Goal: Task Accomplishment & Management: Complete application form

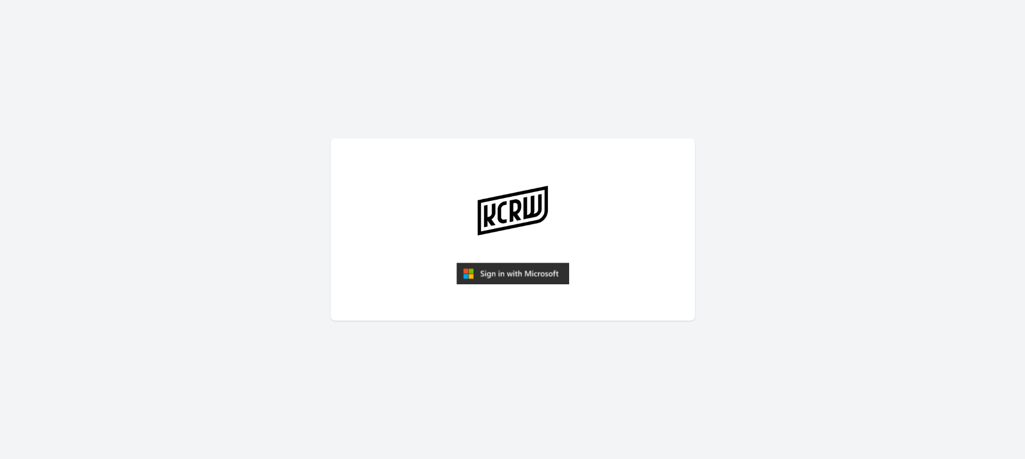
click at [502, 275] on img "submit" at bounding box center [513, 273] width 113 height 22
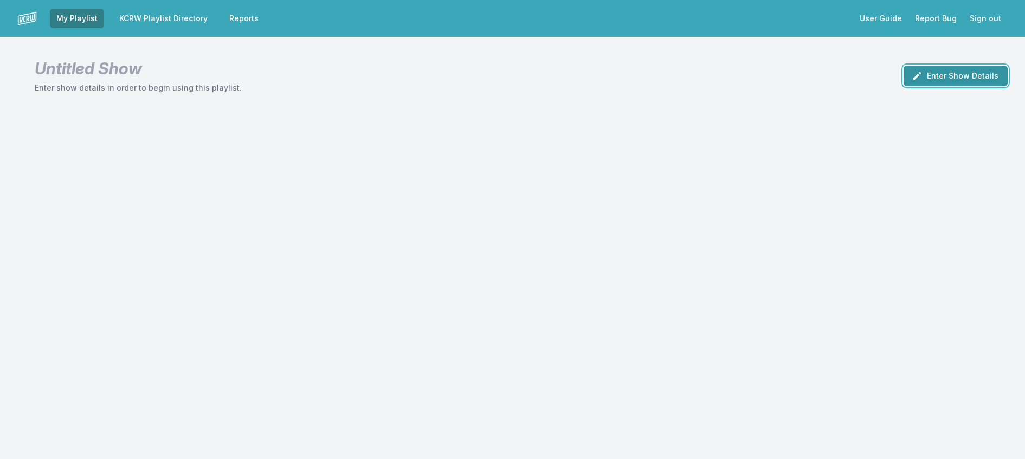
click at [969, 81] on button "Enter Show Details" at bounding box center [956, 76] width 104 height 21
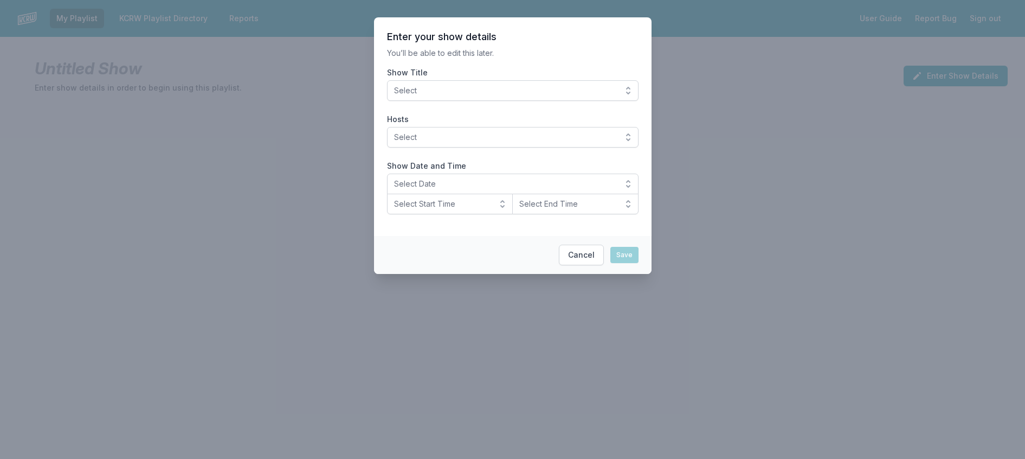
click at [437, 96] on span "Select" at bounding box center [505, 90] width 222 height 11
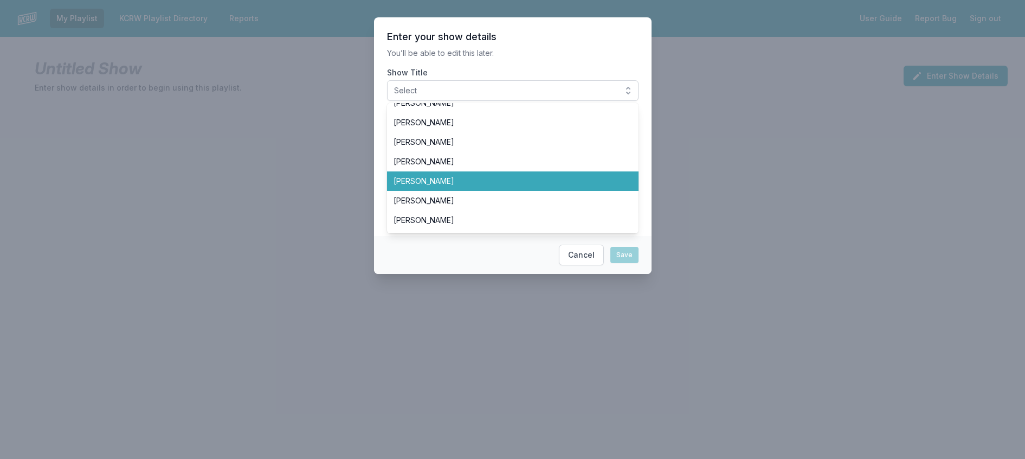
scroll to position [380, 0]
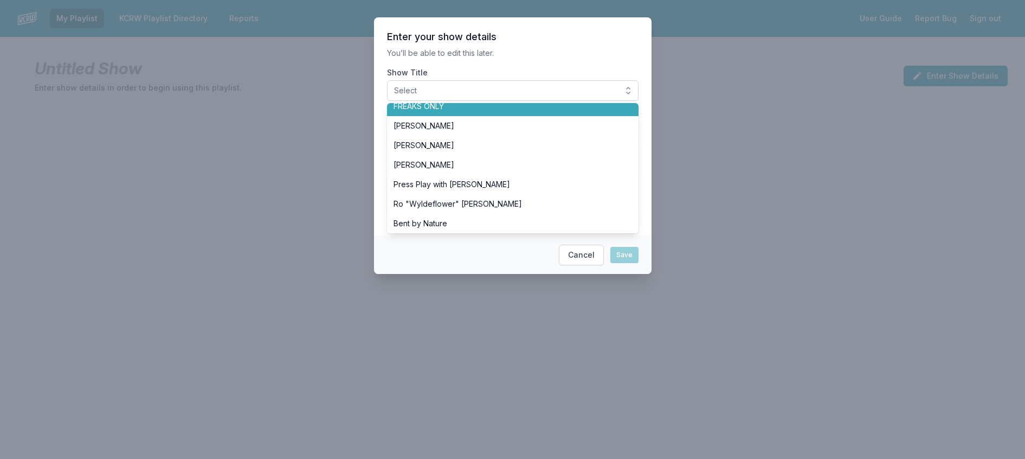
click at [451, 112] on span "FREAKS ONLY" at bounding box center [507, 106] width 226 height 11
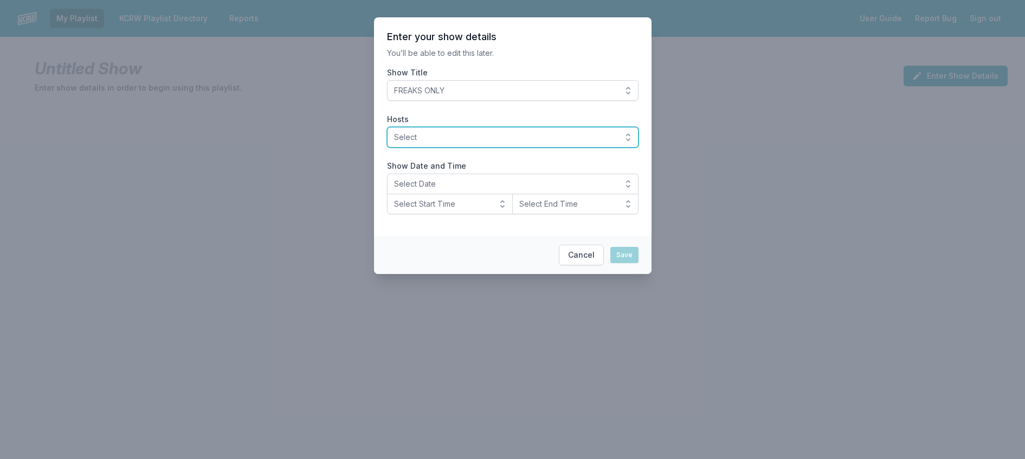
click at [458, 143] on span "Select" at bounding box center [505, 137] width 222 height 11
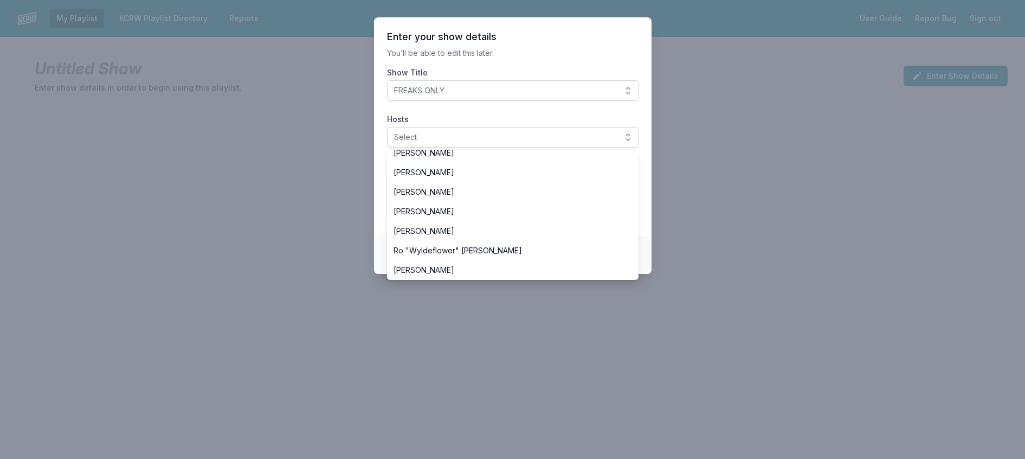
click at [448, 119] on span "[PERSON_NAME]" at bounding box center [507, 113] width 226 height 11
click at [547, 59] on p "You’ll be able to edit this later." at bounding box center [513, 53] width 252 height 11
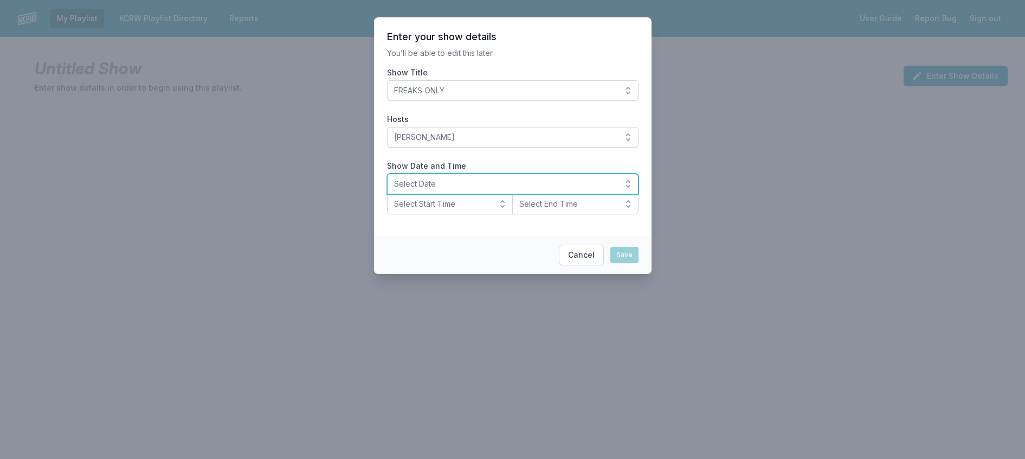
click at [442, 189] on span "Select Date" at bounding box center [505, 183] width 222 height 11
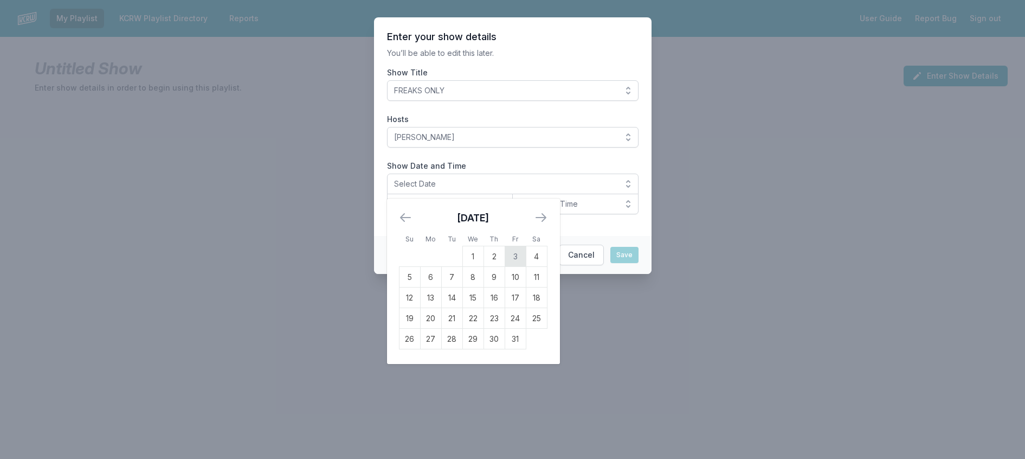
click at [505, 267] on td "3" at bounding box center [515, 256] width 21 height 21
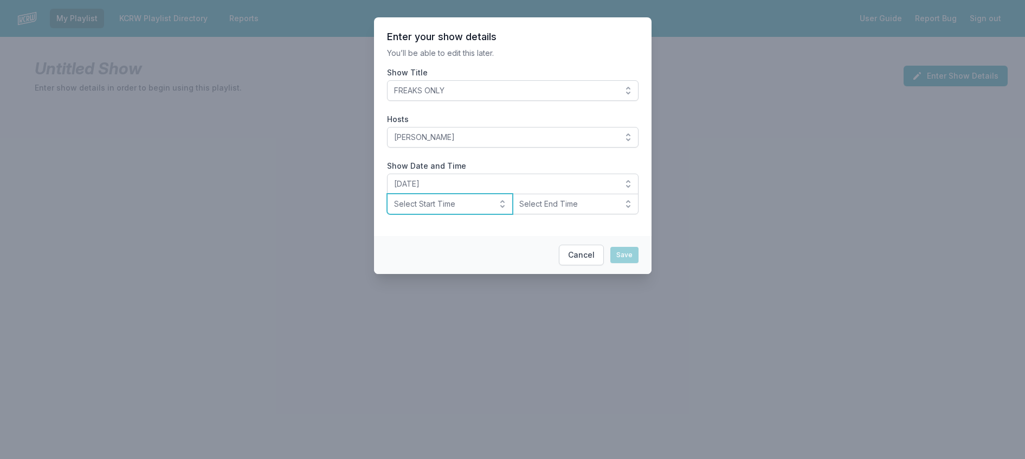
click at [465, 209] on span "Select Start Time" at bounding box center [442, 203] width 97 height 11
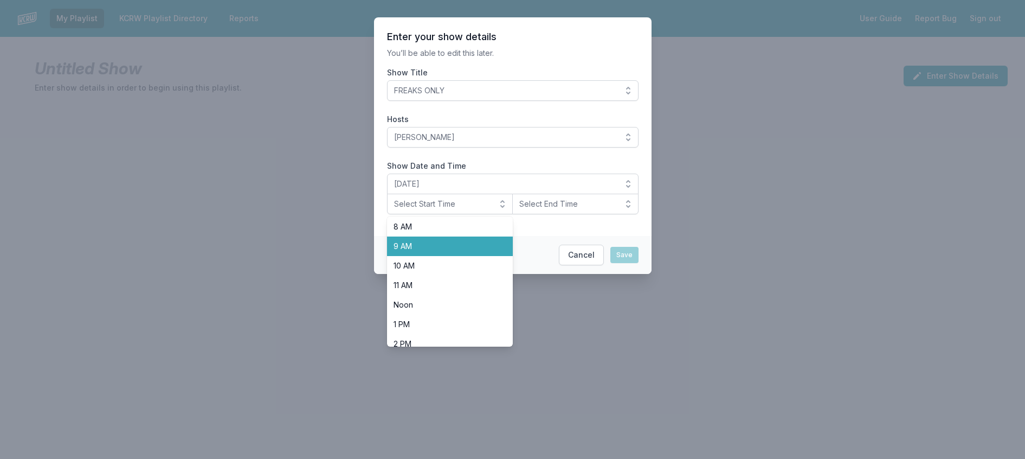
scroll to position [385, 0]
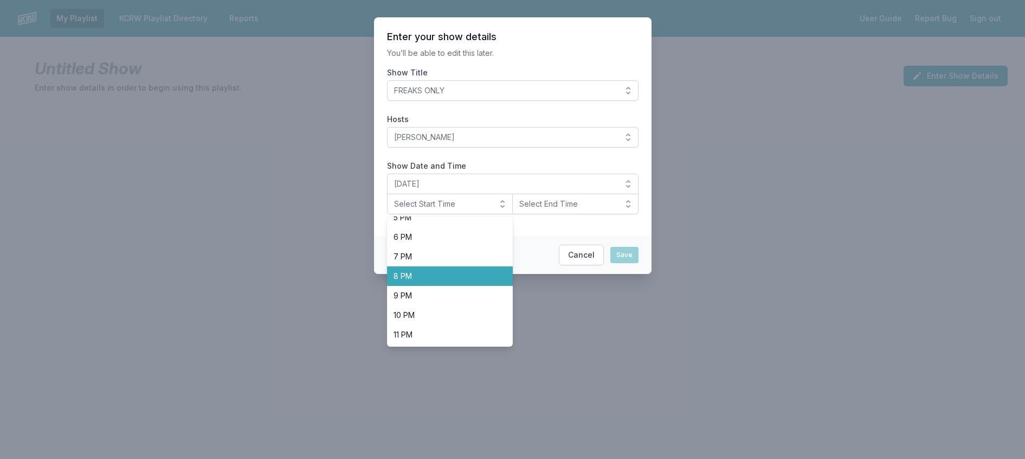
click at [449, 281] on span "8 PM" at bounding box center [444, 276] width 100 height 11
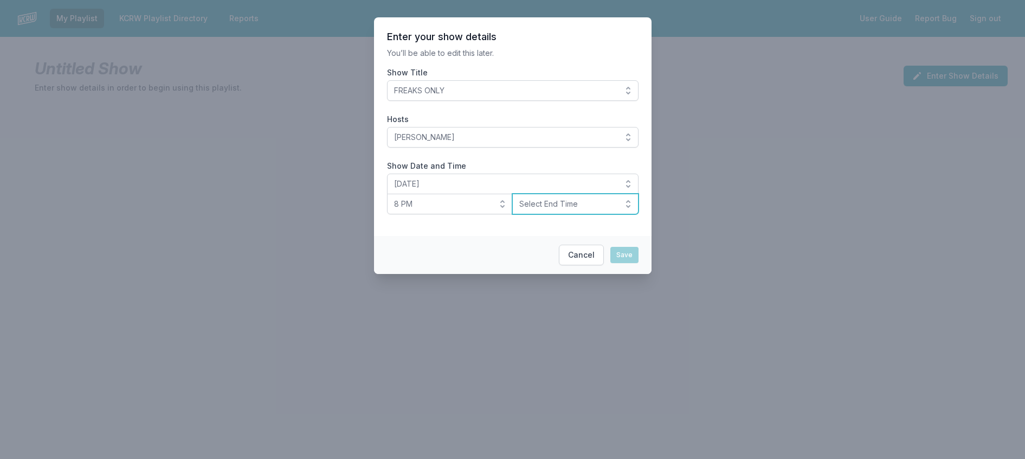
click at [550, 209] on span "Select End Time" at bounding box center [567, 203] width 97 height 11
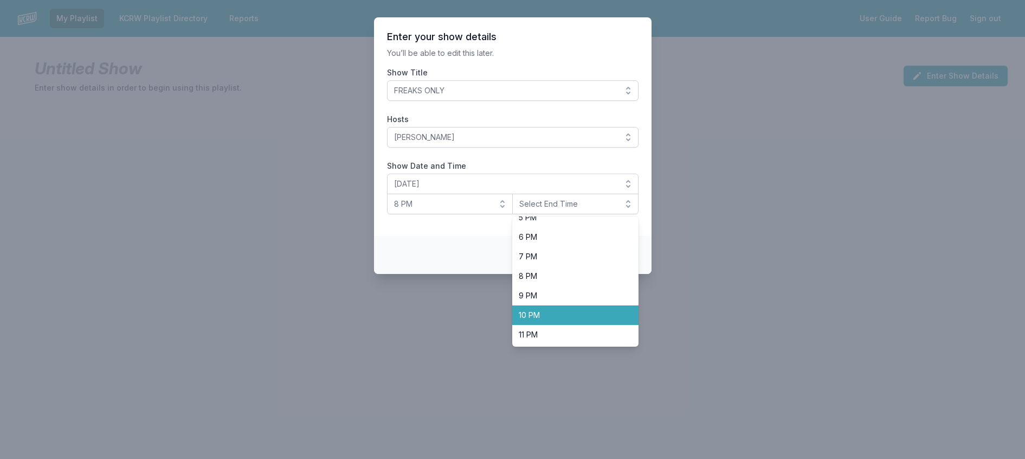
click at [539, 320] on span "10 PM" at bounding box center [569, 315] width 100 height 11
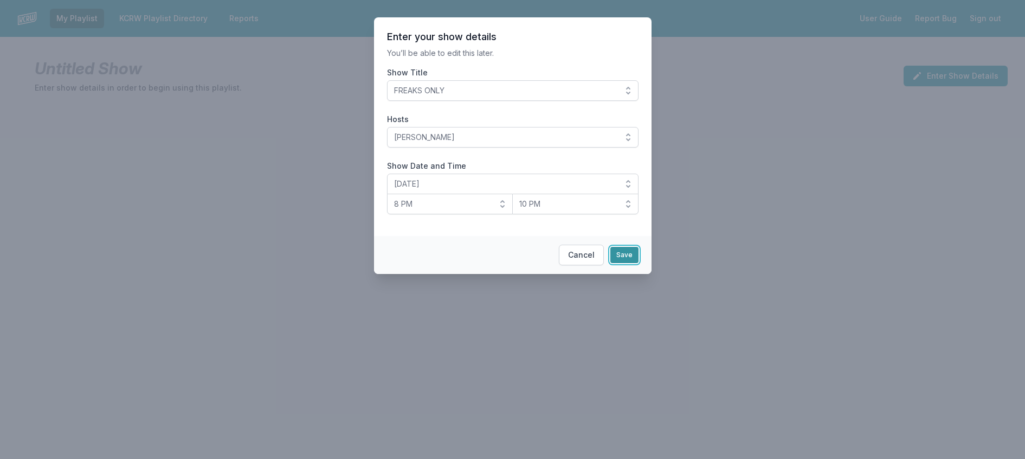
click at [638, 263] on button "Save" at bounding box center [624, 255] width 28 height 16
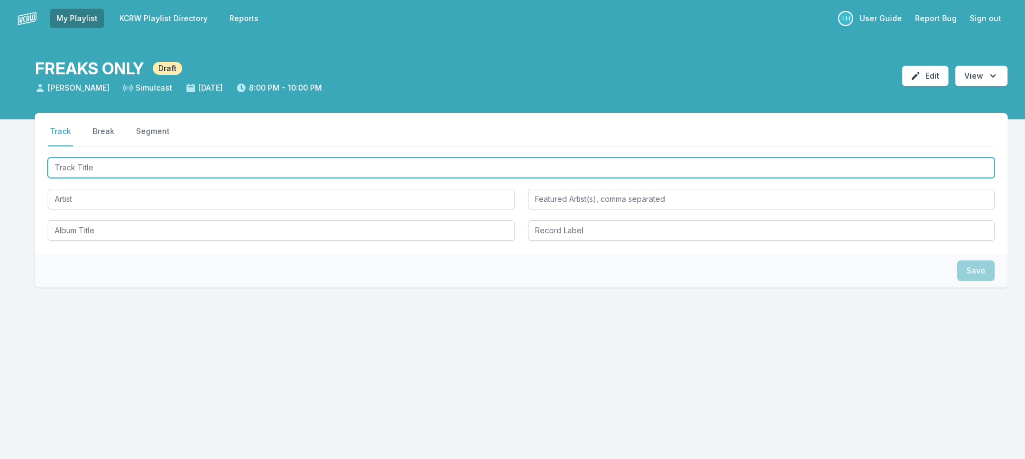
click at [128, 178] on input "Track Title" at bounding box center [521, 167] width 947 height 21
type input "Nothing On Earth"
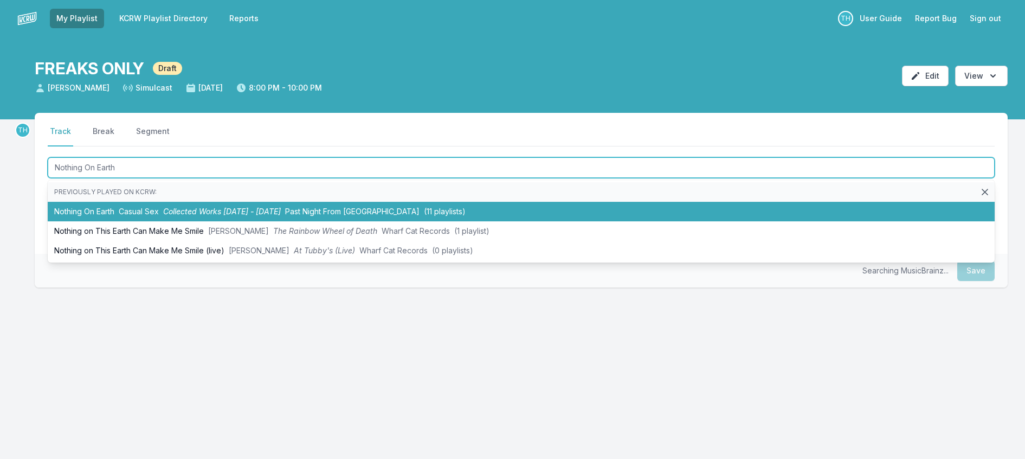
click at [174, 221] on li "Nothing On Earth Casual Sex Collected Works [DATE] - [DATE] Past Night From [GE…" at bounding box center [521, 212] width 947 height 20
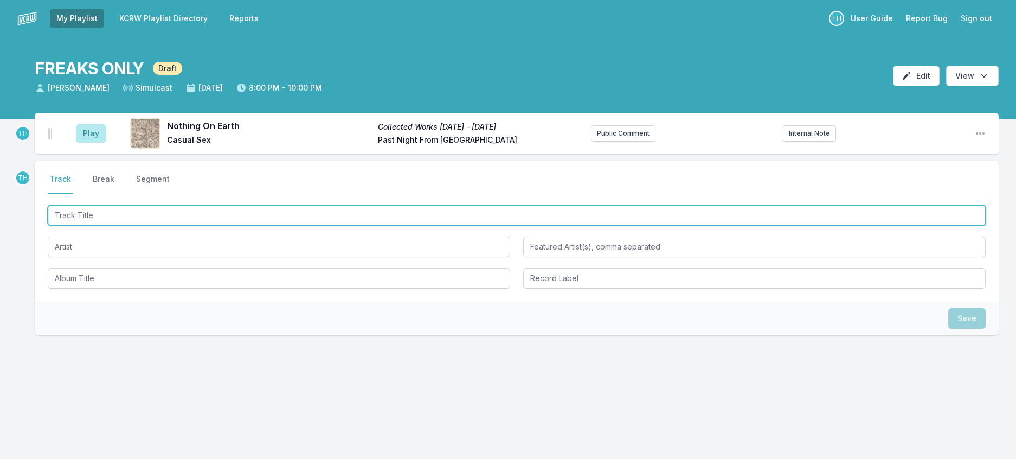
click at [252, 226] on input "Track Title" at bounding box center [517, 215] width 938 height 21
type input "Shop Boy"
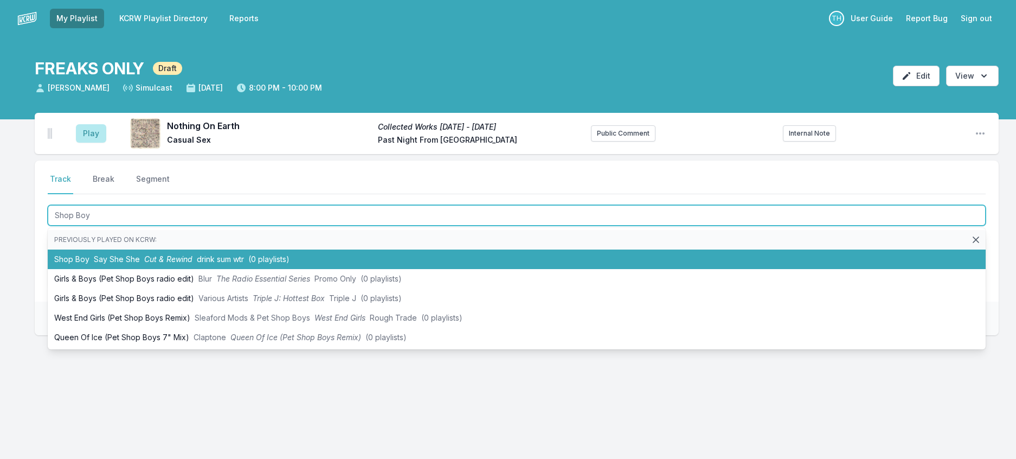
click at [265, 269] on li "Shop Boy Say She She Cut & Rewind drink sum wtr (0 playlists)" at bounding box center [517, 259] width 938 height 20
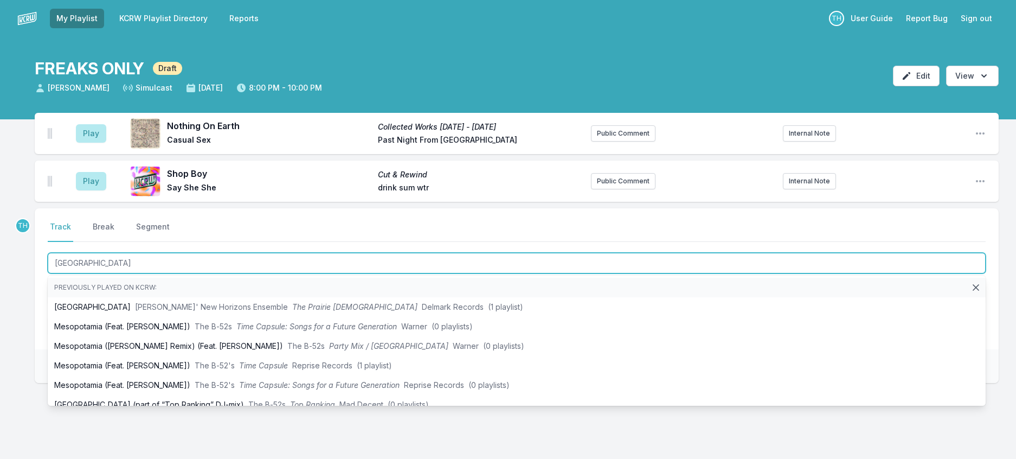
type input "[GEOGRAPHIC_DATA]"
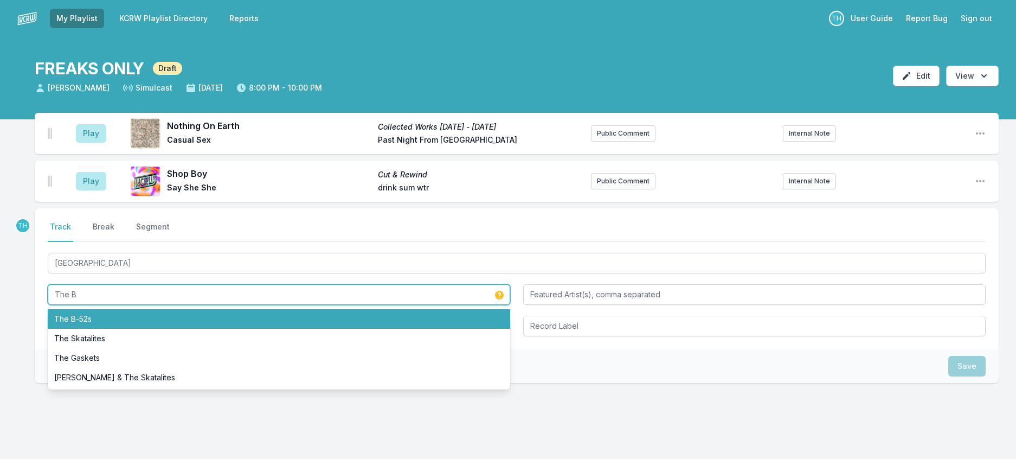
click at [111, 329] on li "The B‐52s" at bounding box center [279, 319] width 462 height 20
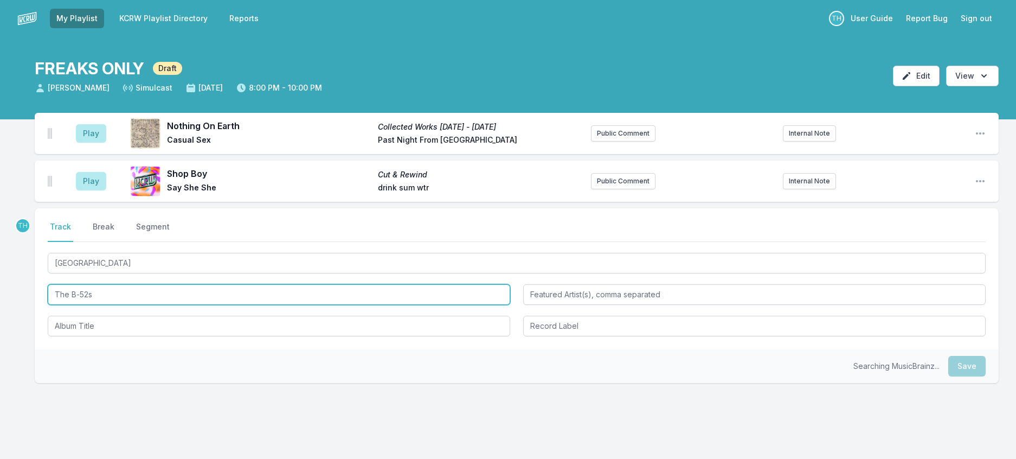
type input "The B‐52s"
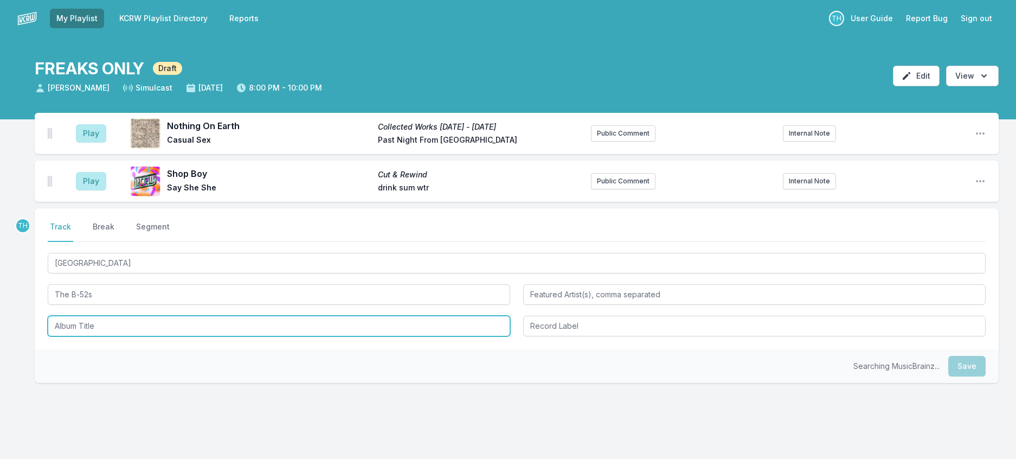
click at [107, 336] on input "Album Title" at bounding box center [279, 326] width 462 height 21
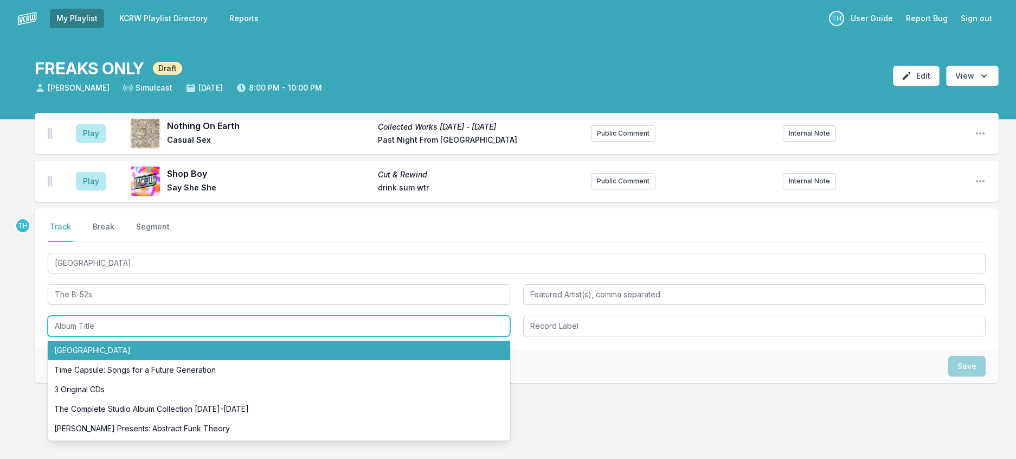
click at [102, 360] on li "[GEOGRAPHIC_DATA]" at bounding box center [279, 350] width 462 height 20
type input "[GEOGRAPHIC_DATA]"
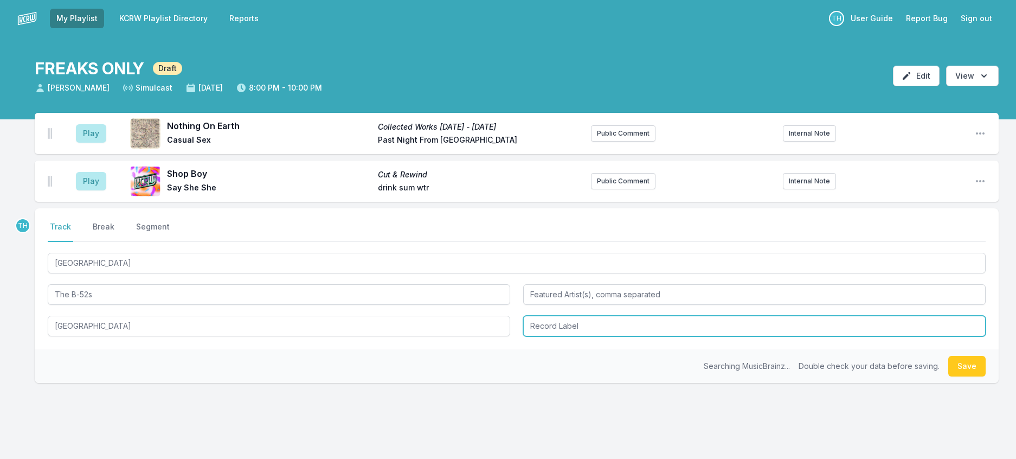
click at [537, 336] on input "Record Label" at bounding box center [754, 326] width 462 height 21
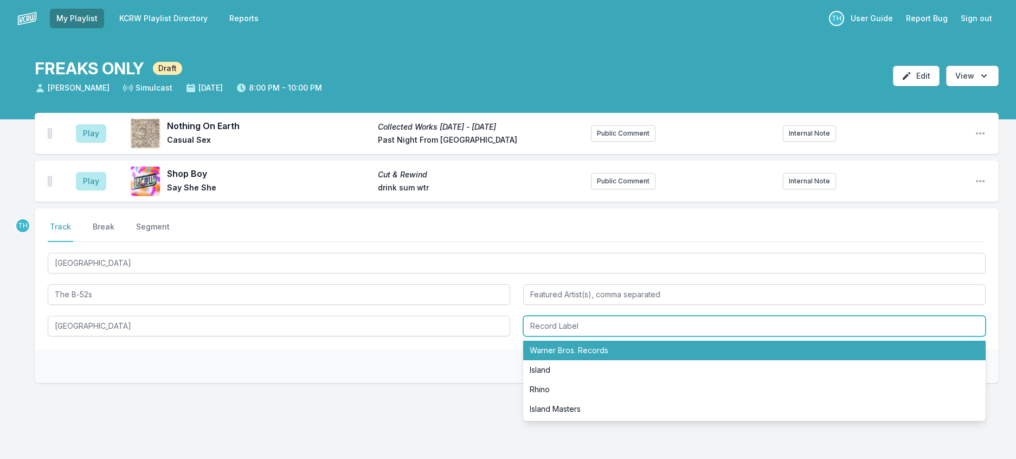
click at [549, 360] on li "Warner Bros. Records" at bounding box center [754, 350] width 462 height 20
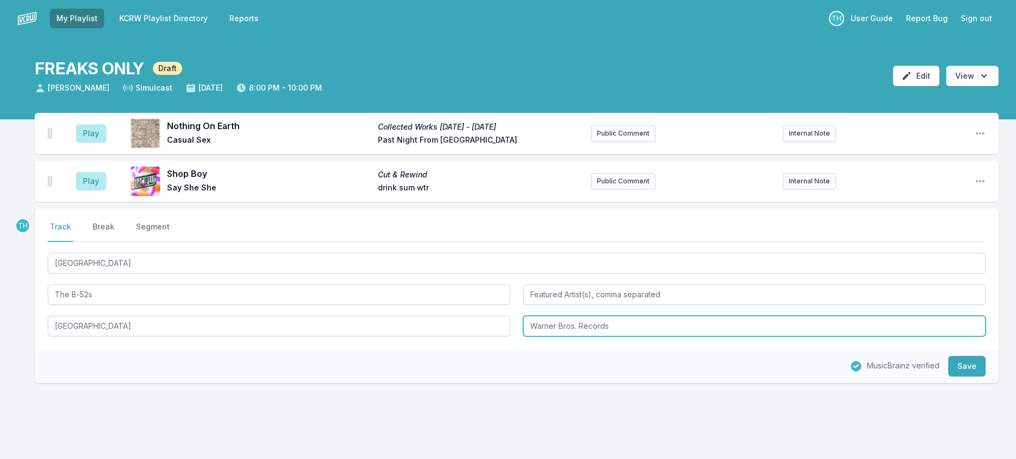
drag, startPoint x: 584, startPoint y: 364, endPoint x: 748, endPoint y: 398, distance: 166.8
click at [748, 383] on div "TH Select a tab Track Break Segment Track Break Segment [GEOGRAPHIC_DATA] The B…" at bounding box center [517, 295] width 964 height 175
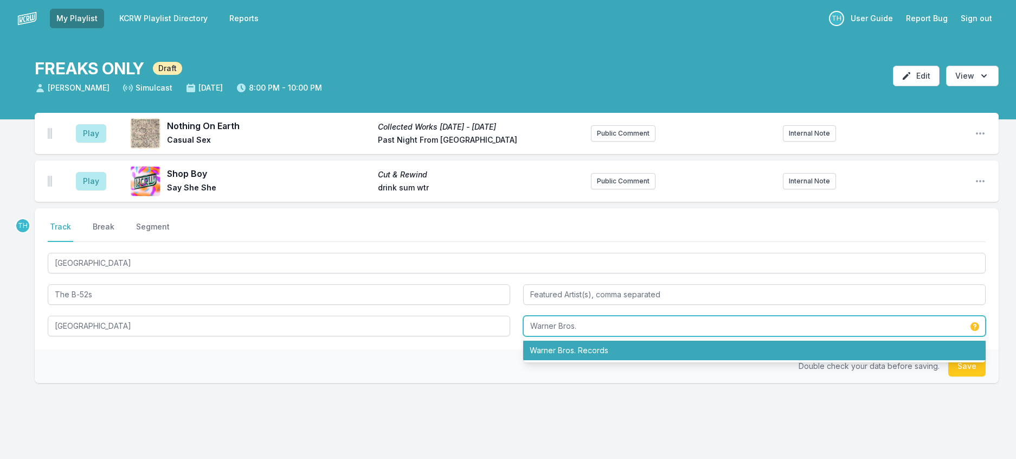
type input "Warner Bros."
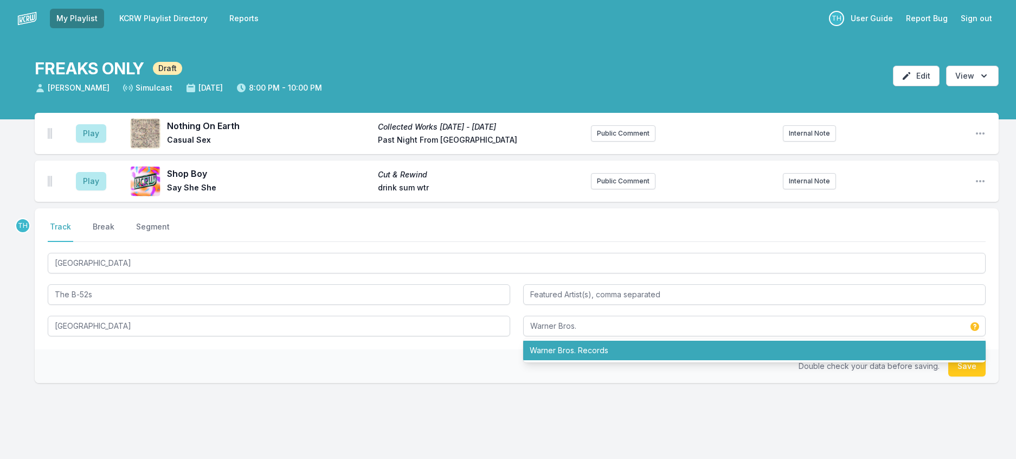
click at [502, 383] on div "Double check your data before saving. Save" at bounding box center [517, 366] width 964 height 34
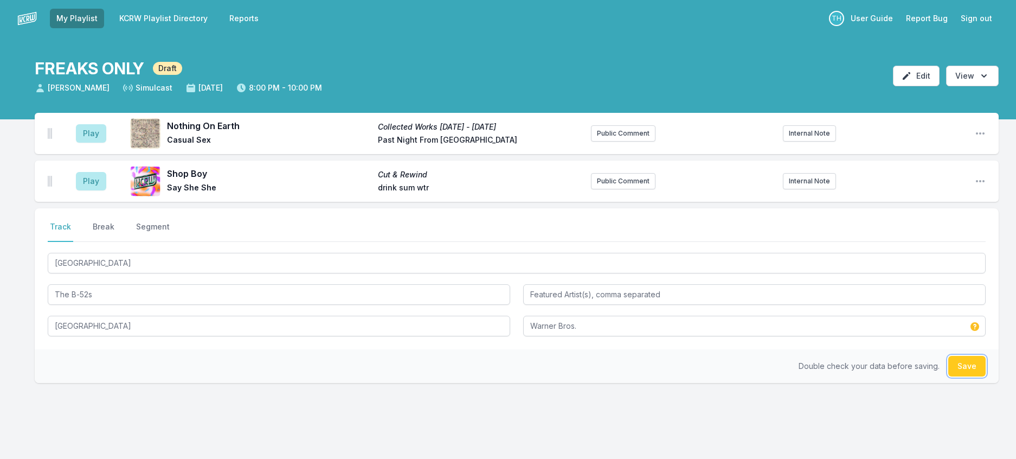
click at [950, 376] on button "Save" at bounding box center [966, 366] width 37 height 21
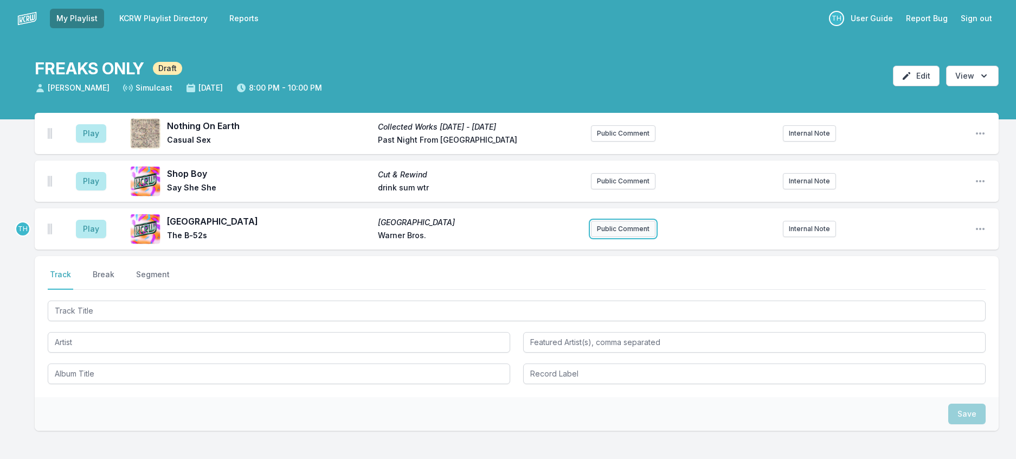
click at [605, 237] on button "Public Comment" at bounding box center [623, 229] width 65 height 16
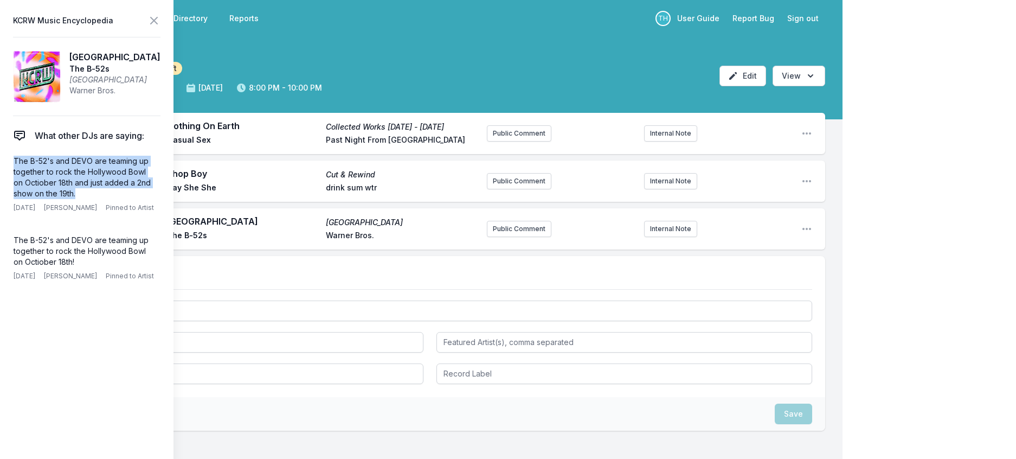
drag, startPoint x: 85, startPoint y: 219, endPoint x: 1, endPoint y: 183, distance: 90.8
click at [1, 183] on aside "KCRW Music Encyclopedia Mesopotamia The B‐52s Mesopotamia Warner Bros. What oth…" at bounding box center [86, 229] width 173 height 459
click at [487, 237] on button "Public Comment" at bounding box center [519, 229] width 65 height 16
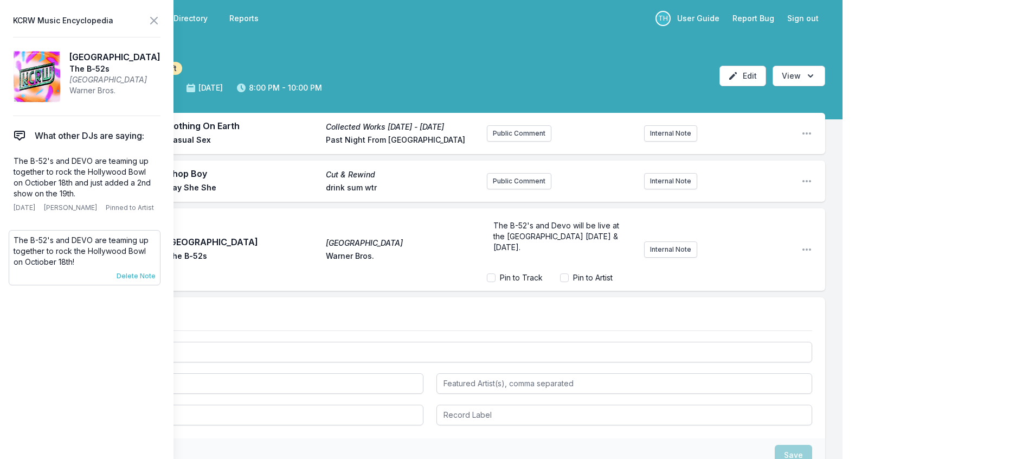
click at [145, 280] on span "Delete Note" at bounding box center [136, 276] width 39 height 9
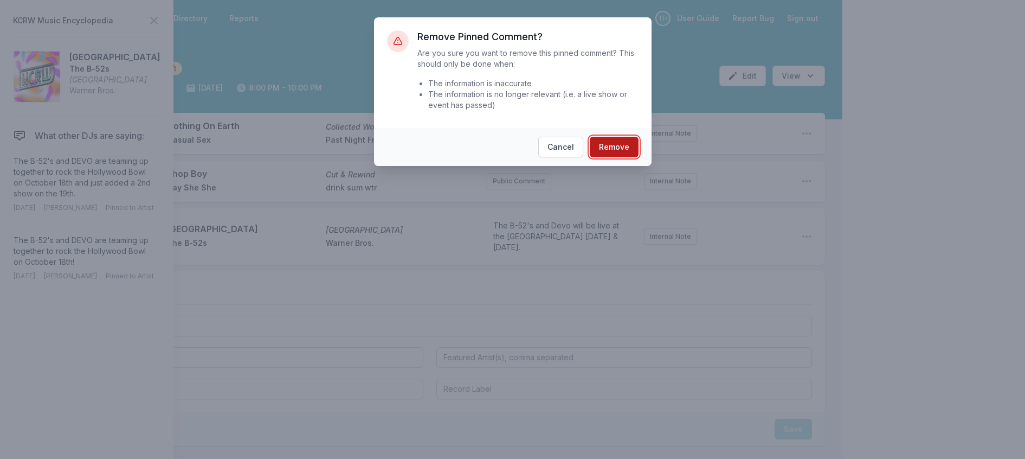
click at [628, 157] on button "Remove" at bounding box center [614, 147] width 49 height 21
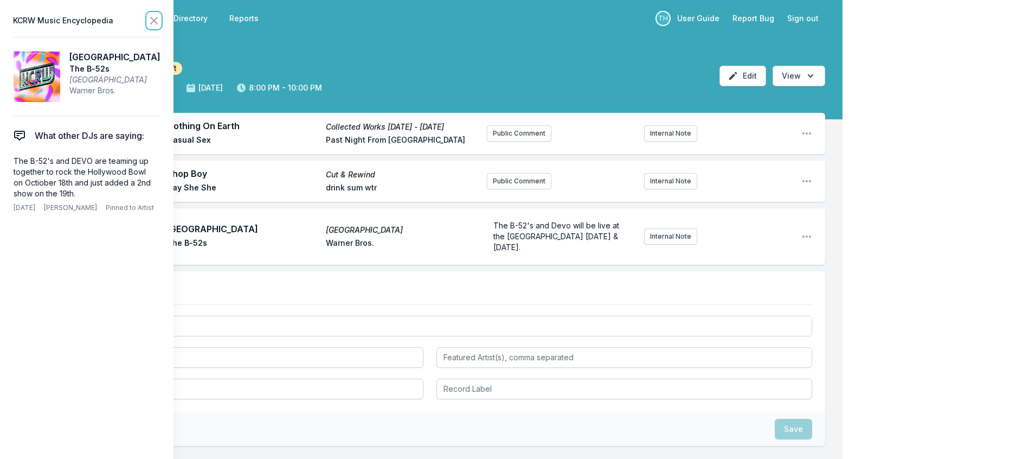
drag, startPoint x: 177, startPoint y: 23, endPoint x: 191, endPoint y: 27, distance: 14.1
click at [173, 23] on aside "KCRW Music Encyclopedia Mesopotamia The B‐52s Mesopotamia Warner Bros. What oth…" at bounding box center [86, 229] width 173 height 459
click at [160, 20] on icon at bounding box center [153, 20] width 13 height 13
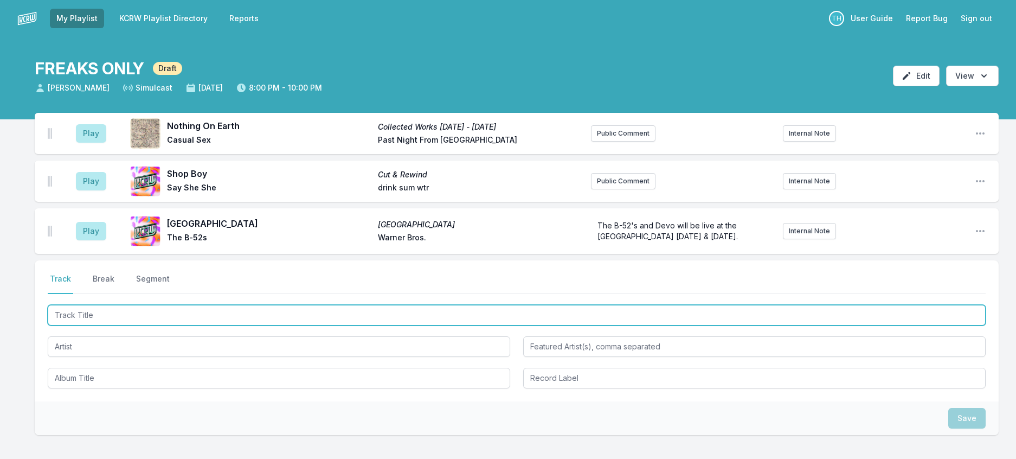
click at [176, 325] on input "Track Title" at bounding box center [517, 315] width 938 height 21
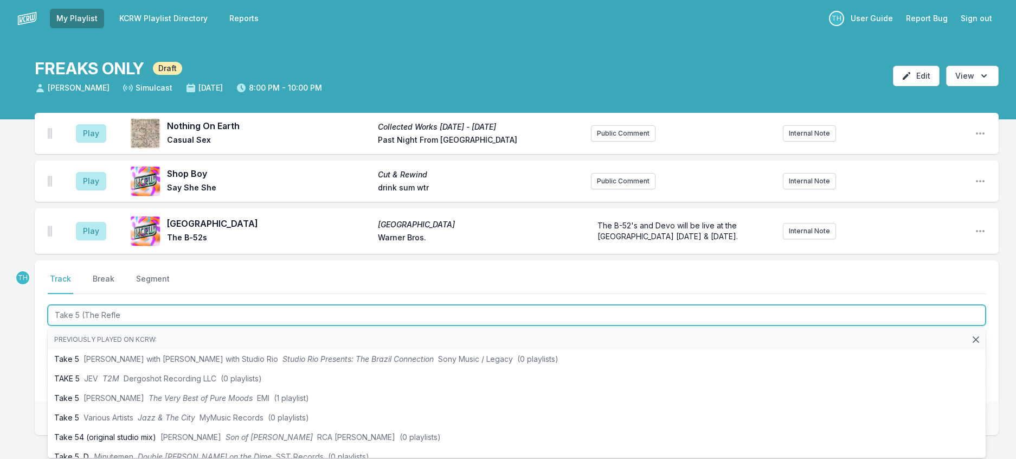
type input "Take 5 (The Reflex"
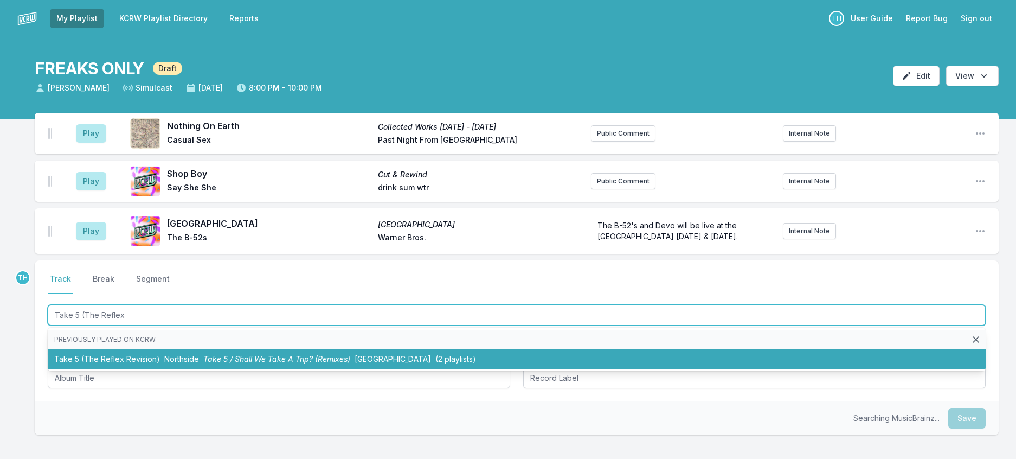
click at [199, 363] on span "Northside" at bounding box center [181, 358] width 35 height 9
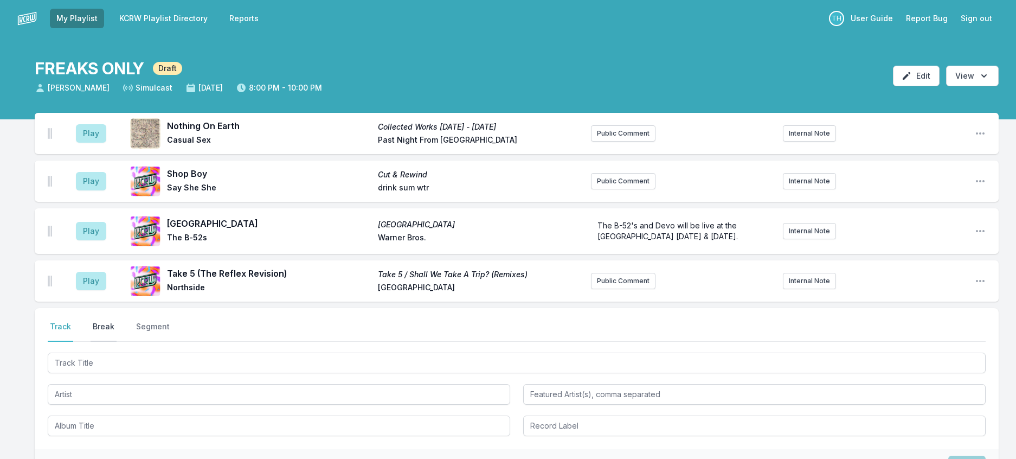
click at [114, 342] on button "Break" at bounding box center [104, 331] width 26 height 21
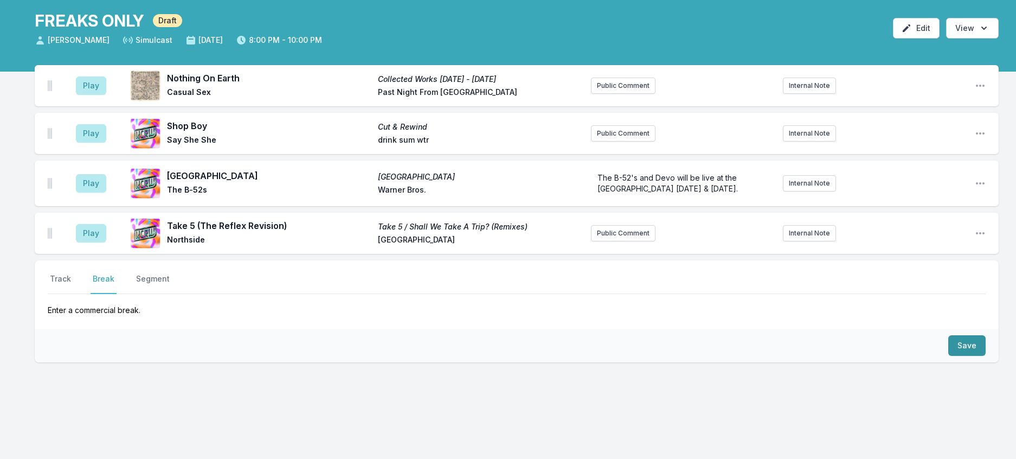
scroll to position [108, 0]
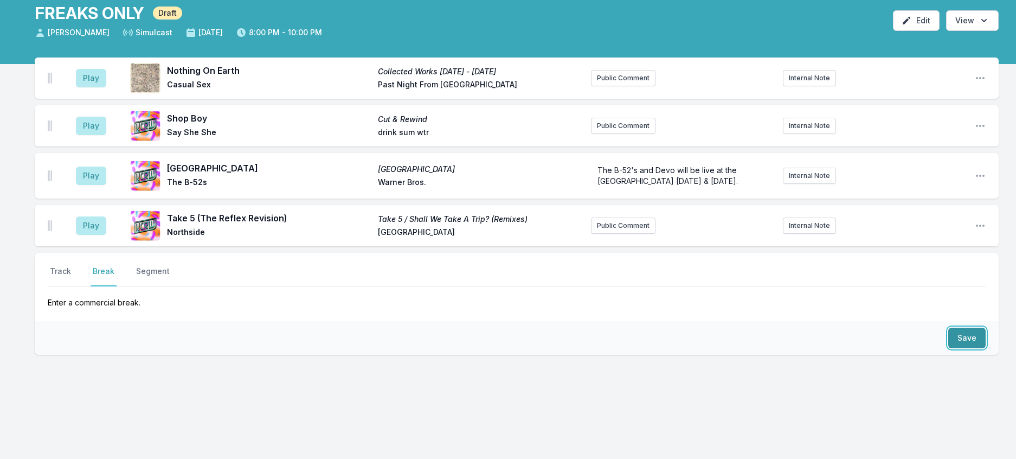
click at [965, 329] on button "Save" at bounding box center [966, 337] width 37 height 21
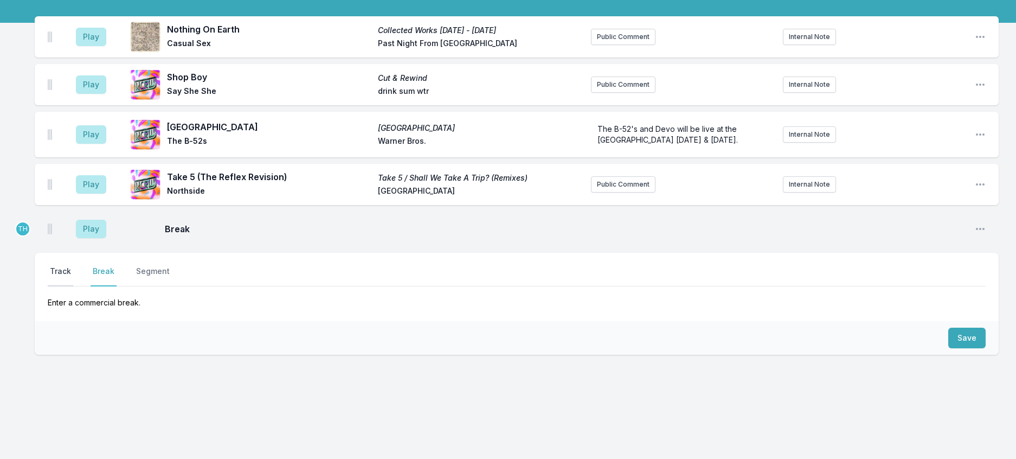
click at [69, 286] on button "Track" at bounding box center [60, 276] width 25 height 21
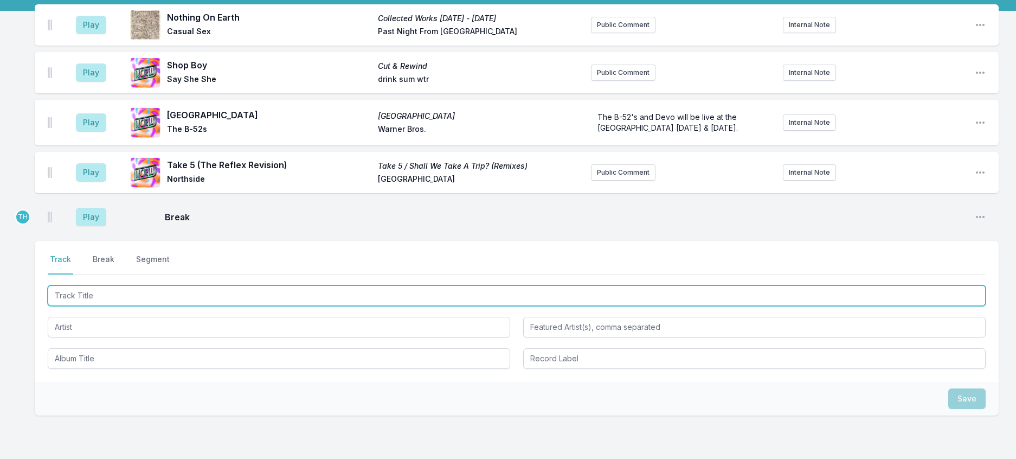
click at [97, 306] on input "Track Title" at bounding box center [517, 295] width 938 height 21
type input "Now That You're Gone"
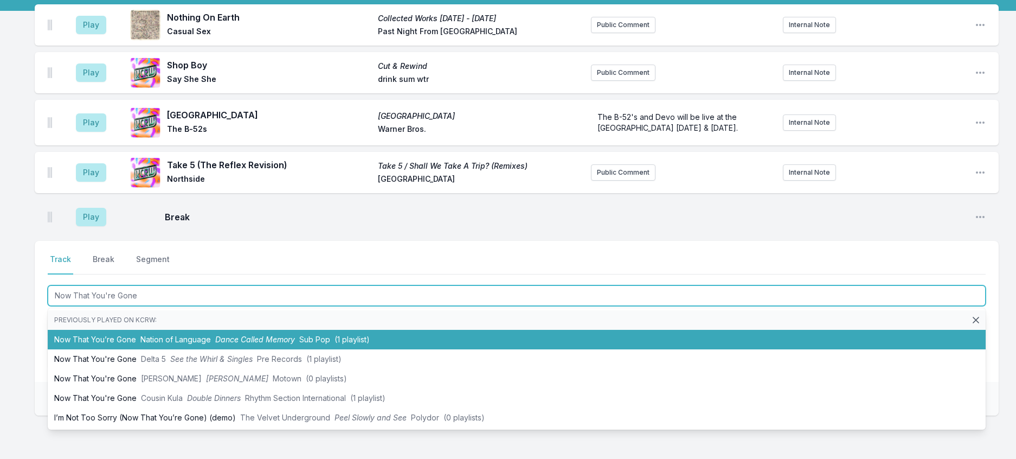
click at [145, 349] on li "Now That You’re Gone Nation of Language Dance Called Memory Sub Pop (1 playlist)" at bounding box center [517, 340] width 938 height 20
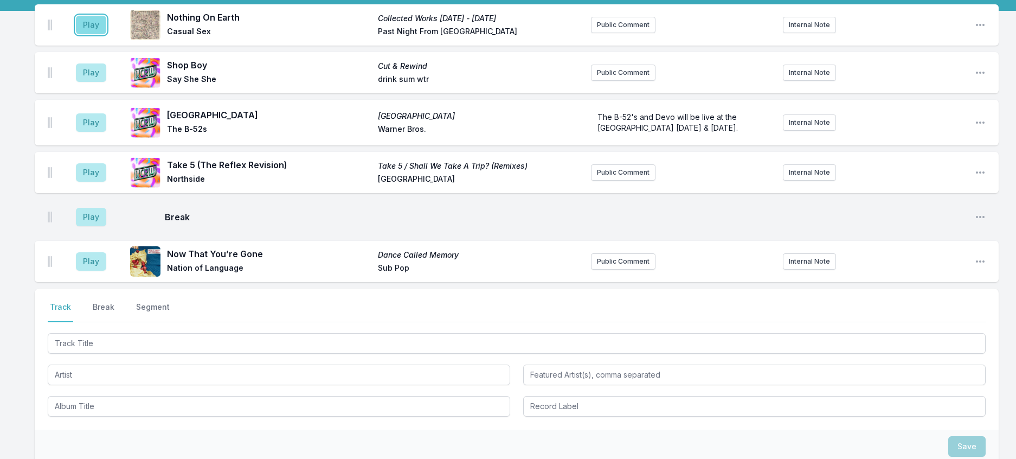
click at [106, 34] on button "Play" at bounding box center [91, 25] width 30 height 18
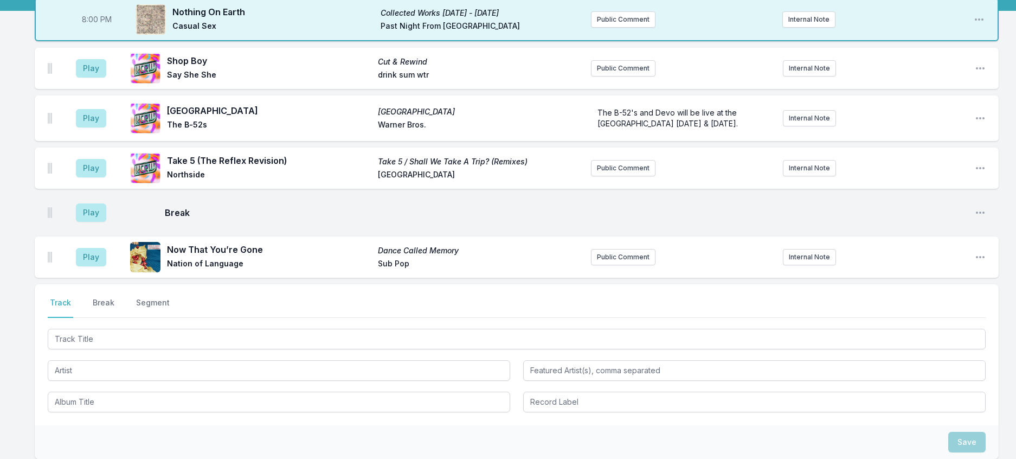
click at [626, 278] on div "Play Now That You’re Gone Dance Called Memory Nation of Language Sub Pop Public…" at bounding box center [517, 256] width 964 height 41
click at [625, 265] on button "Public Comment" at bounding box center [623, 257] width 65 height 16
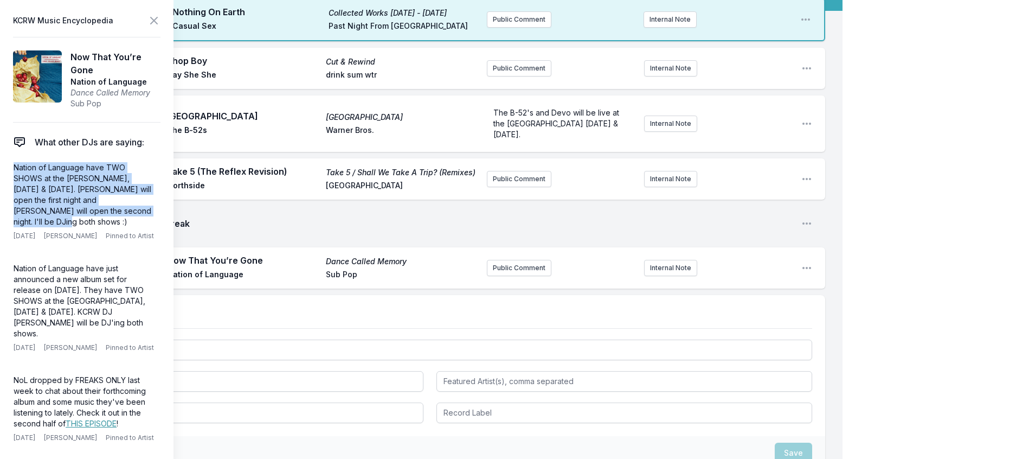
drag, startPoint x: 105, startPoint y: 240, endPoint x: 4, endPoint y: 191, distance: 111.8
click at [4, 191] on aside "KCRW Music Encyclopedia Now That You’re Gone Nation of Language Dance Called Me…" at bounding box center [86, 229] width 173 height 459
copy p "Nation of Language have TWO SHOWS at the [PERSON_NAME], [DATE] & [DATE]. [PERSO…"
click at [505, 276] on button "Public Comment" at bounding box center [519, 268] width 65 height 16
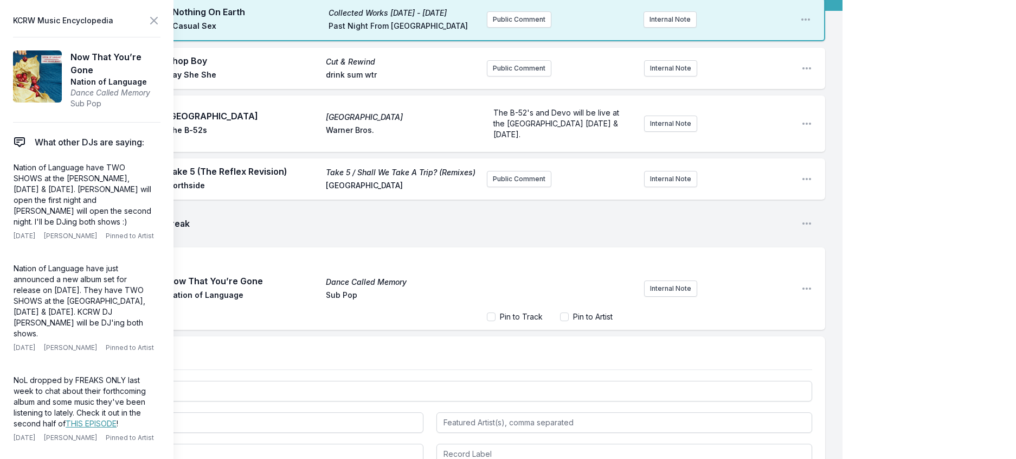
scroll to position [37, 0]
click at [157, 22] on icon at bounding box center [154, 20] width 7 height 7
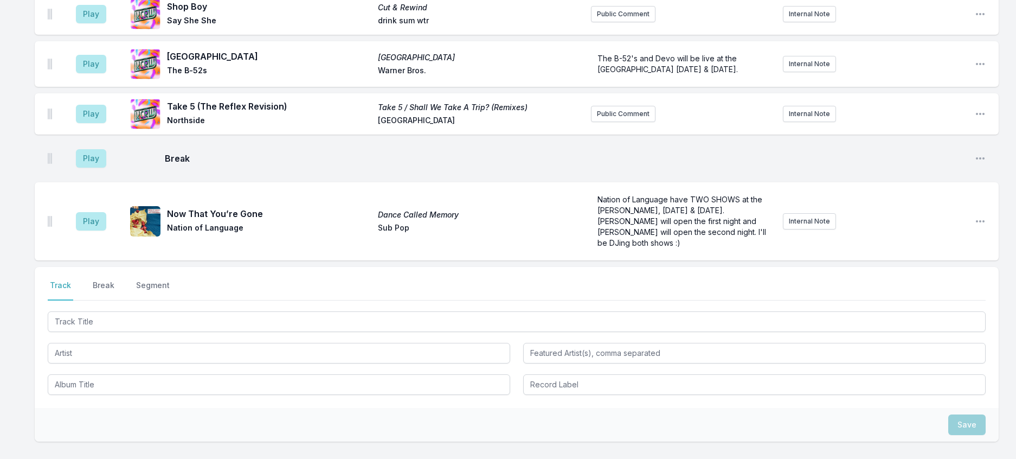
scroll to position [271, 0]
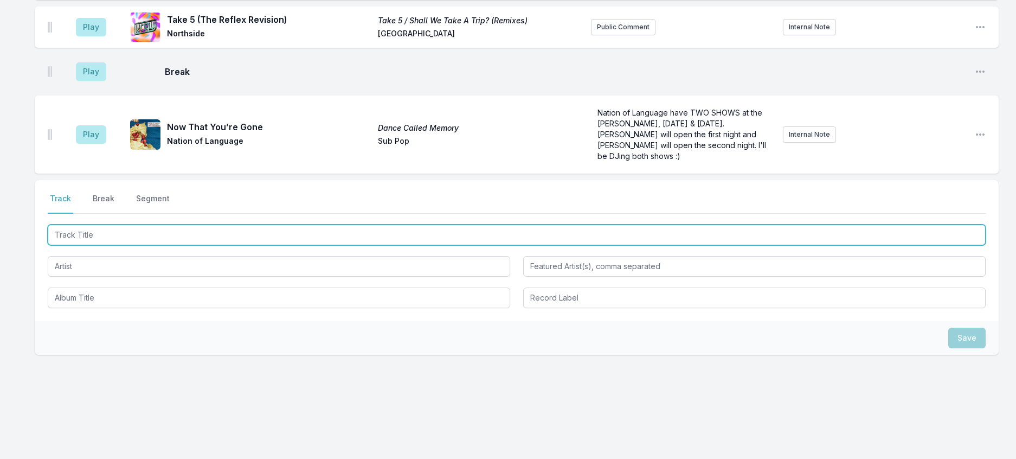
click at [273, 245] on input "Track Title" at bounding box center [517, 234] width 938 height 21
type input "Is It Now?"
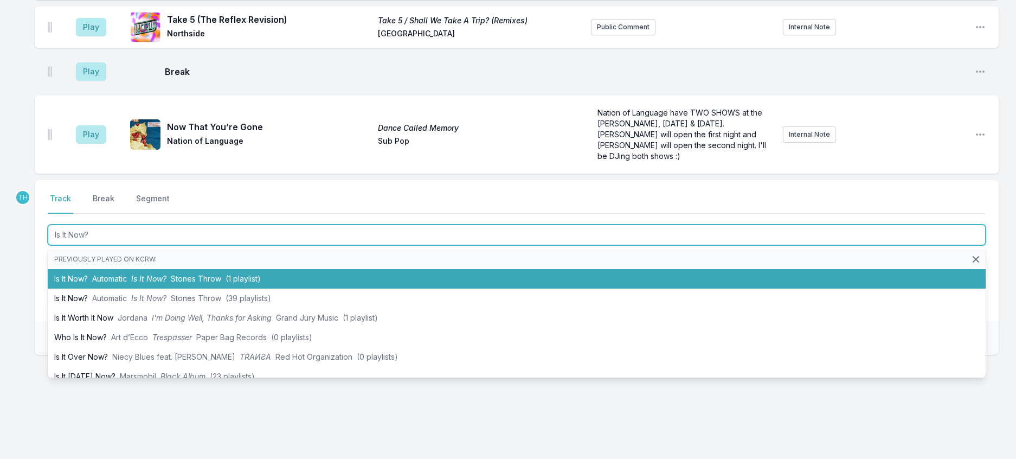
click at [214, 283] on span "Stones Throw" at bounding box center [196, 278] width 50 height 9
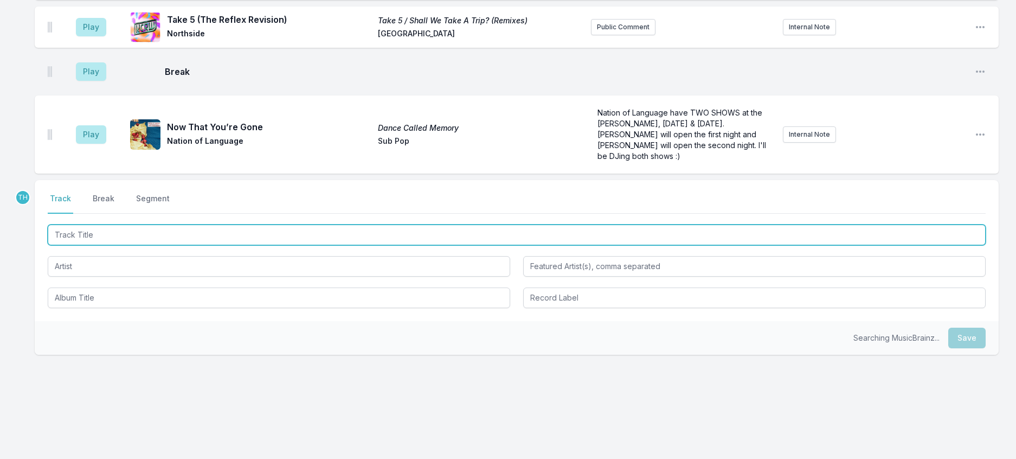
scroll to position [325, 0]
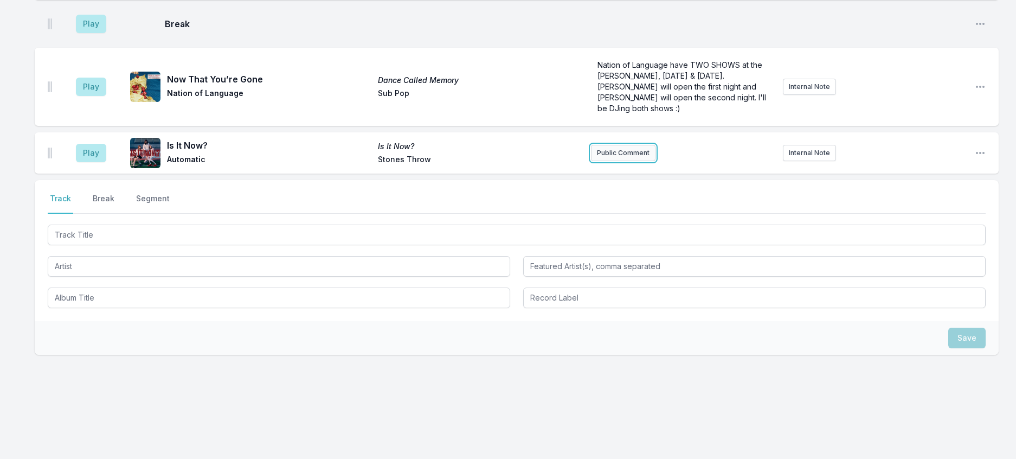
click at [606, 161] on button "Public Comment" at bounding box center [623, 153] width 65 height 16
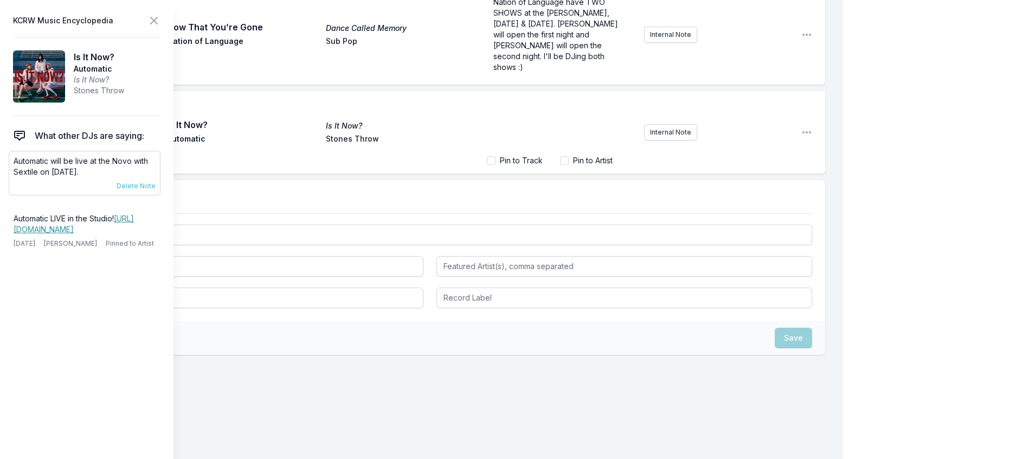
scroll to position [324, 0]
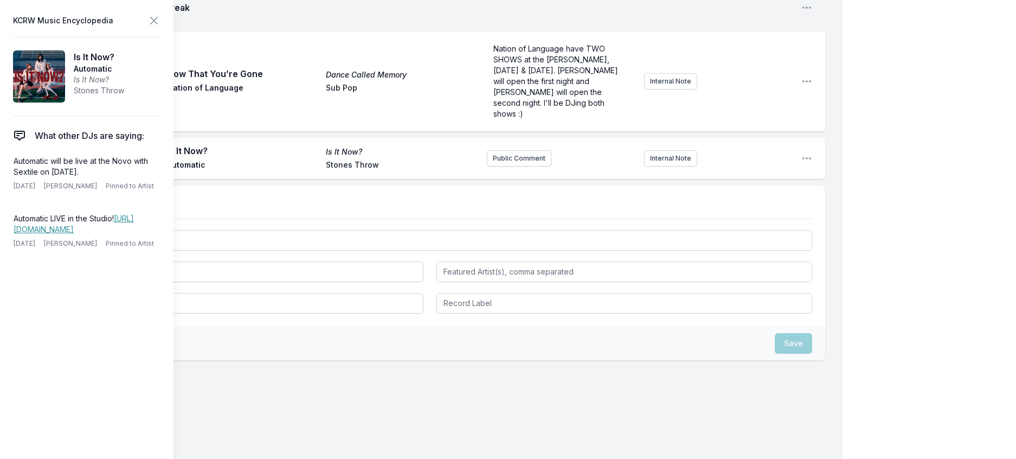
drag, startPoint x: 122, startPoint y: 195, endPoint x: 7, endPoint y: 186, distance: 115.8
click at [7, 186] on aside "KCRW Music Encyclopedia Is It Now? Automatic Is It Now? Stones Throw What other…" at bounding box center [86, 229] width 173 height 459
copy p "Automatic will be live at the Novo with Sextile on [DATE]."
click at [498, 166] on button "Public Comment" at bounding box center [519, 158] width 65 height 16
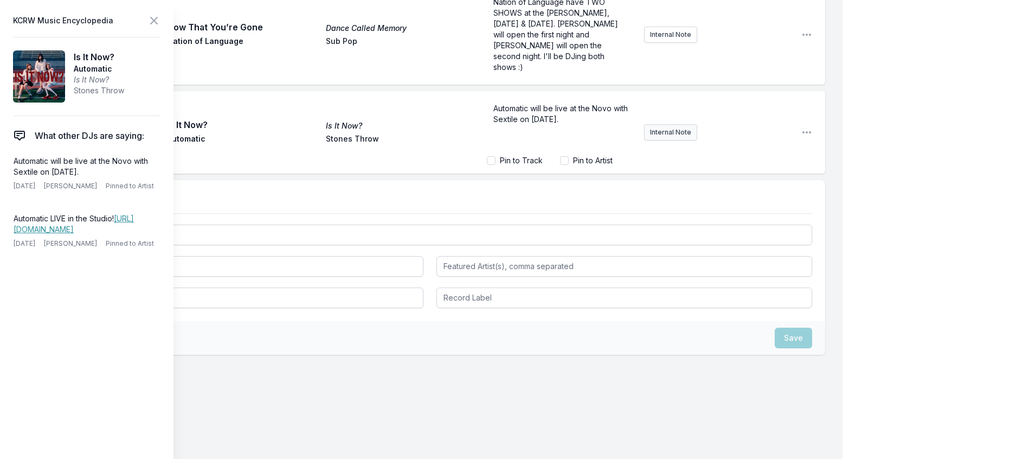
drag, startPoint x: 528, startPoint y: 169, endPoint x: 640, endPoint y: 183, distance: 113.6
click at [640, 170] on div "Automatic will be live at the Novo with Sextile on [DATE]. Pin to Track Pin to …" at bounding box center [640, 132] width 306 height 76
click at [160, 22] on icon at bounding box center [153, 20] width 13 height 13
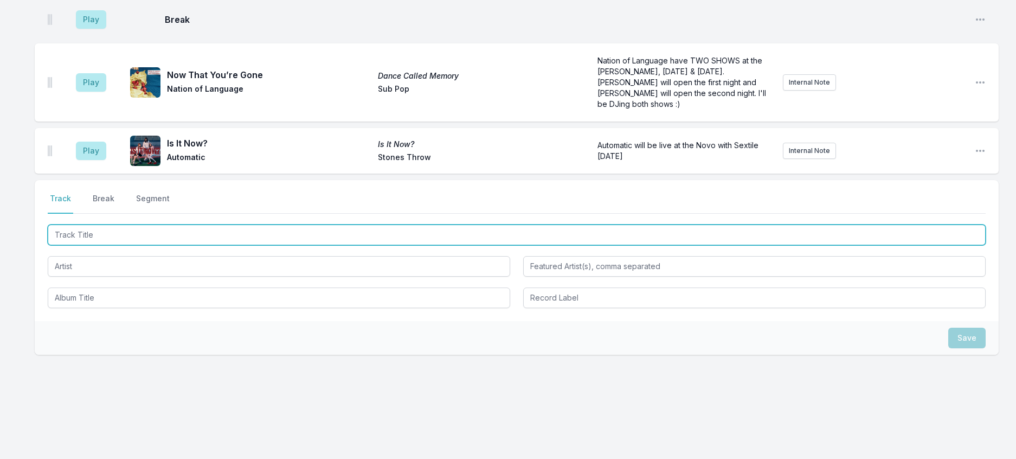
click at [218, 245] on input "Track Title" at bounding box center [517, 234] width 938 height 21
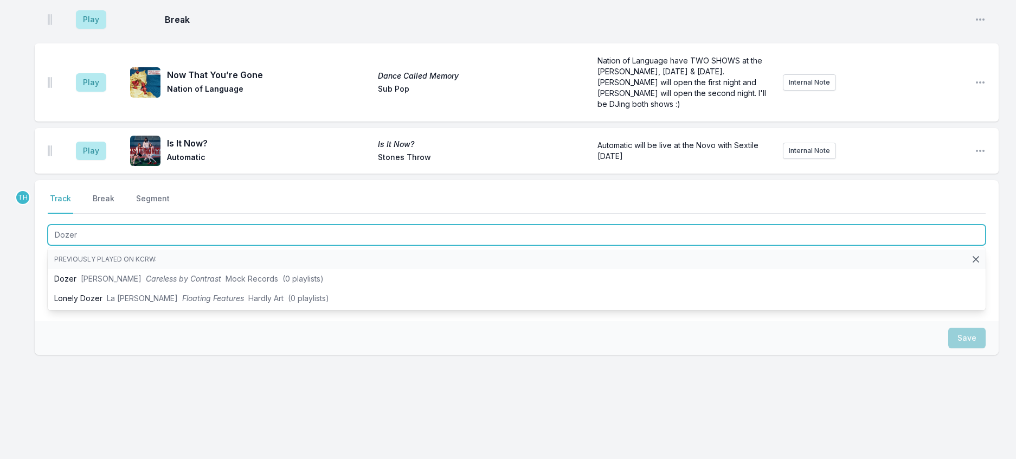
type input "Dozer"
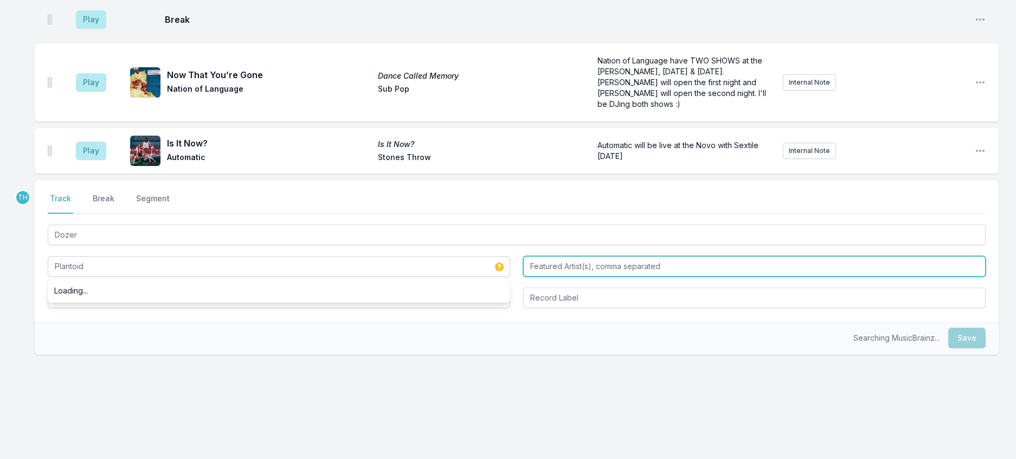
type input "Plantoid"
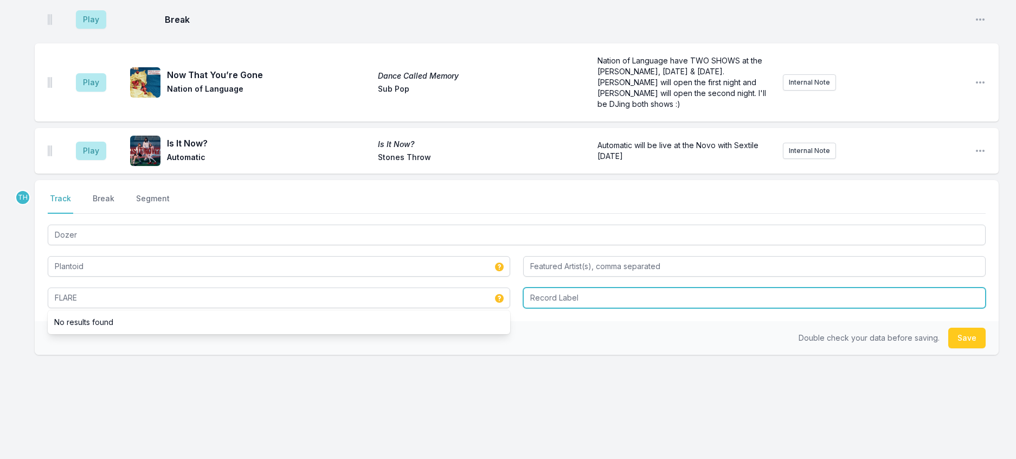
type input "FLARE"
type input "Bella Union"
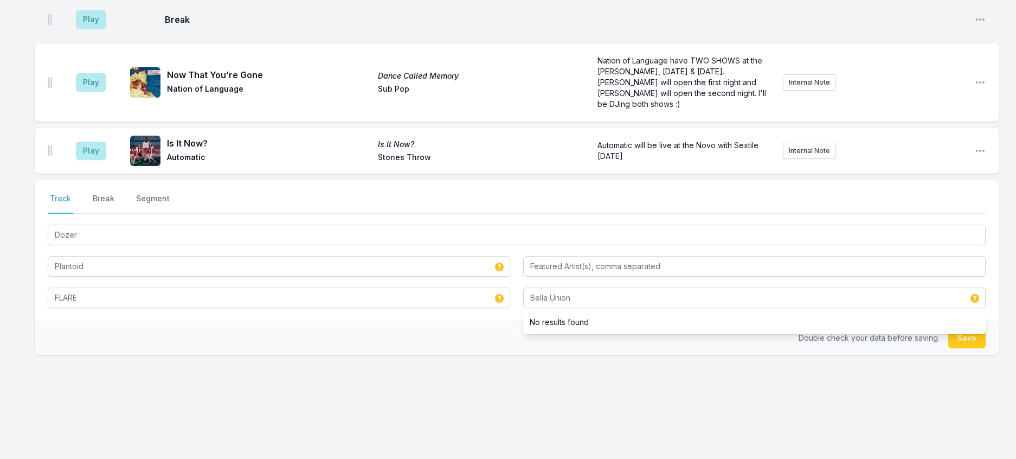
click at [339, 355] on div "Double check your data before saving. Save" at bounding box center [517, 338] width 964 height 34
click at [967, 348] on button "Save" at bounding box center [966, 337] width 37 height 21
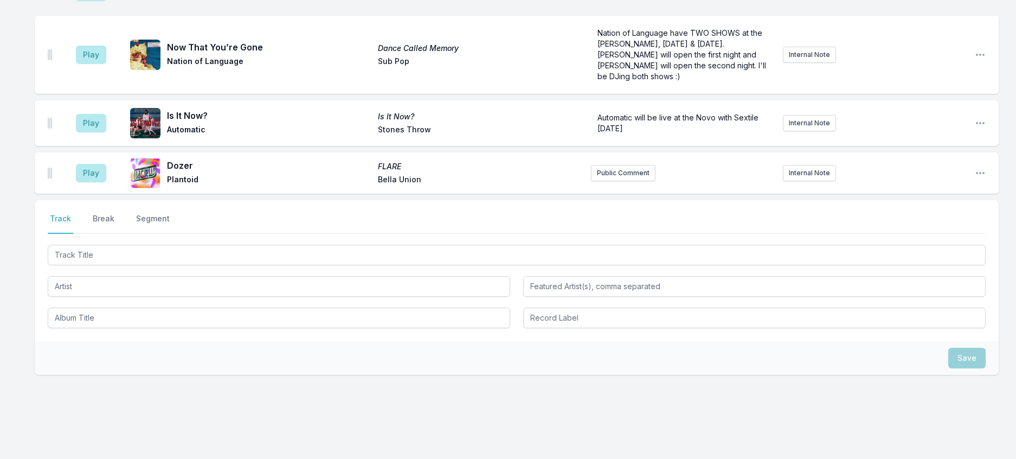
scroll to position [383, 0]
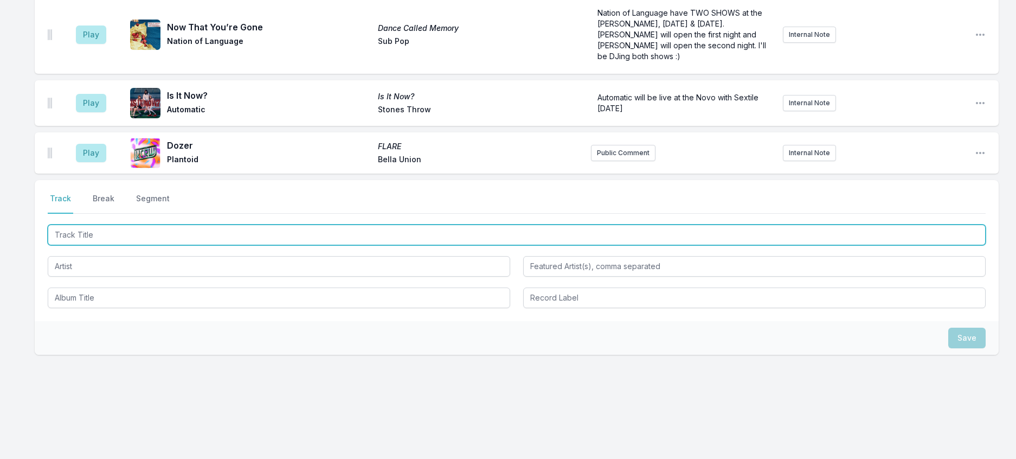
click at [210, 245] on input "Track Title" at bounding box center [517, 234] width 938 height 21
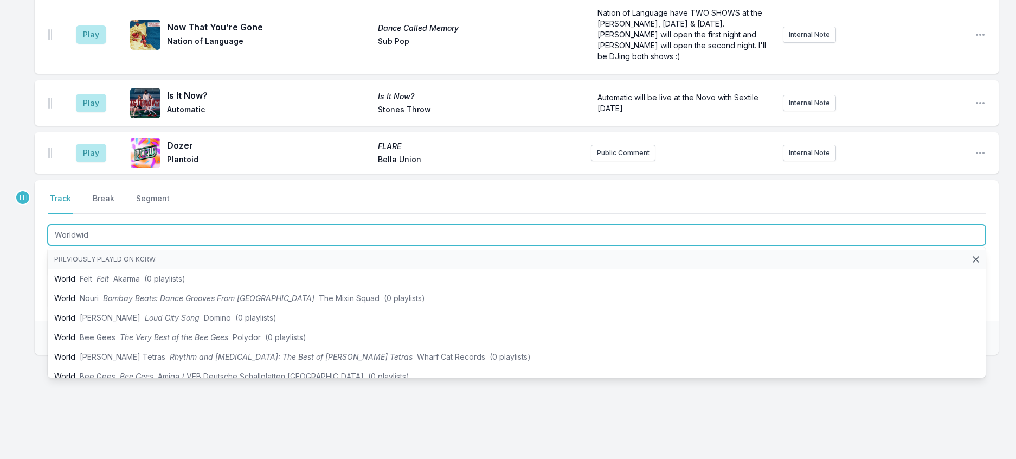
type input "Worldwide"
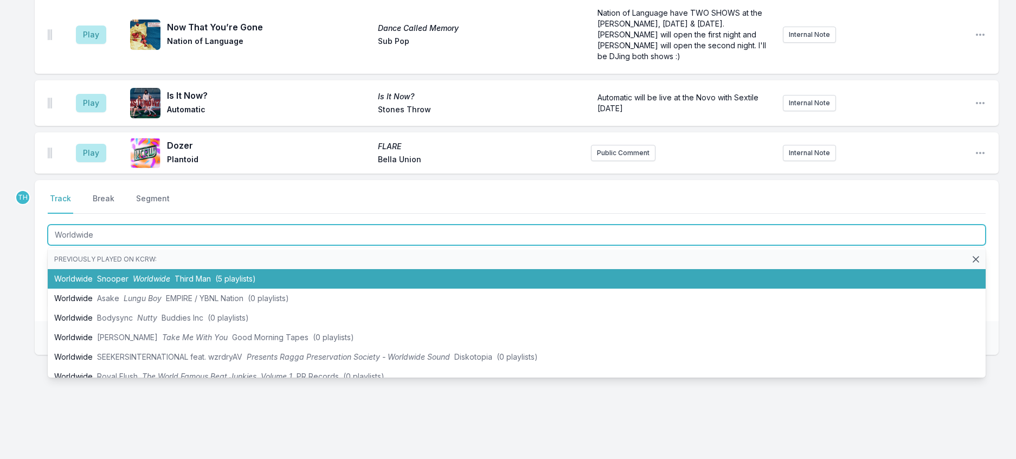
click at [203, 283] on span "Third Man" at bounding box center [193, 278] width 36 height 9
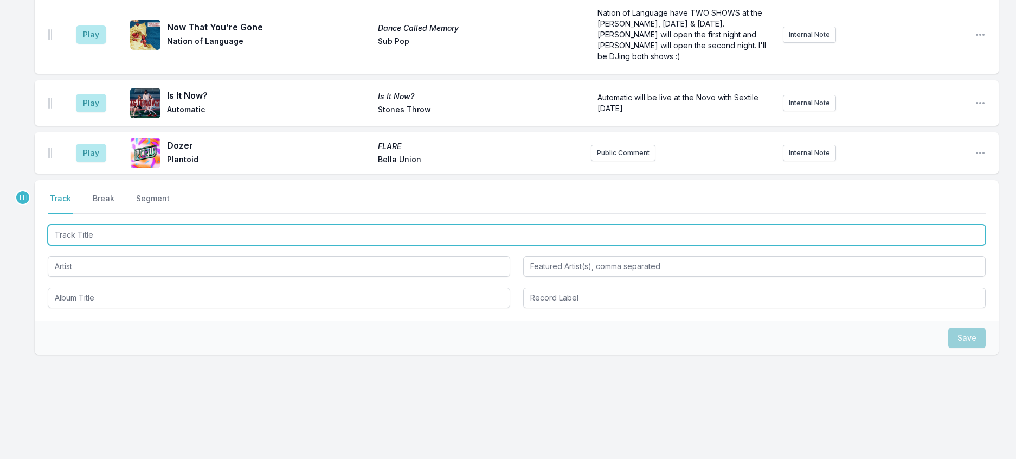
scroll to position [436, 0]
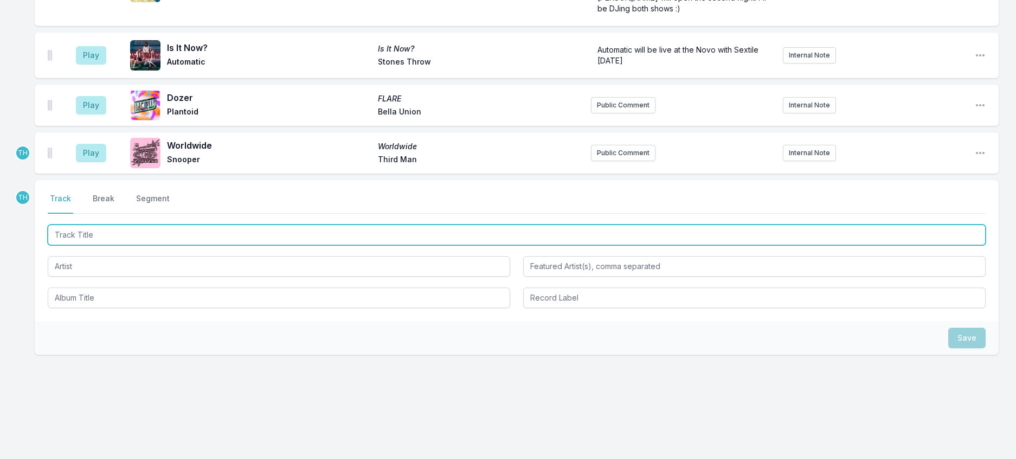
click at [206, 245] on input "Track Title" at bounding box center [517, 234] width 938 height 21
type input "Girl Band Starter Pack"
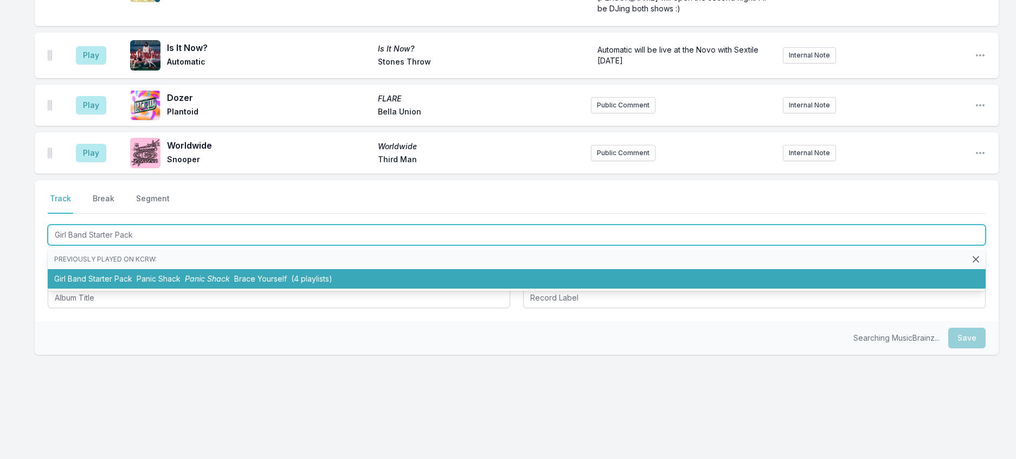
click at [217, 283] on span "Panic Shack" at bounding box center [207, 278] width 45 height 9
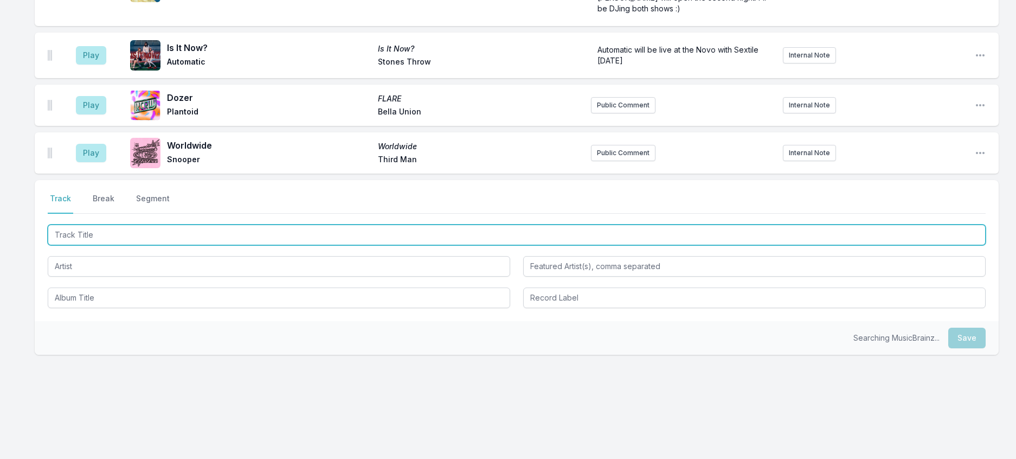
scroll to position [490, 0]
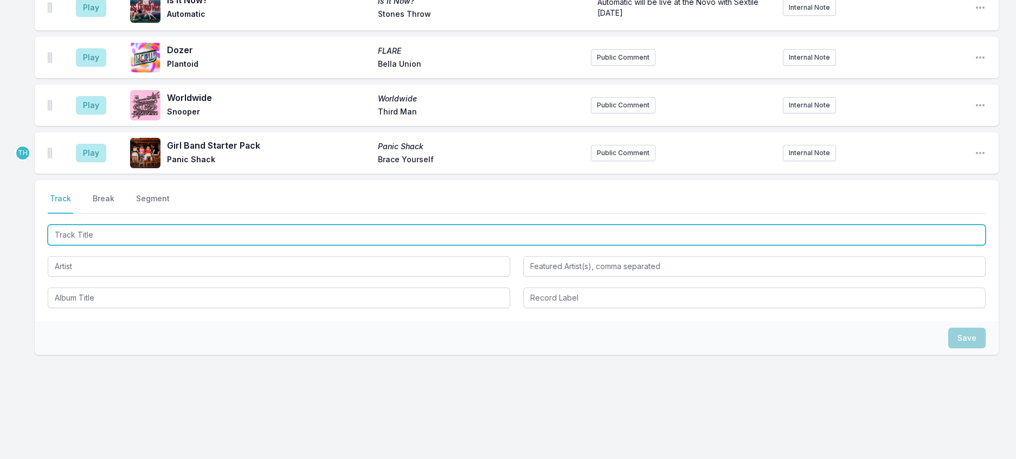
click at [205, 245] on input "Track Title" at bounding box center [517, 234] width 938 height 21
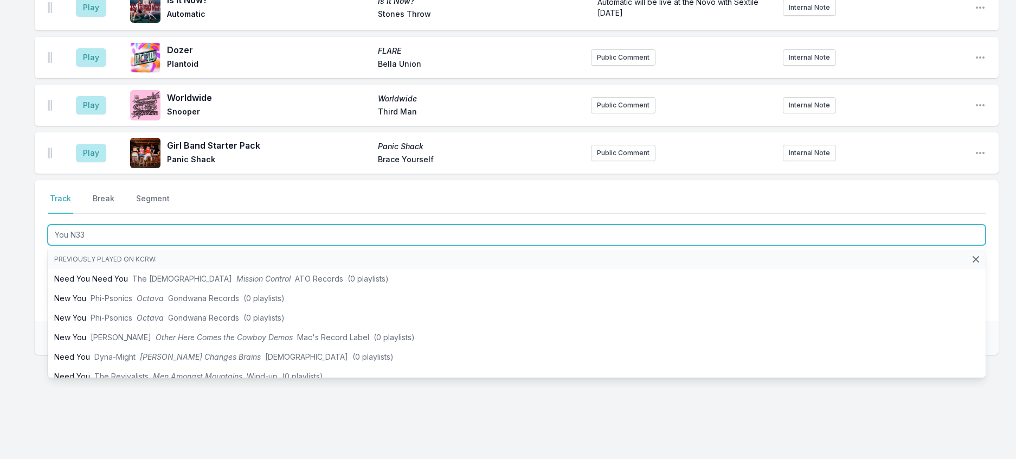
type input "You N33d"
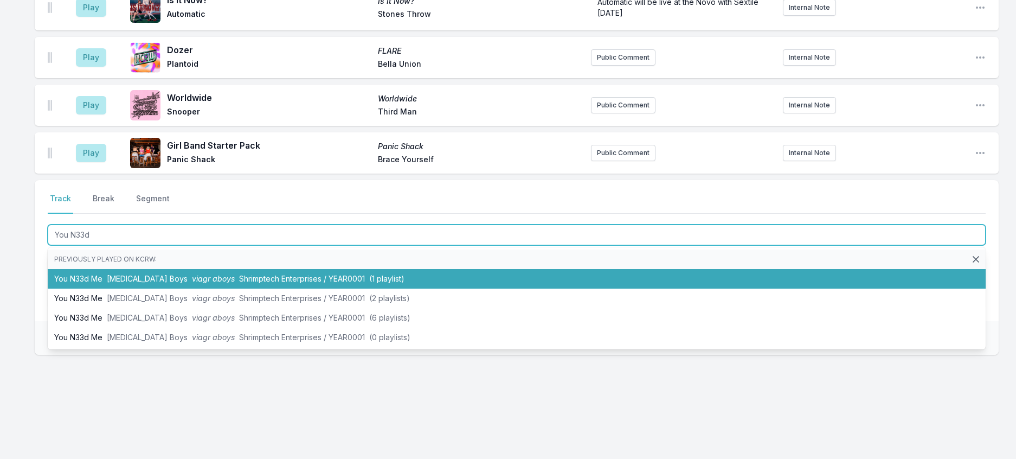
click at [239, 283] on span "Shrimptech Enterprises / YEAR0001" at bounding box center [302, 278] width 126 height 9
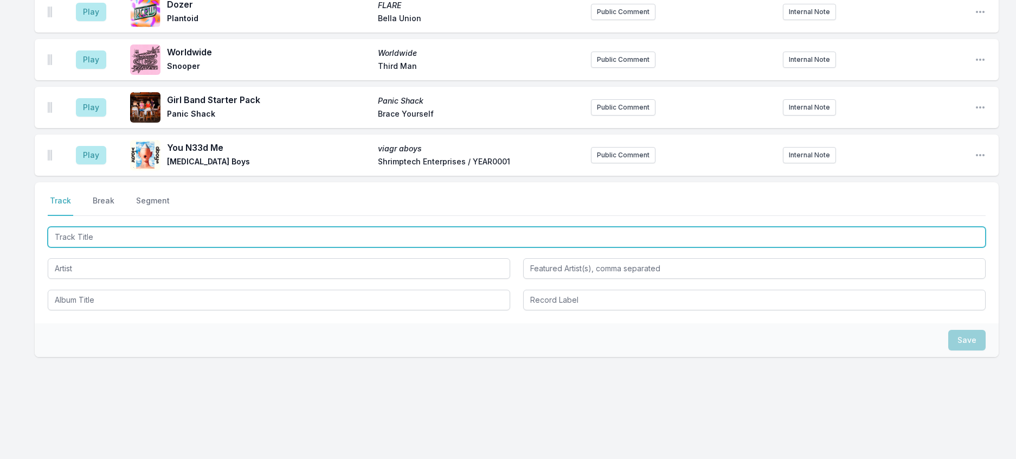
scroll to position [544, 0]
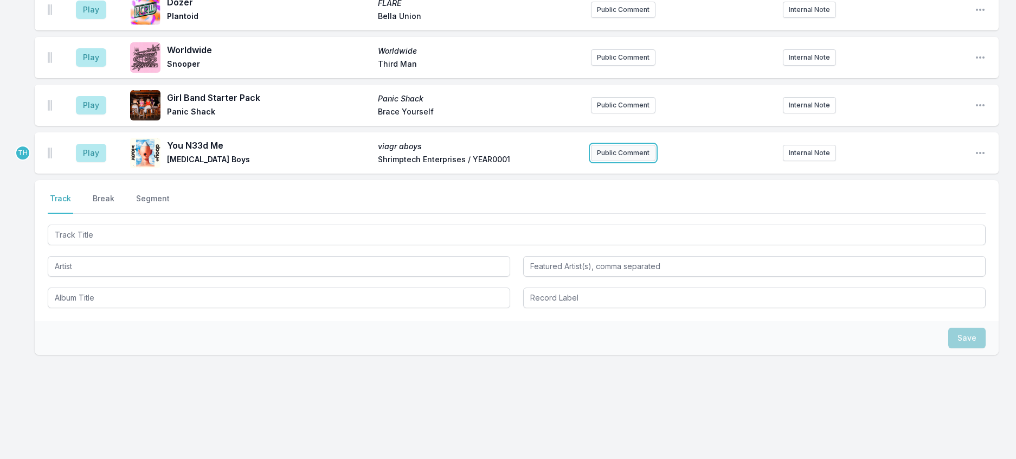
click at [625, 161] on button "Public Comment" at bounding box center [623, 153] width 65 height 16
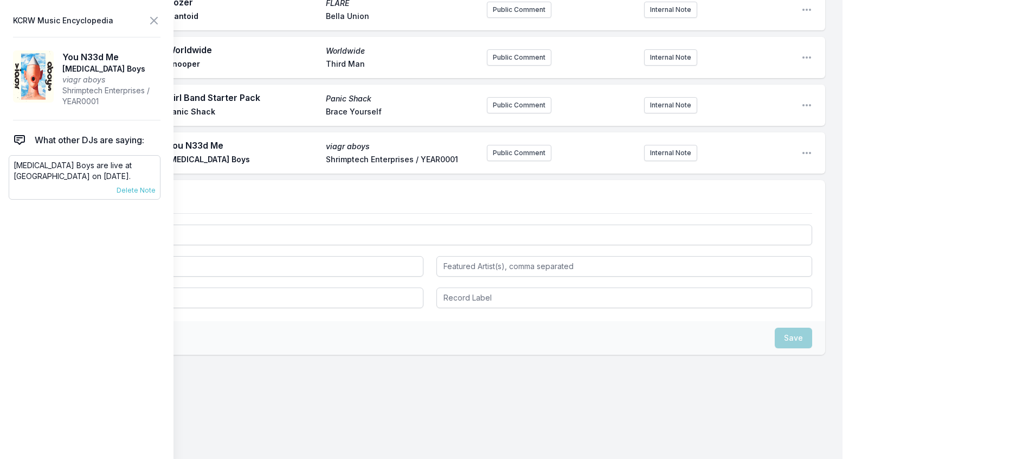
scroll to position [546, 0]
drag, startPoint x: 111, startPoint y: 198, endPoint x: 9, endPoint y: 181, distance: 102.8
click at [9, 181] on aside "KCRW Music Encyclopedia You N33d Me [MEDICAL_DATA] Boys viagr aboys Shrimptech …" at bounding box center [86, 229] width 173 height 459
copy p "[MEDICAL_DATA] Boys are live at [GEOGRAPHIC_DATA] on [DATE]."
click at [507, 161] on button "Public Comment" at bounding box center [519, 153] width 65 height 16
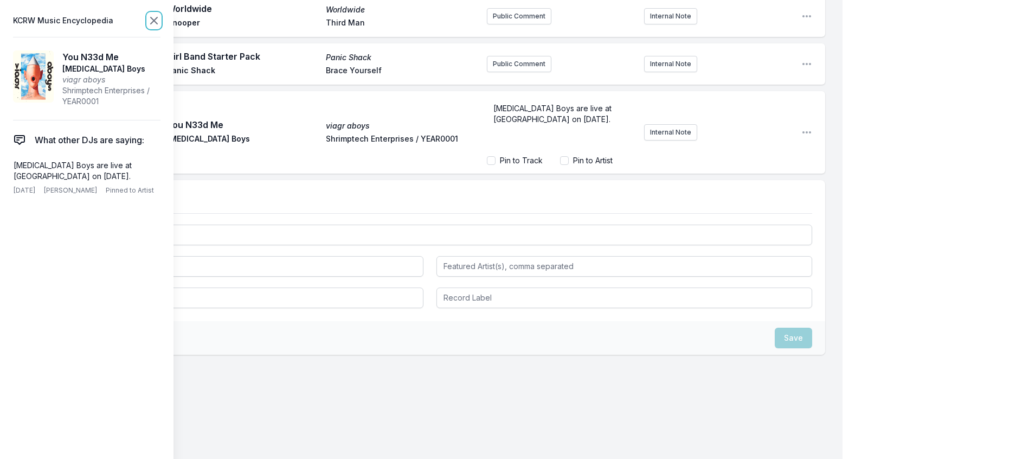
scroll to position [548, 0]
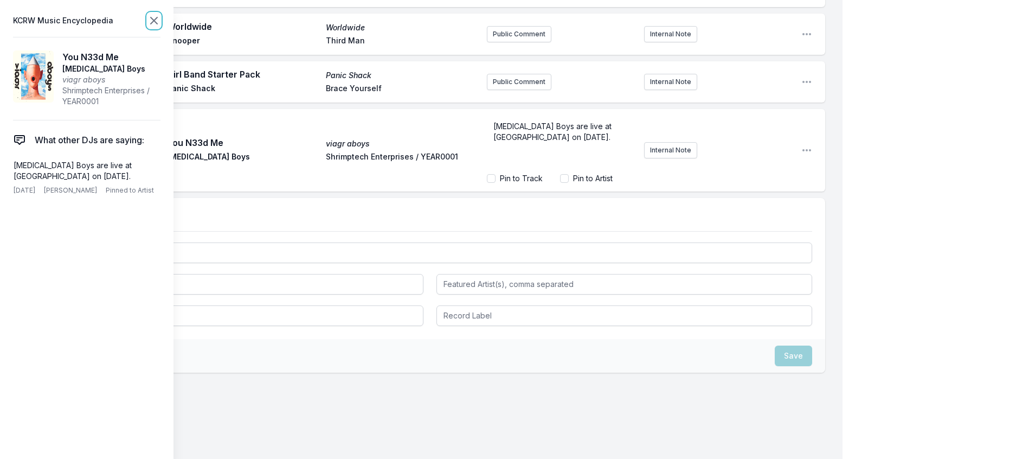
click at [160, 26] on icon at bounding box center [153, 20] width 13 height 13
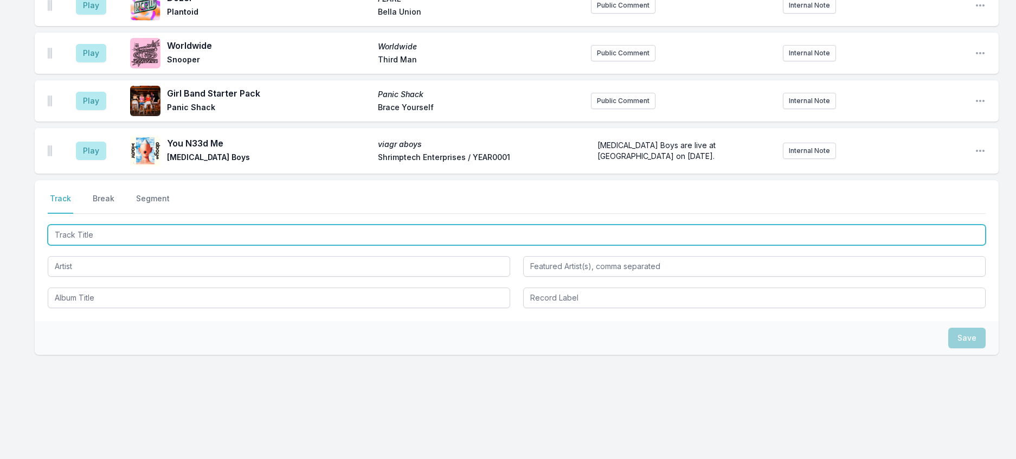
click at [235, 245] on input "Track Title" at bounding box center [517, 234] width 938 height 21
type input "Loose"
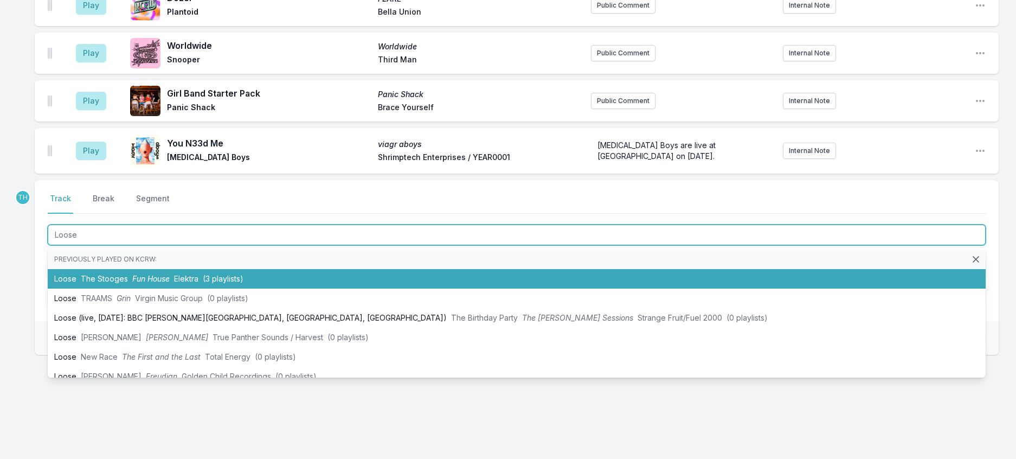
click at [223, 288] on li "Loose The Stooges Fun House Elektra (3 playlists)" at bounding box center [517, 279] width 938 height 20
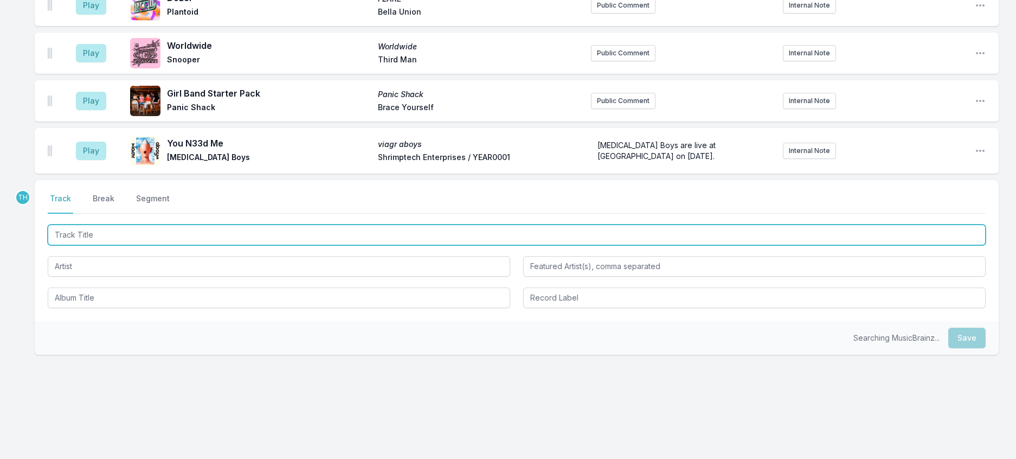
scroll to position [602, 0]
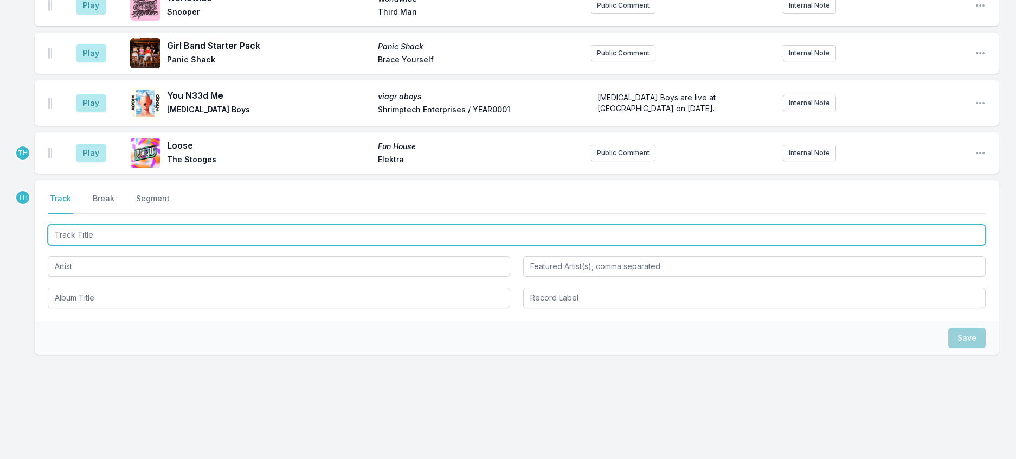
click at [277, 245] on input "Track Title" at bounding box center [517, 234] width 938 height 21
type input "Take Your Coat Off"
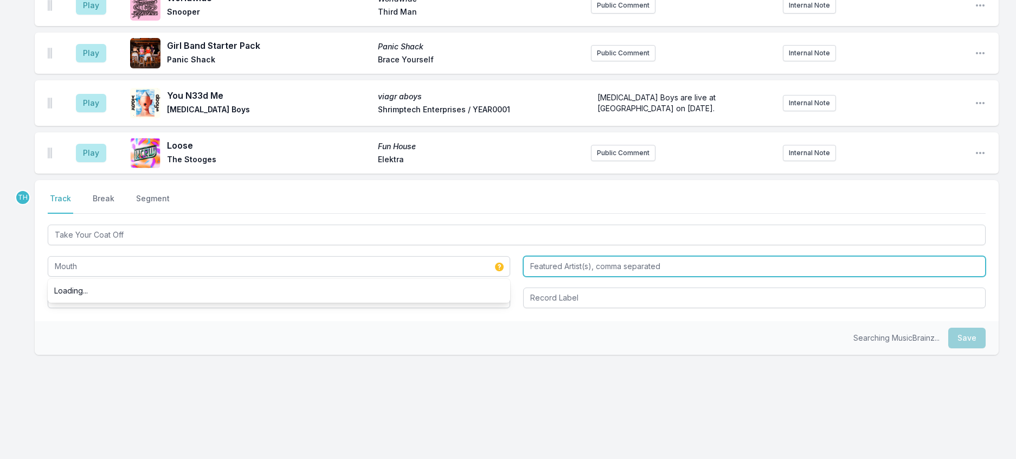
type input "Mouth"
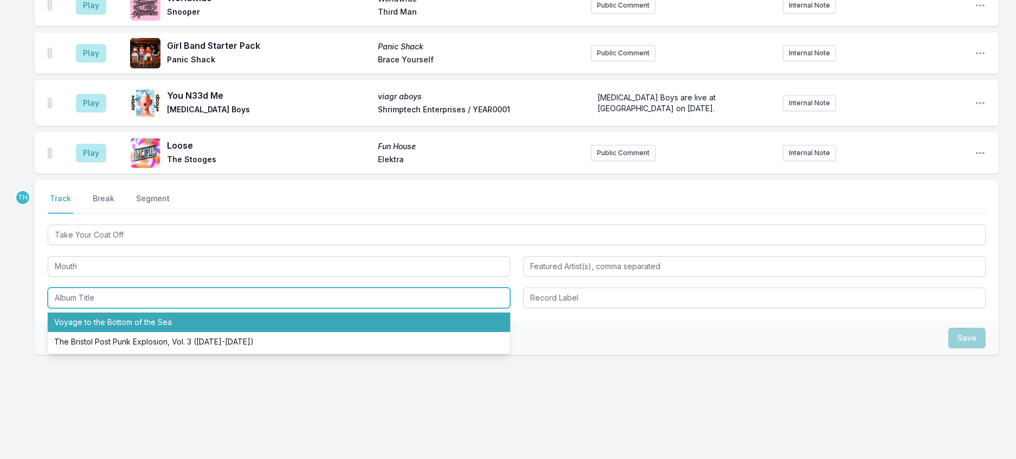
click at [196, 332] on li "Voyage to the Bottom of the Sea" at bounding box center [279, 322] width 462 height 20
type input "Voyage to the Bottom of the Sea"
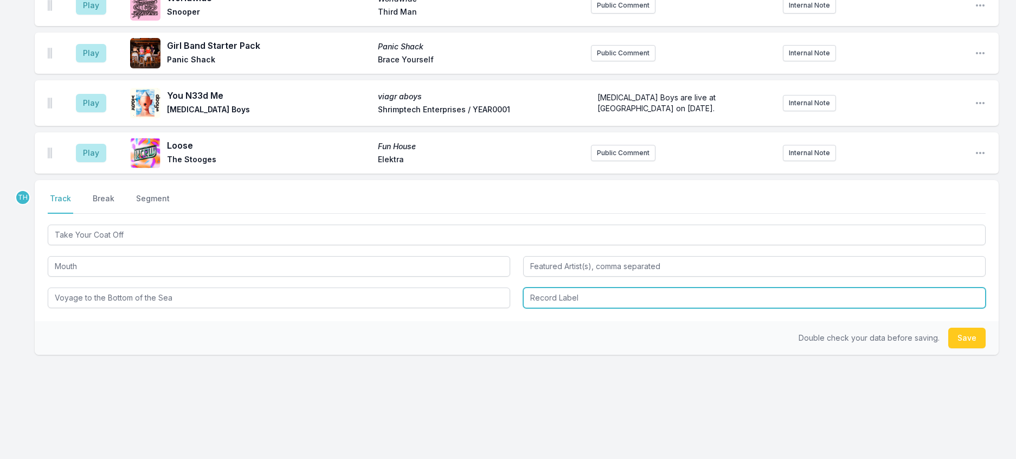
click at [578, 308] on input "Record Label" at bounding box center [754, 297] width 462 height 21
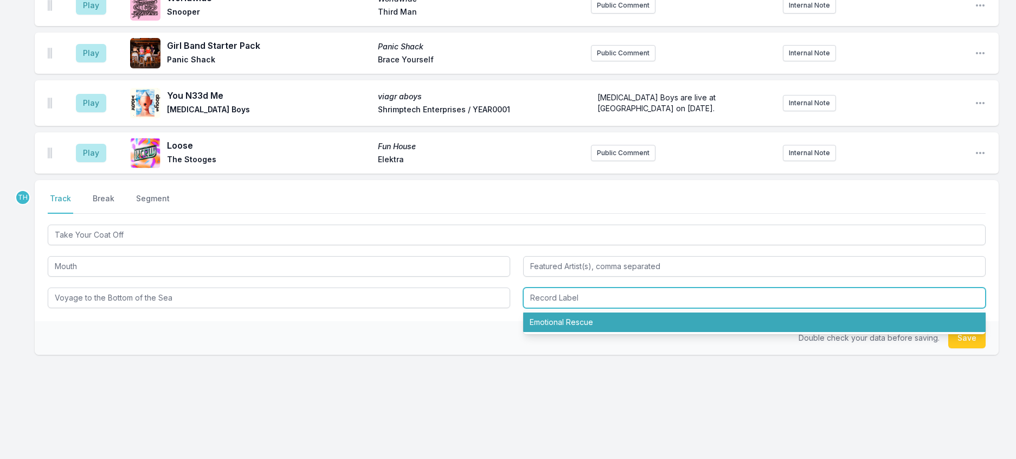
click at [575, 332] on li "Emotional Rescue" at bounding box center [754, 322] width 462 height 20
type input "Emotional Rescue"
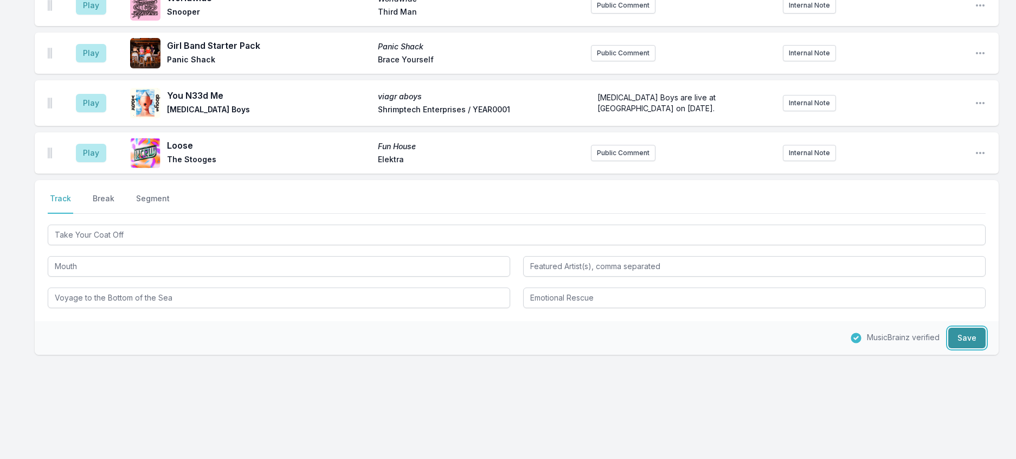
click at [965, 348] on button "Save" at bounding box center [966, 337] width 37 height 21
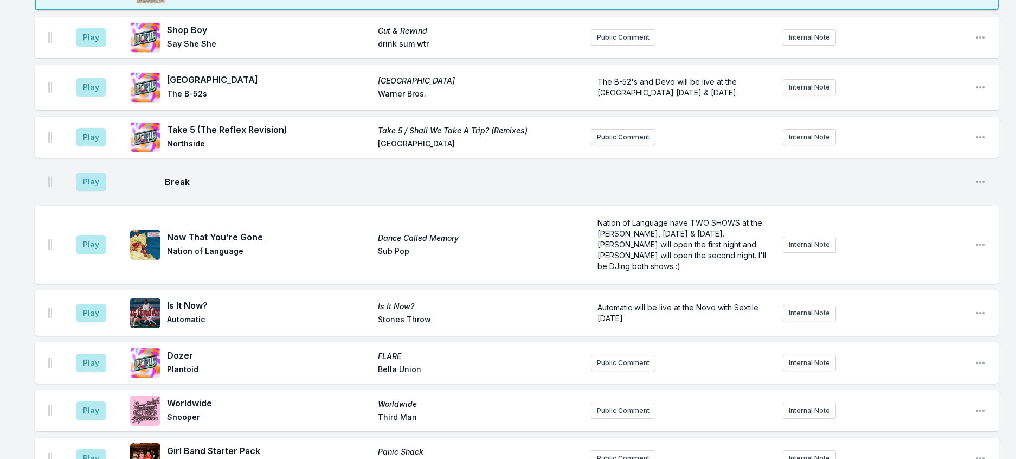
scroll to position [59, 0]
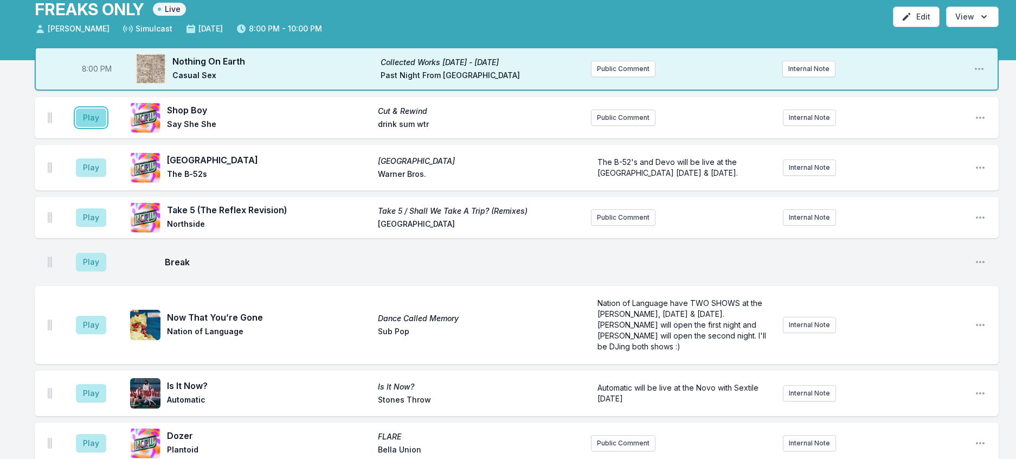
click at [98, 127] on button "Play" at bounding box center [91, 117] width 30 height 18
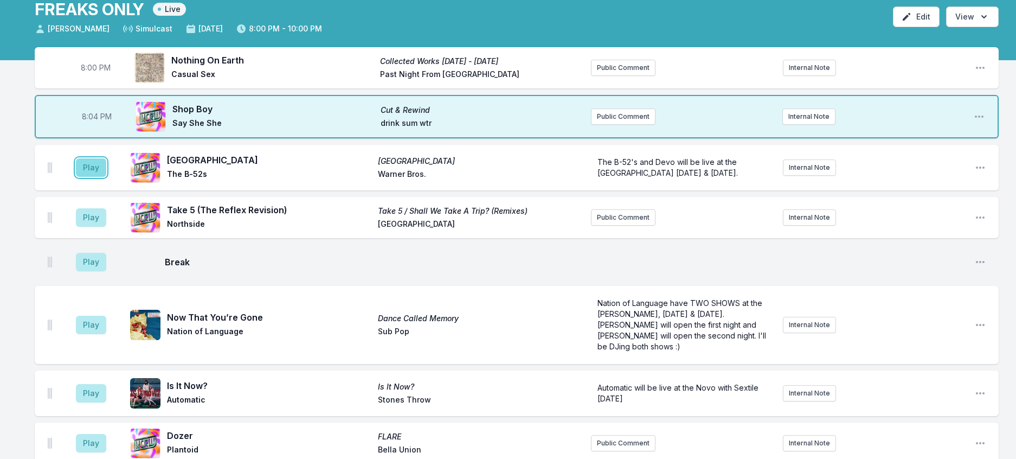
click at [101, 177] on button "Play" at bounding box center [91, 167] width 30 height 18
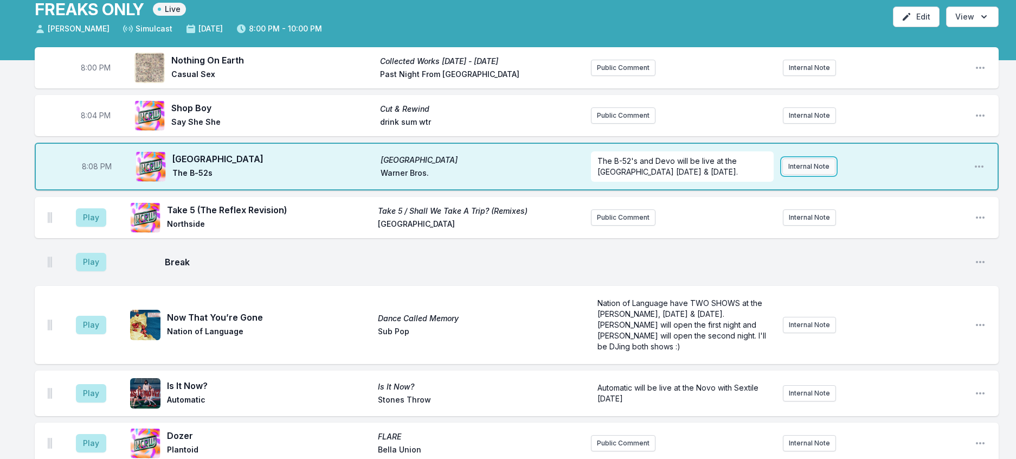
click at [812, 175] on button "Internal Note" at bounding box center [808, 166] width 53 height 16
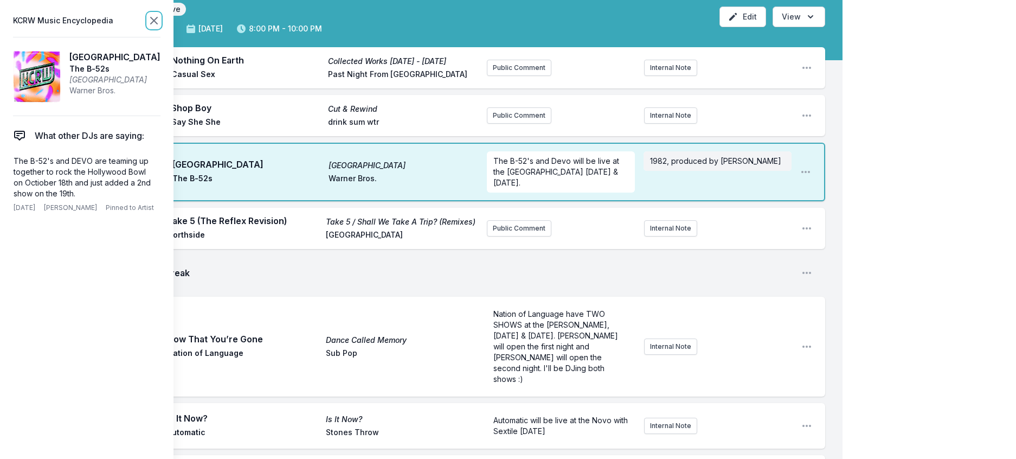
click at [160, 20] on icon at bounding box center [153, 20] width 13 height 13
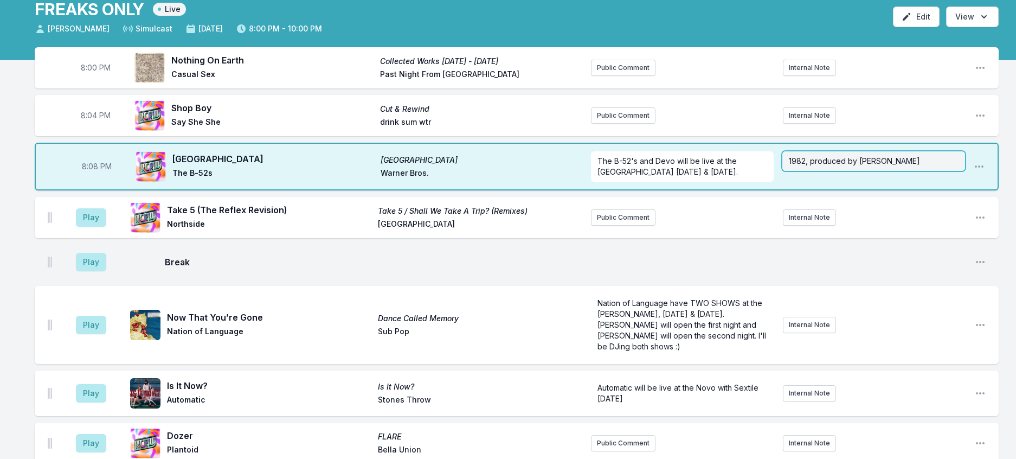
click at [863, 165] on span "1982, produced by [PERSON_NAME]" at bounding box center [854, 160] width 131 height 9
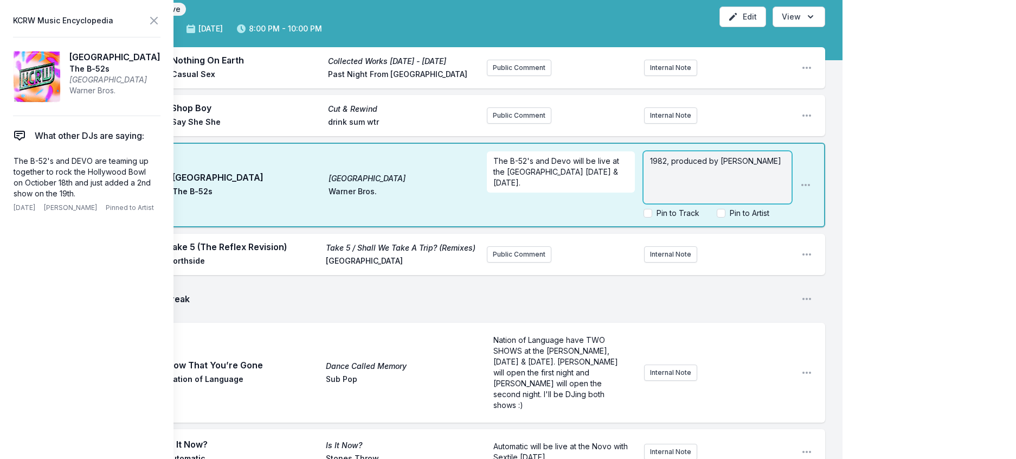
click at [749, 165] on span "1982, produced by [PERSON_NAME]" at bounding box center [715, 160] width 131 height 9
click at [750, 187] on span "1982, produced by [PERSON_NAME], who also features on a lot of the instruments" at bounding box center [718, 171] width 136 height 31
drag, startPoint x: 668, startPoint y: 223, endPoint x: 749, endPoint y: 266, distance: 90.7
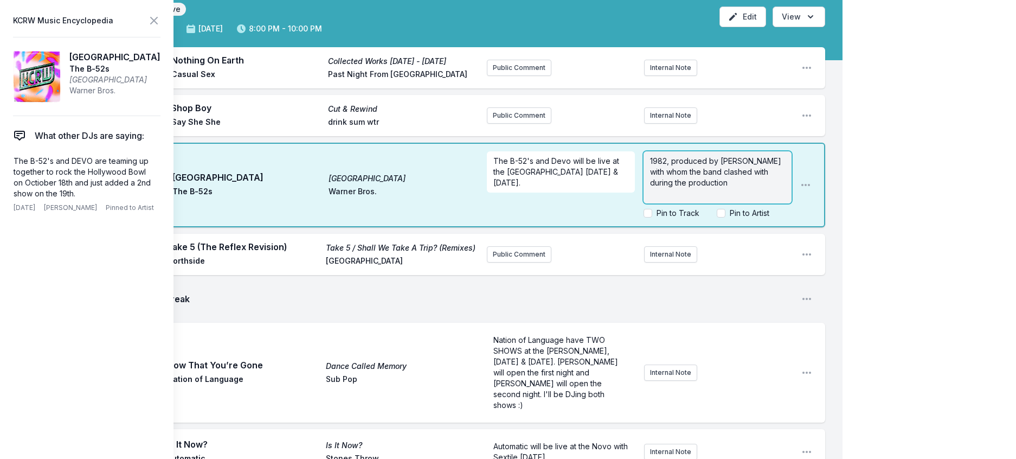
scroll to position [0, 0]
click at [160, 24] on icon at bounding box center [153, 20] width 13 height 13
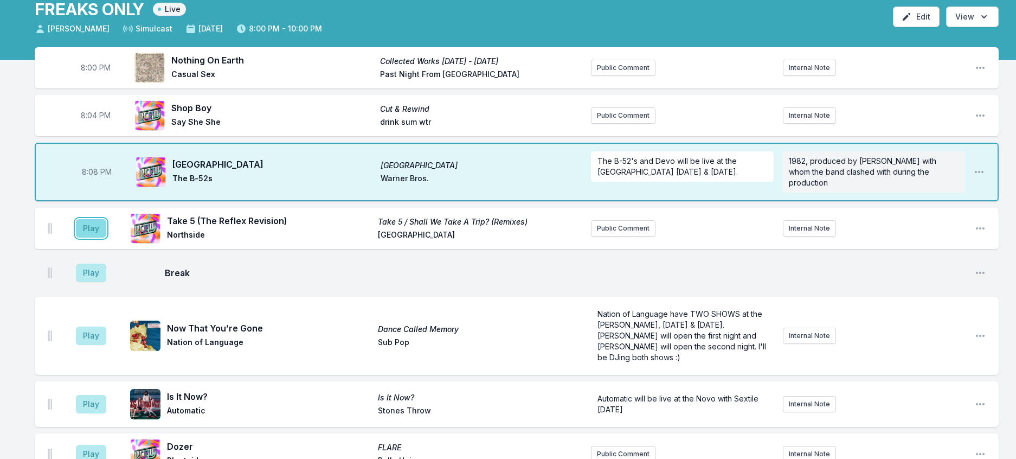
click at [91, 237] on button "Play" at bounding box center [91, 228] width 30 height 18
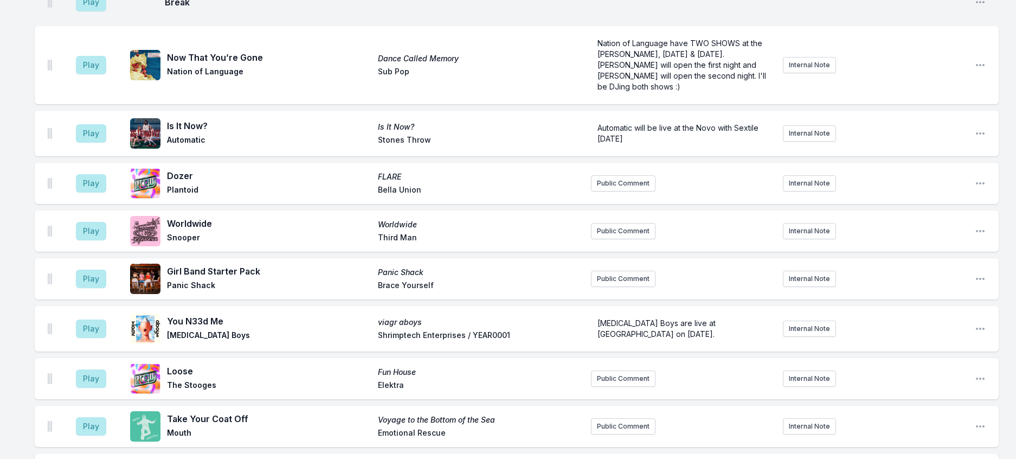
scroll to position [222, 0]
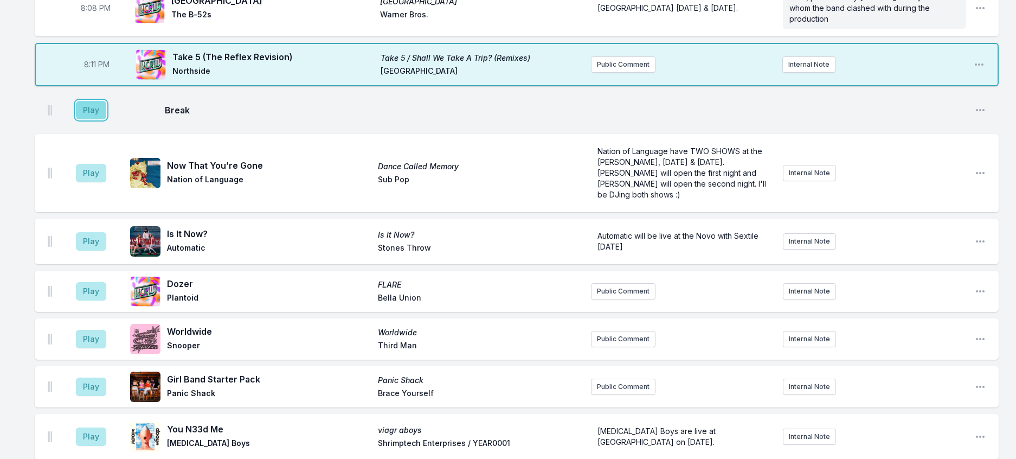
click at [96, 119] on button "Play" at bounding box center [91, 110] width 30 height 18
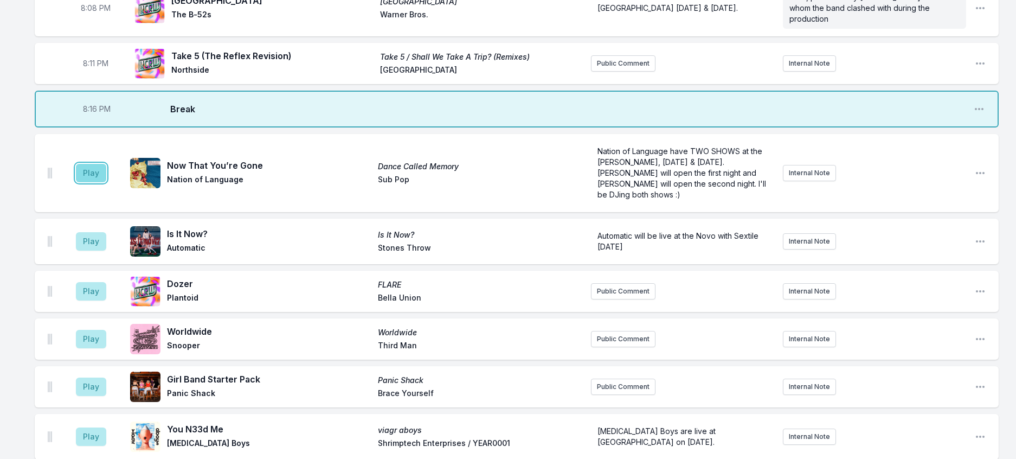
click at [98, 182] on button "Play" at bounding box center [91, 173] width 30 height 18
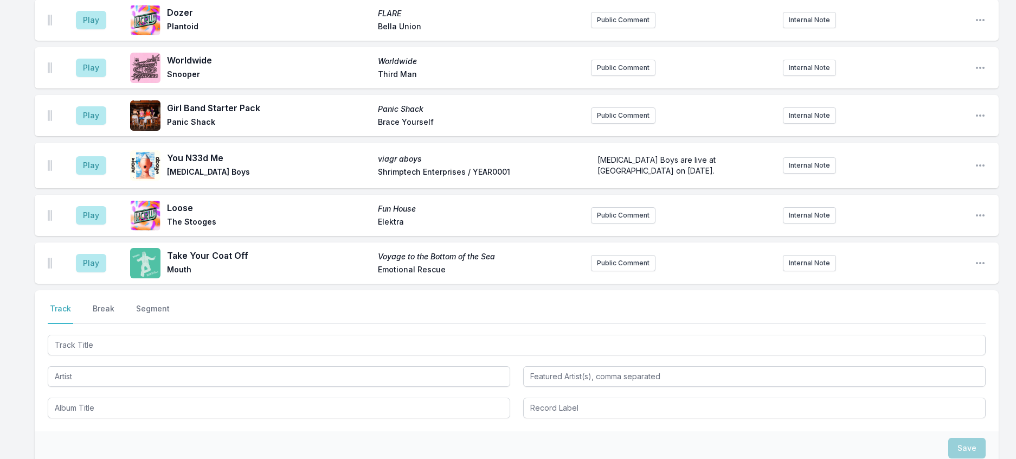
scroll to position [547, 0]
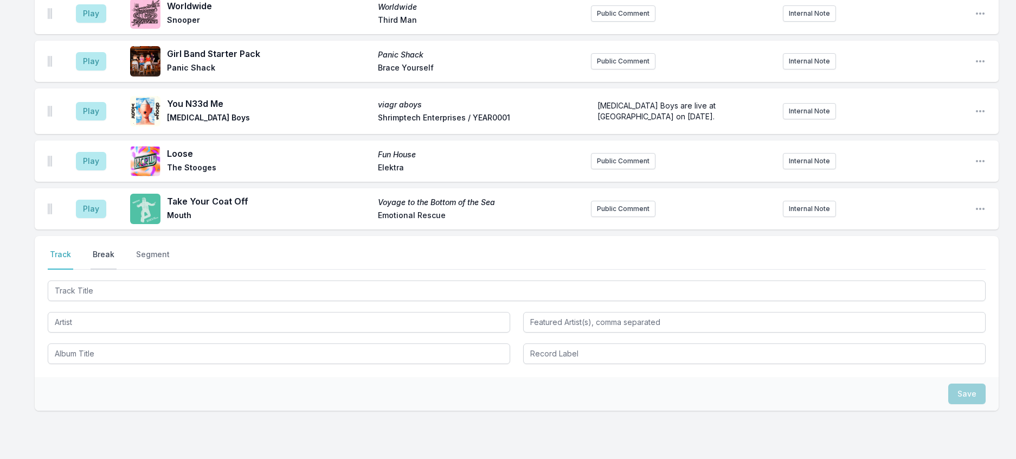
click at [115, 269] on button "Break" at bounding box center [104, 259] width 26 height 21
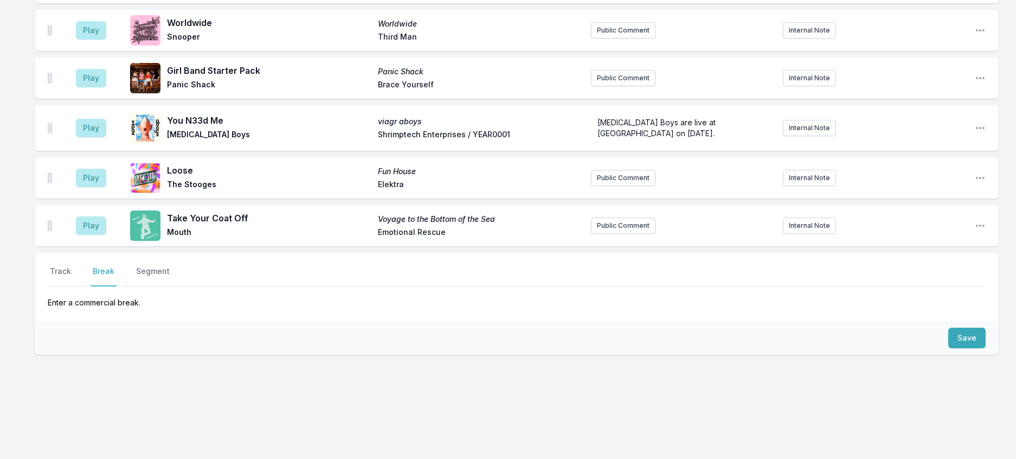
click at [984, 355] on div "Save" at bounding box center [517, 338] width 964 height 34
click at [966, 348] on button "Save" at bounding box center [966, 337] width 37 height 21
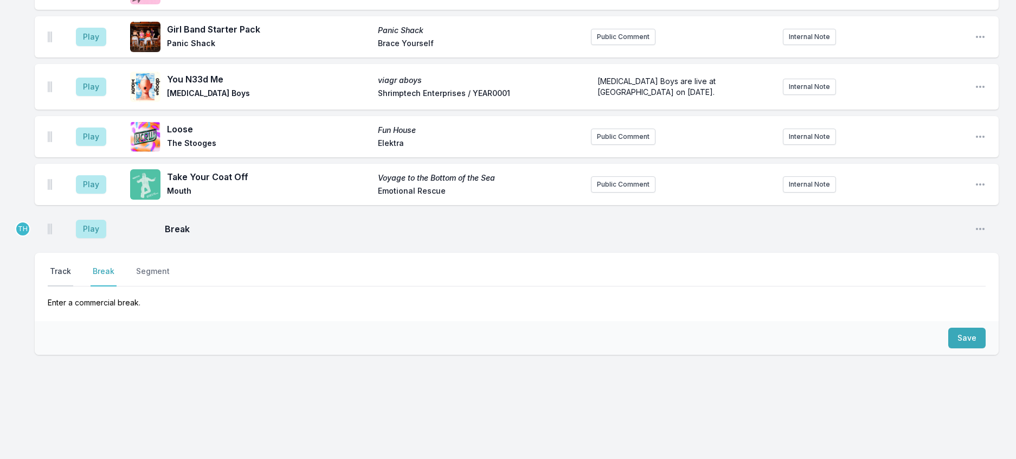
click at [69, 286] on button "Track" at bounding box center [60, 276] width 25 height 21
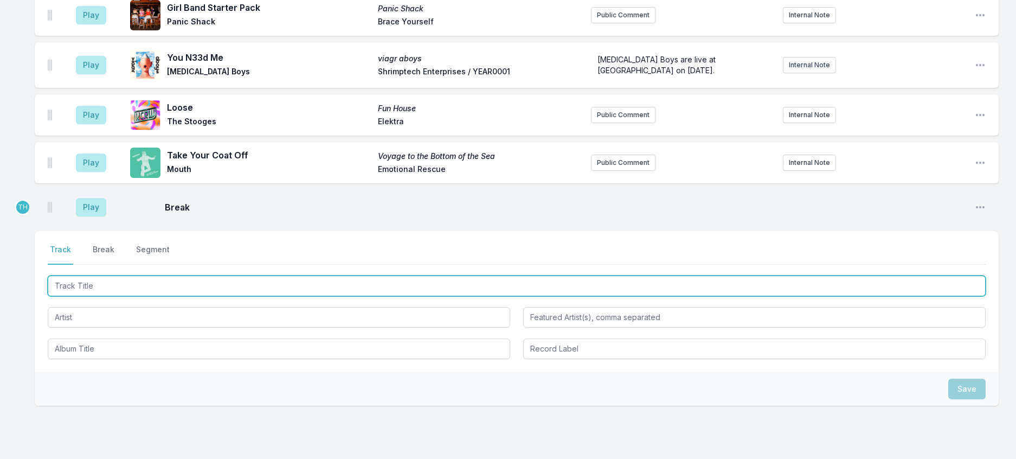
click at [97, 296] on input "Track Title" at bounding box center [517, 285] width 938 height 21
type input "Asteroid"
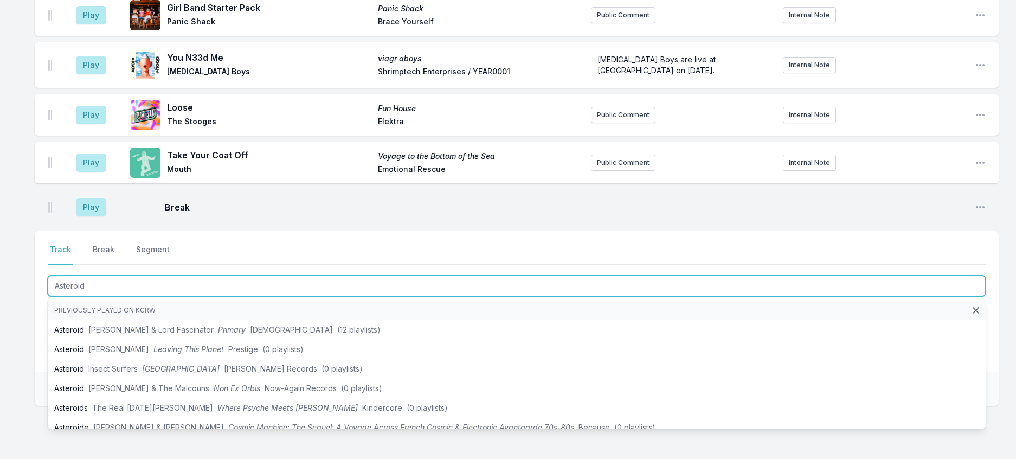
scroll to position [647, 0]
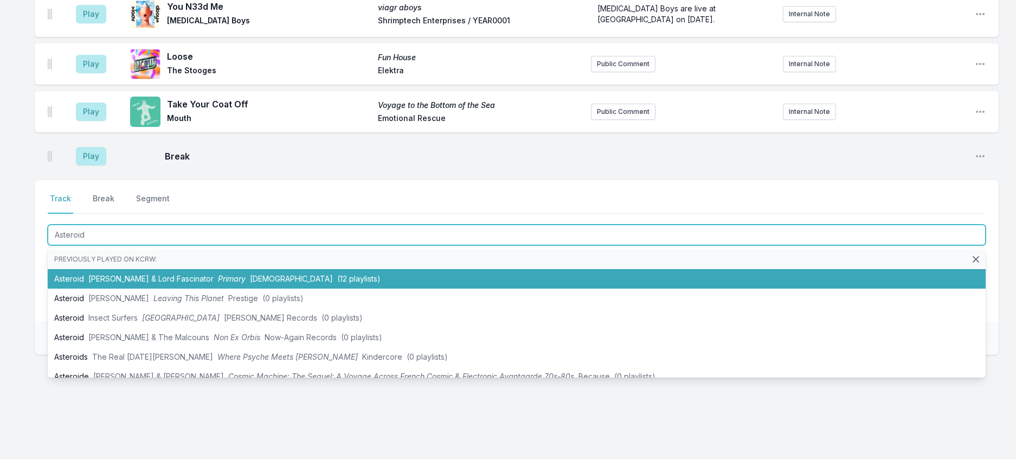
click at [246, 288] on li "Asteroid [PERSON_NAME] & Lord Fascinator Primary Eskimo (12 playlists)" at bounding box center [517, 279] width 938 height 20
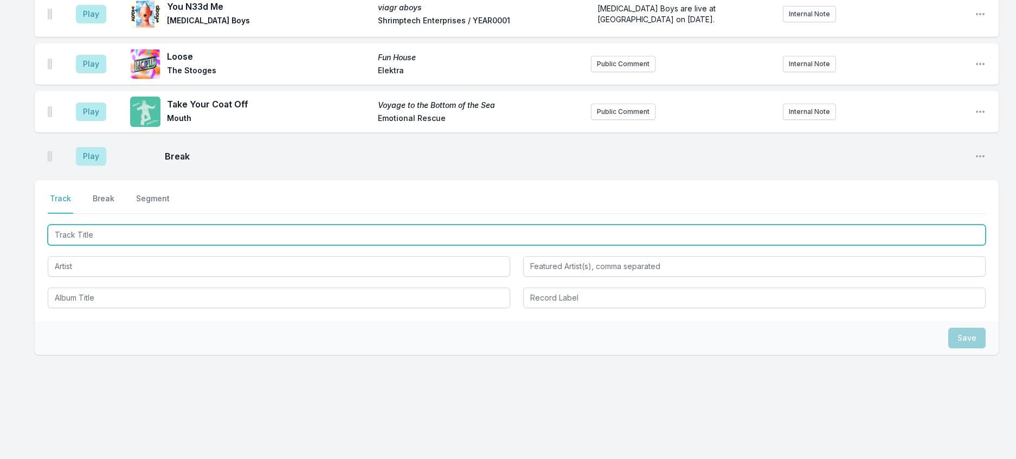
scroll to position [701, 0]
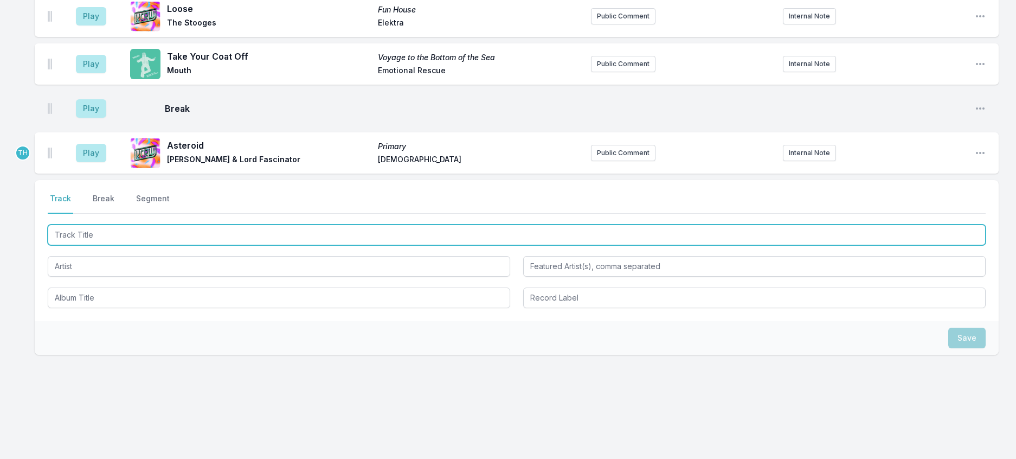
click at [308, 245] on input "Track Title" at bounding box center [517, 234] width 938 height 21
type input "Walking On A Dream ([PERSON_NAME] Remix)"
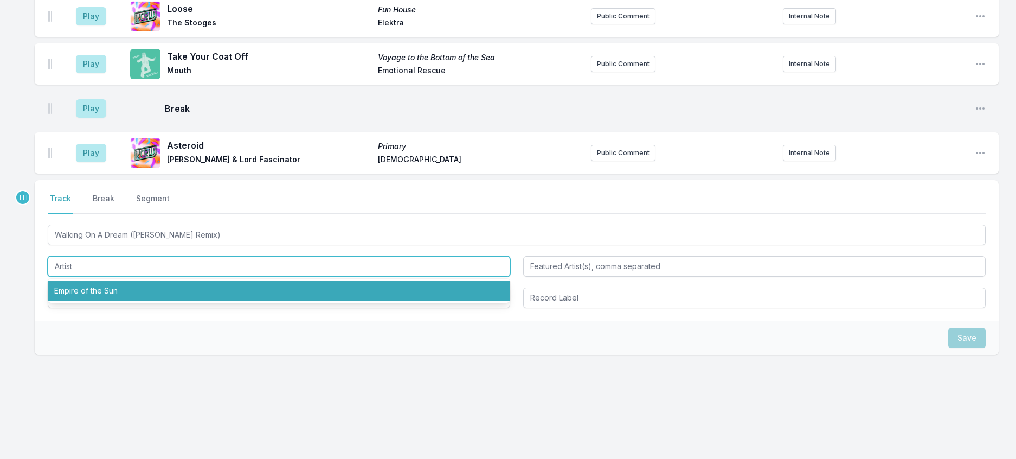
click at [118, 300] on li "Empire of the Sun" at bounding box center [279, 291] width 462 height 20
type input "Empire of the Sun"
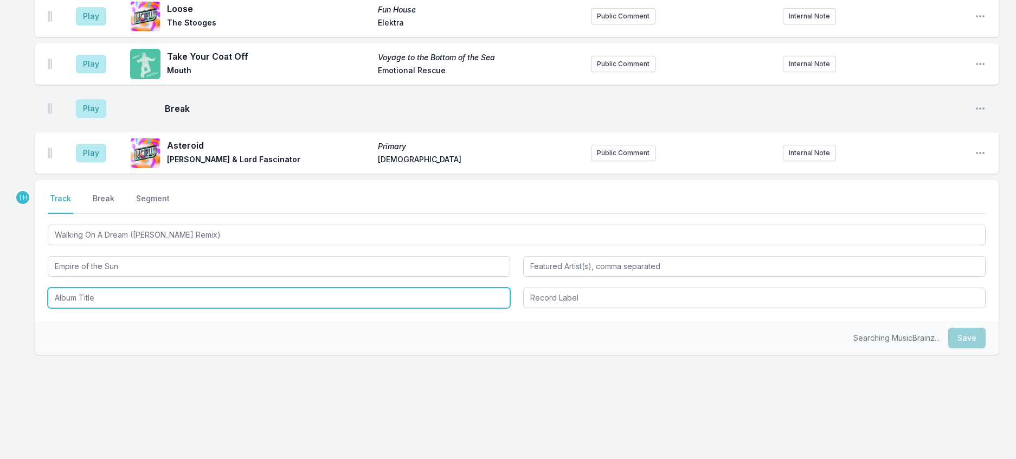
click at [112, 308] on input "Album Title" at bounding box center [279, 297] width 462 height 21
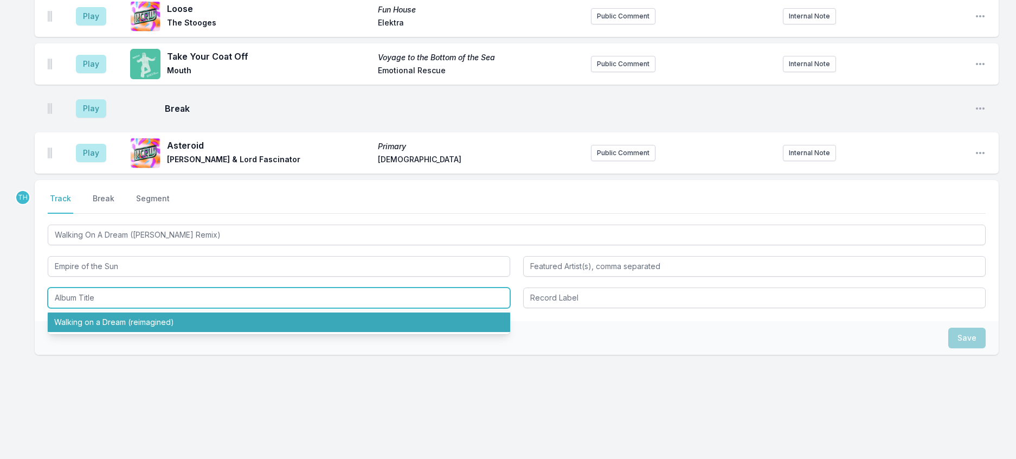
click at [105, 332] on li "Walking on a Dream (reimagined)" at bounding box center [279, 322] width 462 height 20
type input "Walking on a Dream (reimagined)"
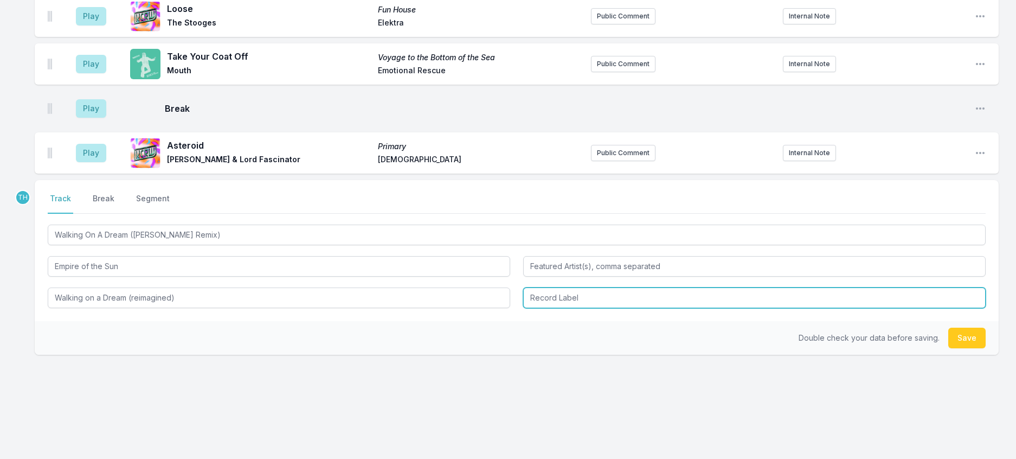
click at [568, 308] on input "Record Label" at bounding box center [754, 297] width 462 height 21
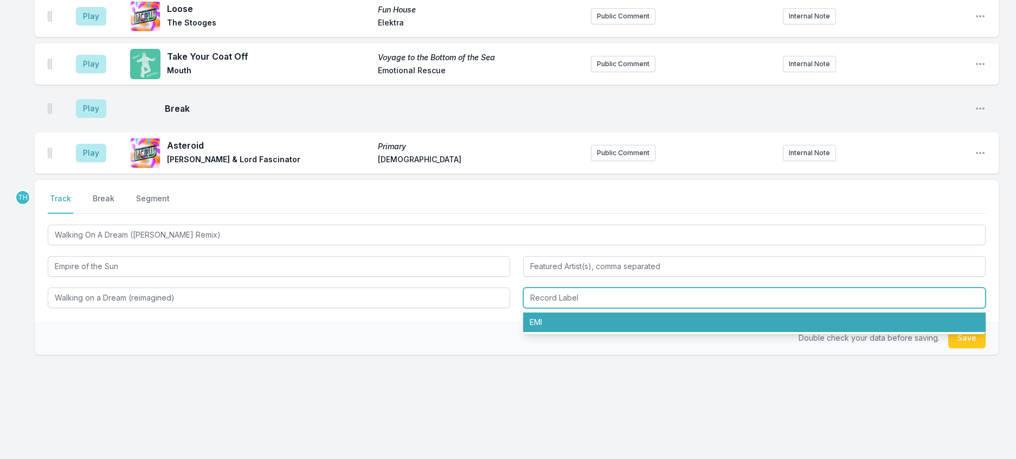
click at [549, 332] on li "EMI" at bounding box center [754, 322] width 462 height 20
type input "EMI"
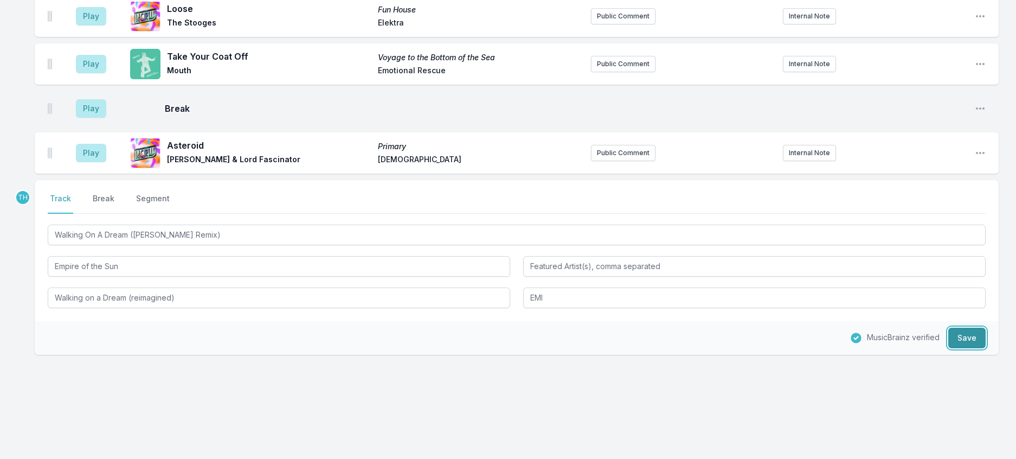
click at [970, 348] on button "Save" at bounding box center [966, 337] width 37 height 21
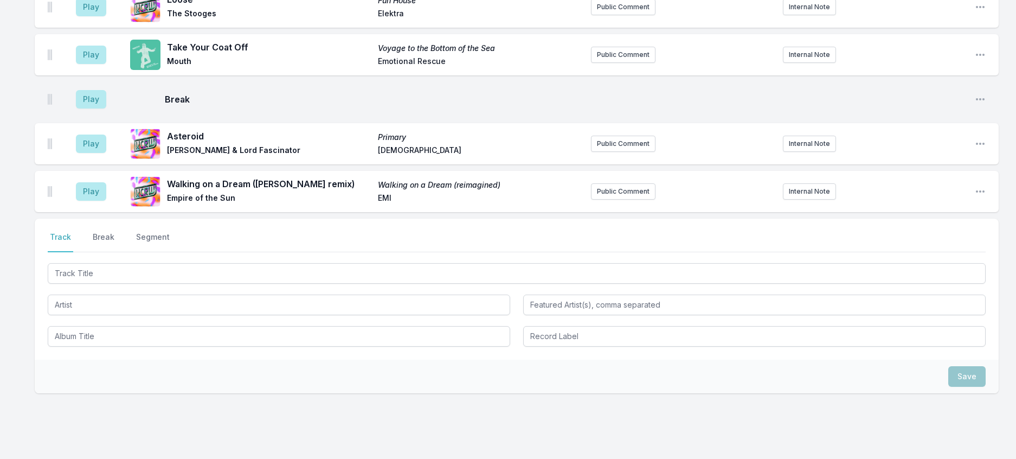
scroll to position [755, 0]
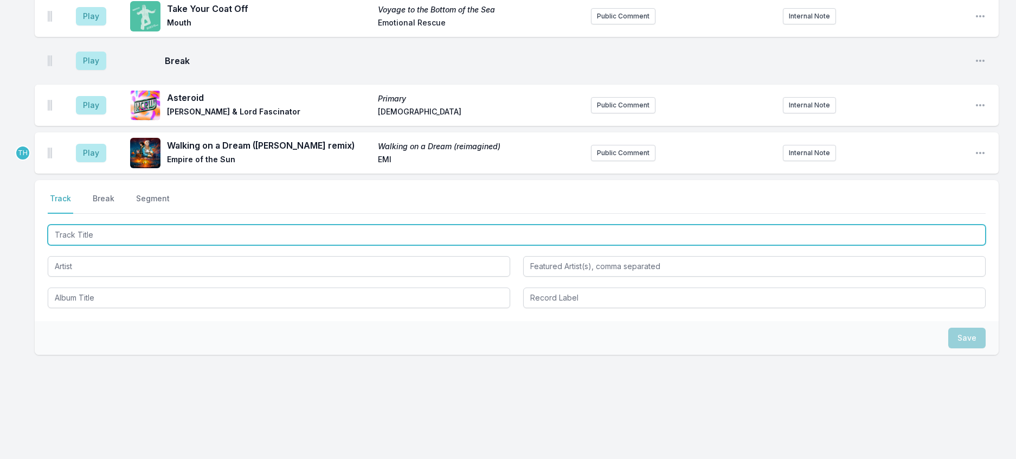
click at [171, 245] on input "Track Title" at bounding box center [517, 234] width 938 height 21
type input "Desire ([PERSON_NAME]"
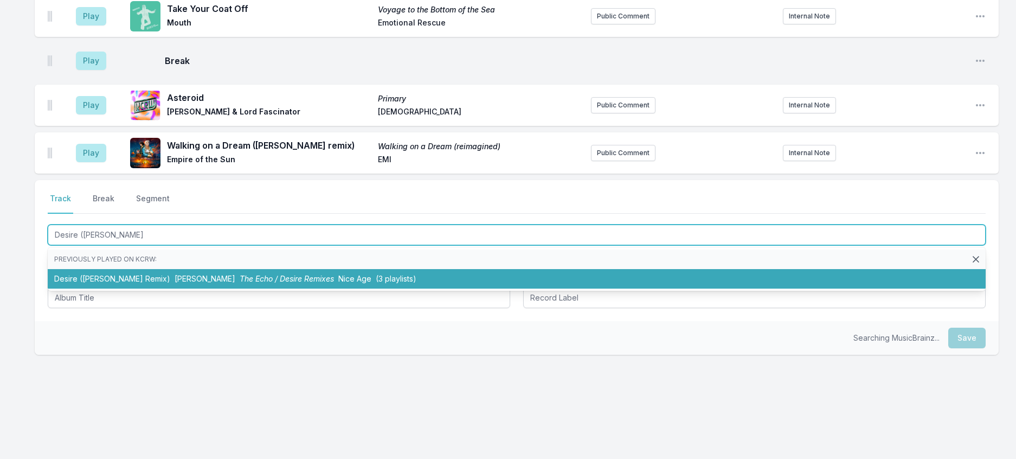
click at [156, 288] on li "Desire ([PERSON_NAME] Remix) [PERSON_NAME] The Echo / Desire Remixes Nice Age (…" at bounding box center [517, 279] width 938 height 20
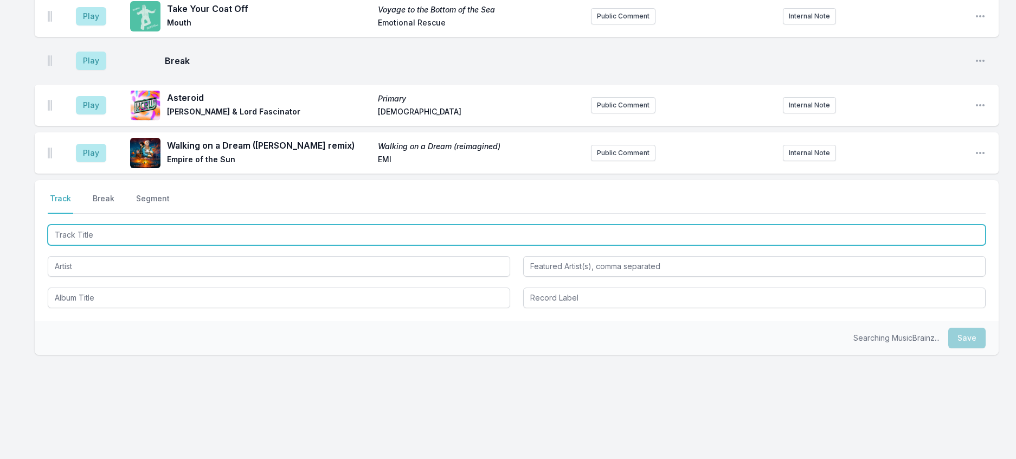
scroll to position [808, 0]
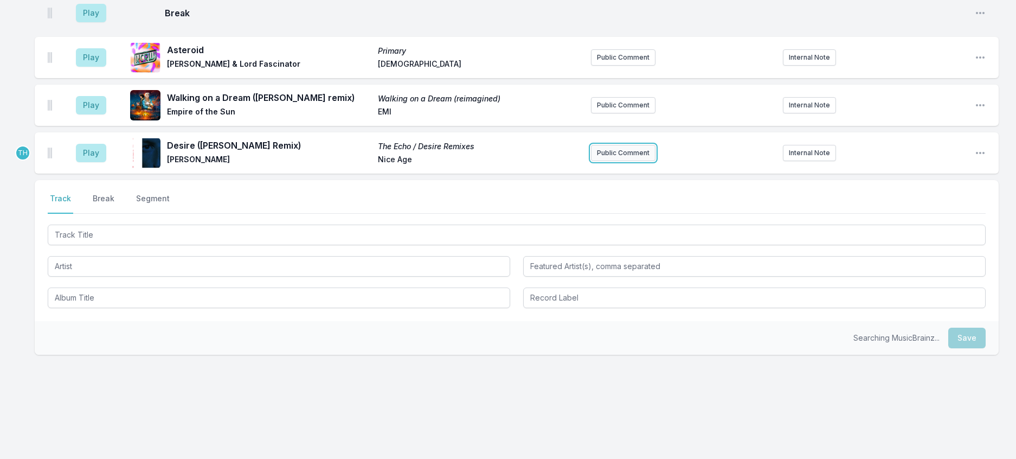
click at [629, 161] on button "Public Comment" at bounding box center [623, 153] width 65 height 16
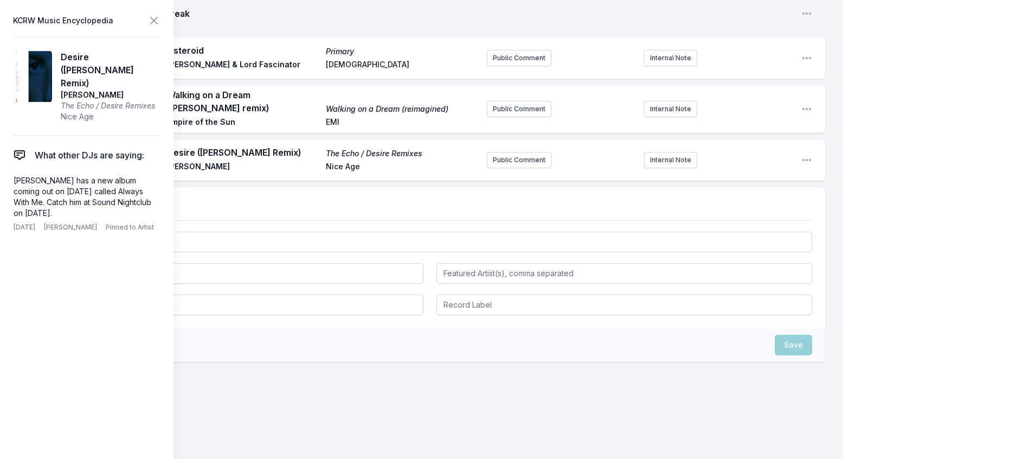
drag, startPoint x: 97, startPoint y: 237, endPoint x: 1, endPoint y: 202, distance: 101.9
click at [1, 202] on aside "KCRW Music Encyclopedia Desire ([PERSON_NAME] Remix) [PERSON_NAME] The Echo / D…" at bounding box center [86, 229] width 173 height 459
copy p "[PERSON_NAME] has a new album coming out on [DATE] called Always With Me. Catch…"
click at [514, 168] on button "Public Comment" at bounding box center [519, 160] width 65 height 16
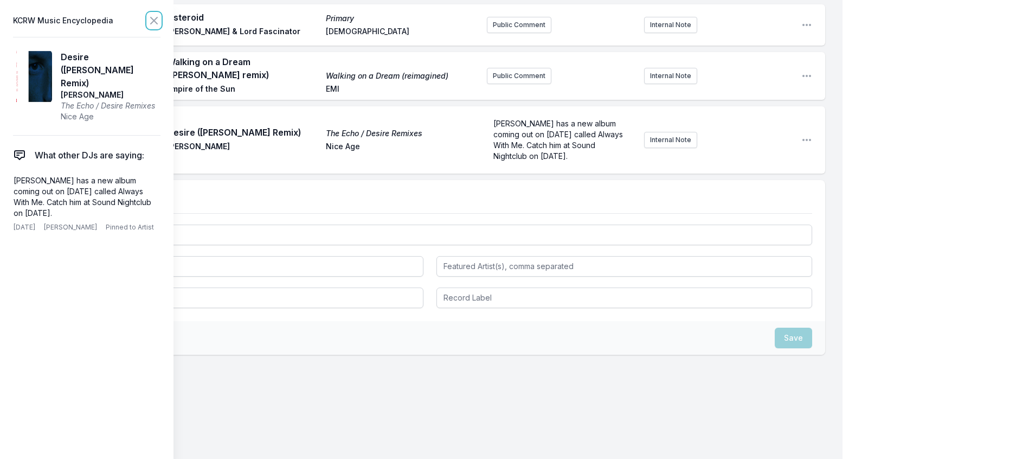
scroll to position [850, 0]
drag, startPoint x: 173, startPoint y: 18, endPoint x: 181, endPoint y: 38, distance: 21.4
click at [160, 19] on icon at bounding box center [153, 20] width 13 height 13
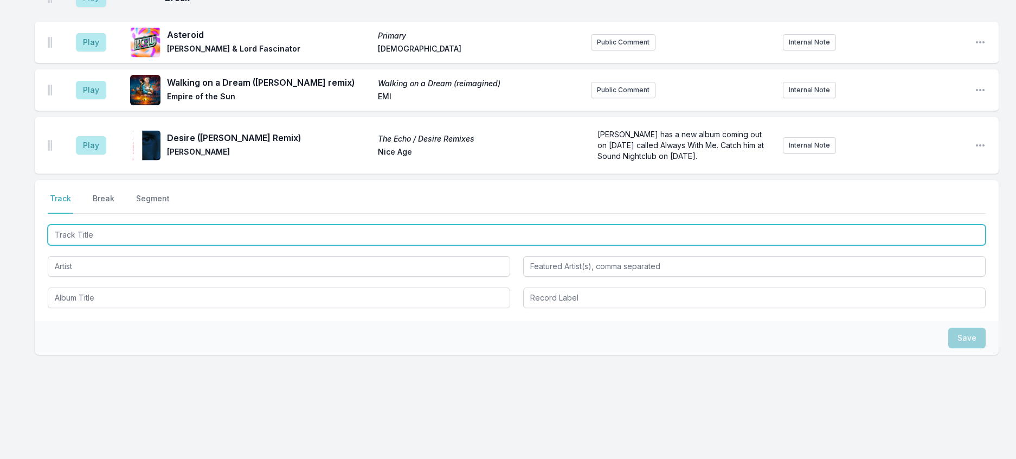
click at [234, 245] on input "Track Title" at bounding box center [517, 234] width 938 height 21
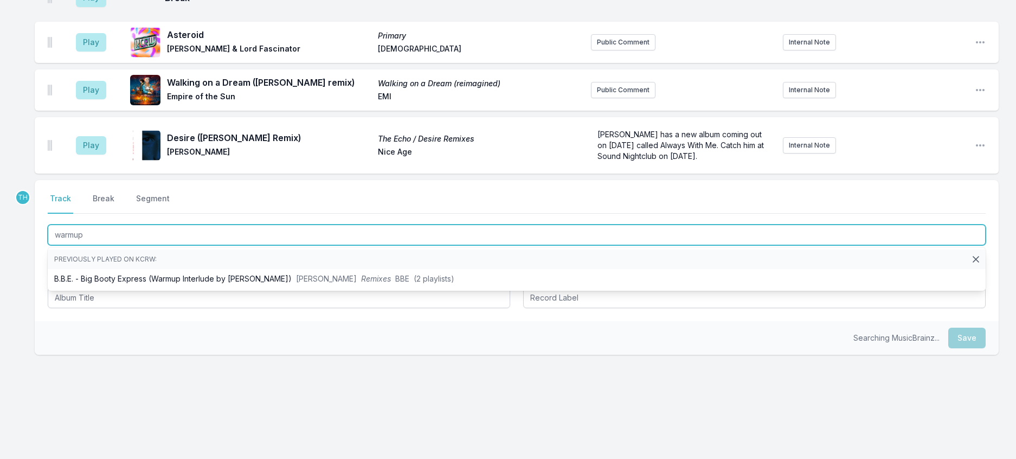
type input "warmup"
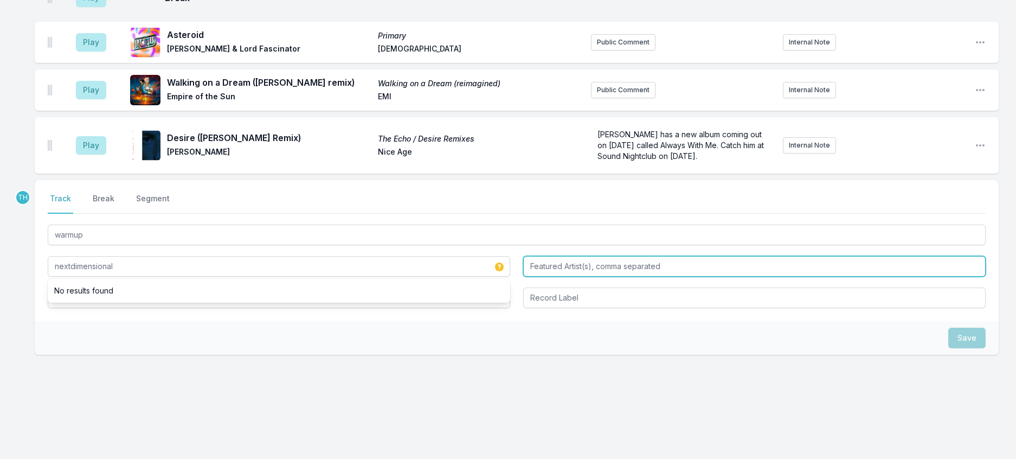
type input "nextdimensional"
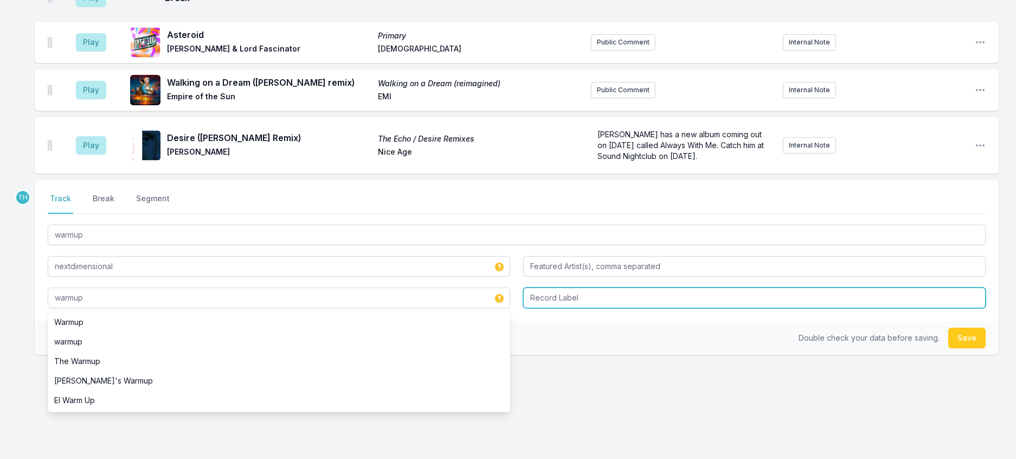
type input "warmup"
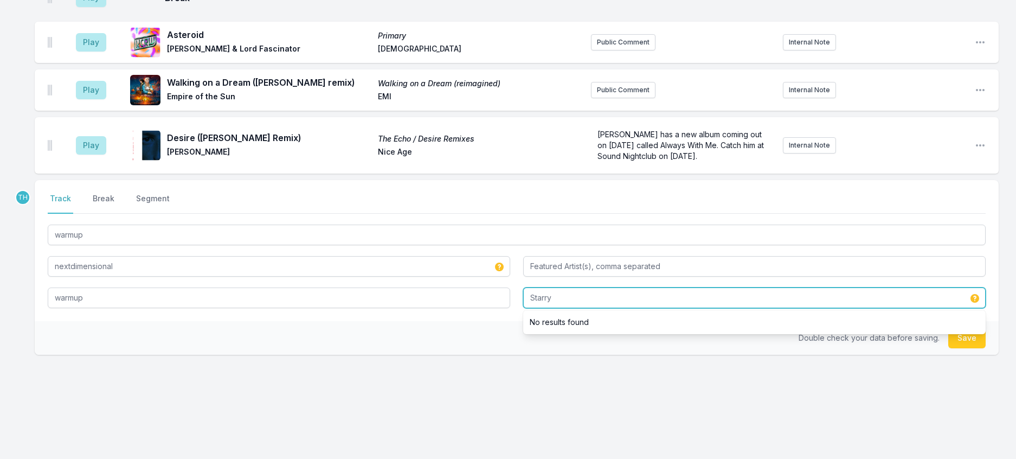
scroll to position [904, 0]
type input "Starry"
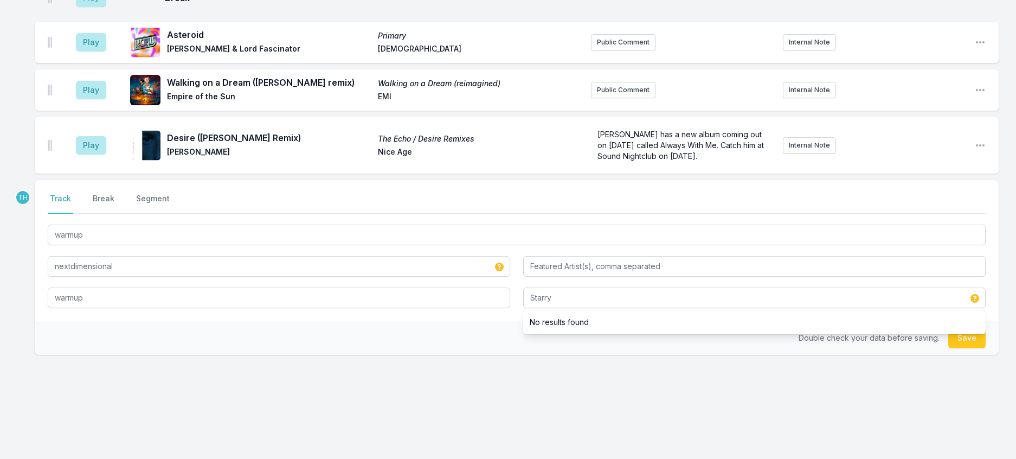
click at [402, 355] on div "Double check your data before saving. Save" at bounding box center [517, 338] width 964 height 34
click at [958, 348] on button "Save" at bounding box center [966, 337] width 37 height 21
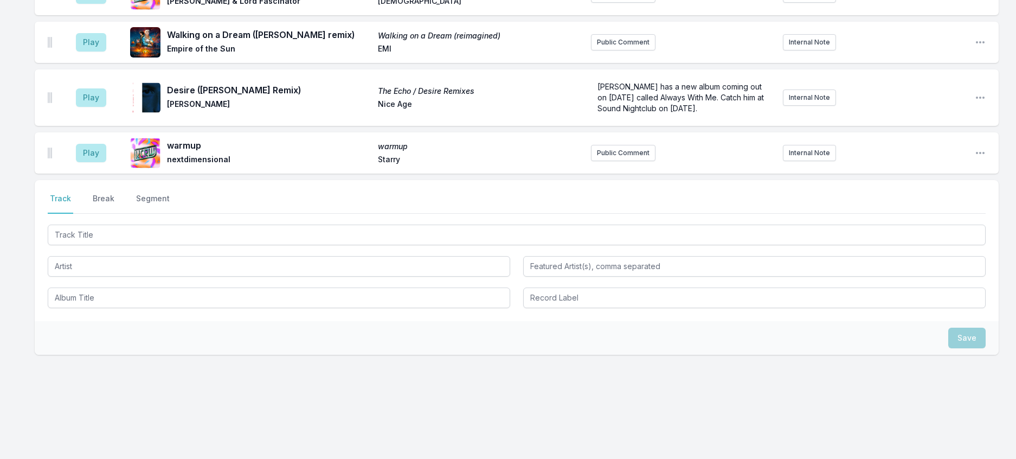
scroll to position [958, 0]
click at [113, 214] on button "Break" at bounding box center [104, 203] width 26 height 21
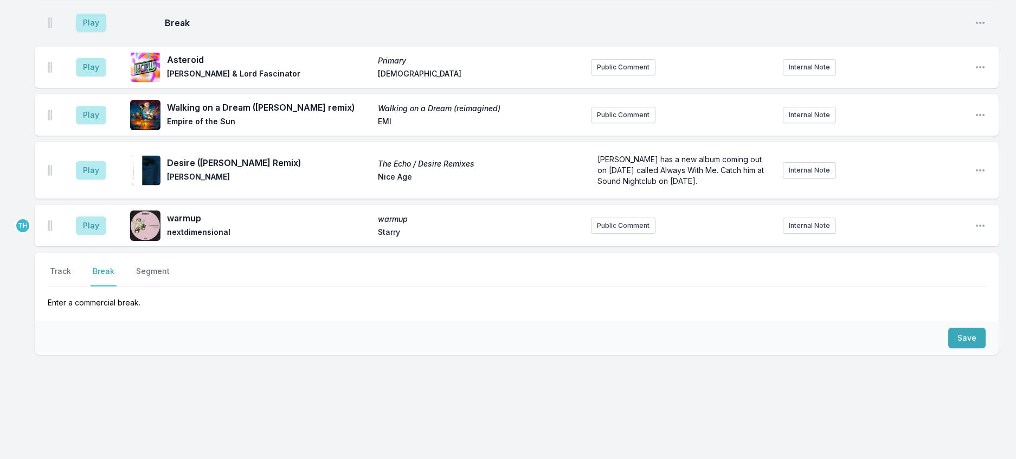
scroll to position [931, 0]
click at [951, 327] on button "Save" at bounding box center [966, 337] width 37 height 21
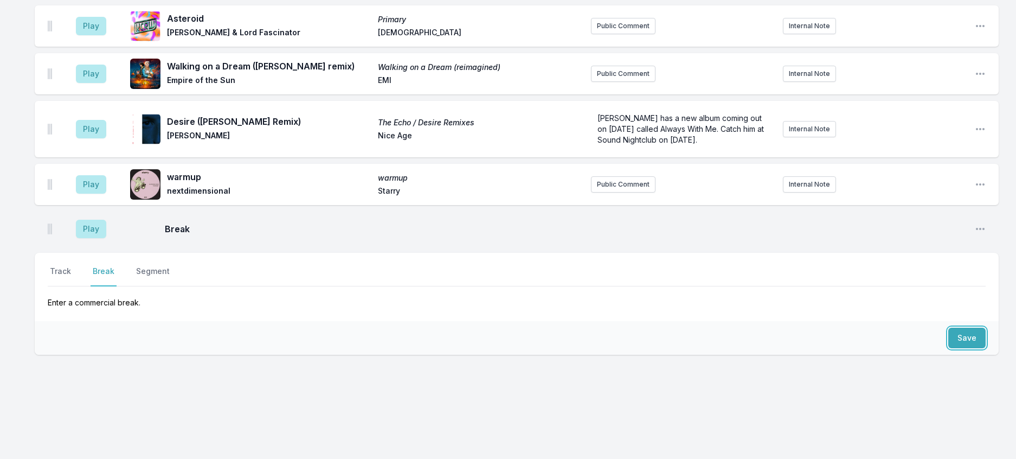
scroll to position [978, 0]
click at [72, 266] on button "Track" at bounding box center [60, 276] width 25 height 21
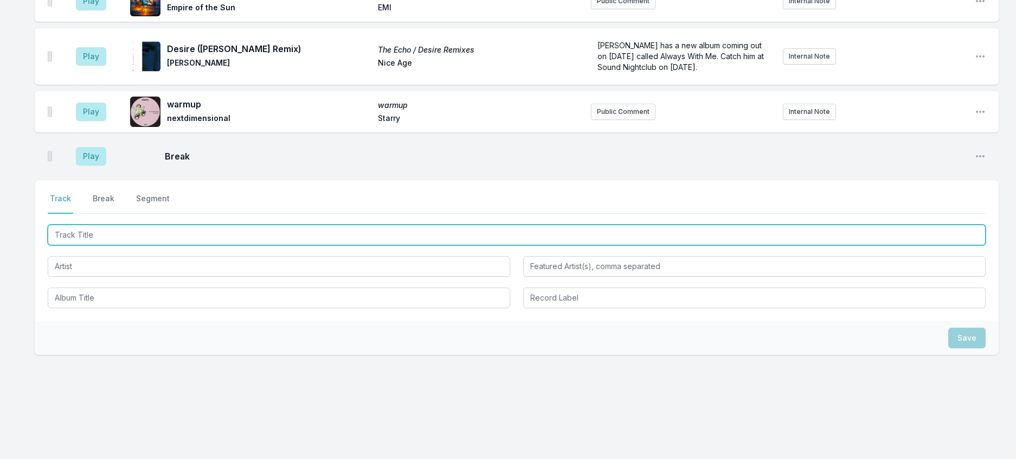
click at [90, 245] on input "Track Title" at bounding box center [517, 234] width 938 height 21
type input "Take Me...Mr [PERSON_NAME] ([PERSON_NAME] Remix)"
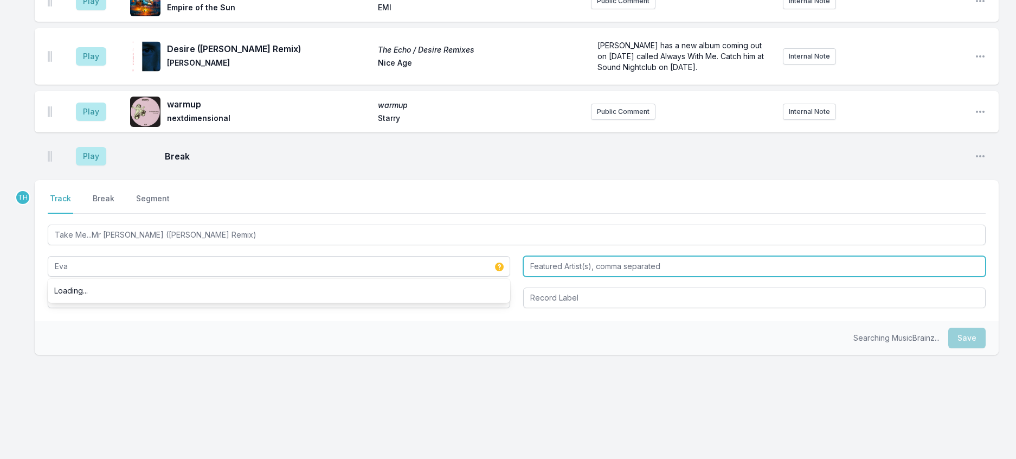
type input "Eva"
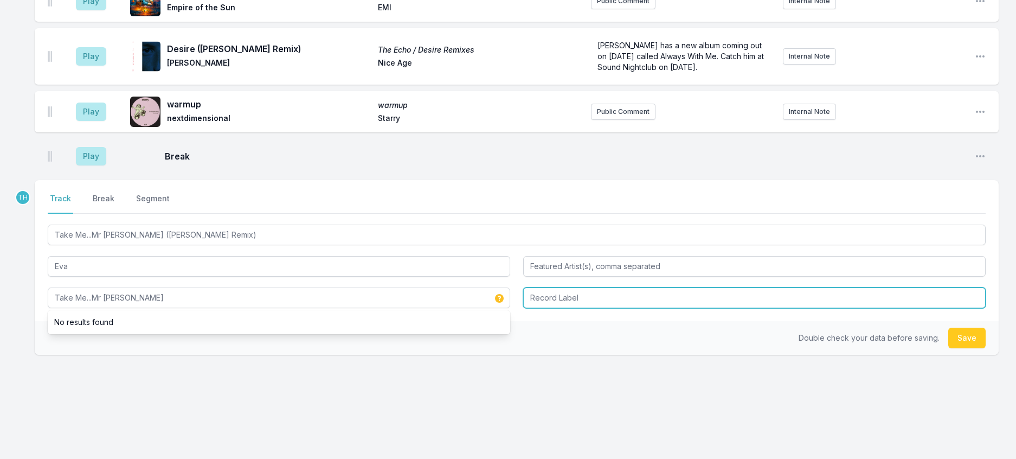
type input "Take Me...Mr [PERSON_NAME]"
type input "[MEDICAL_DATA]"
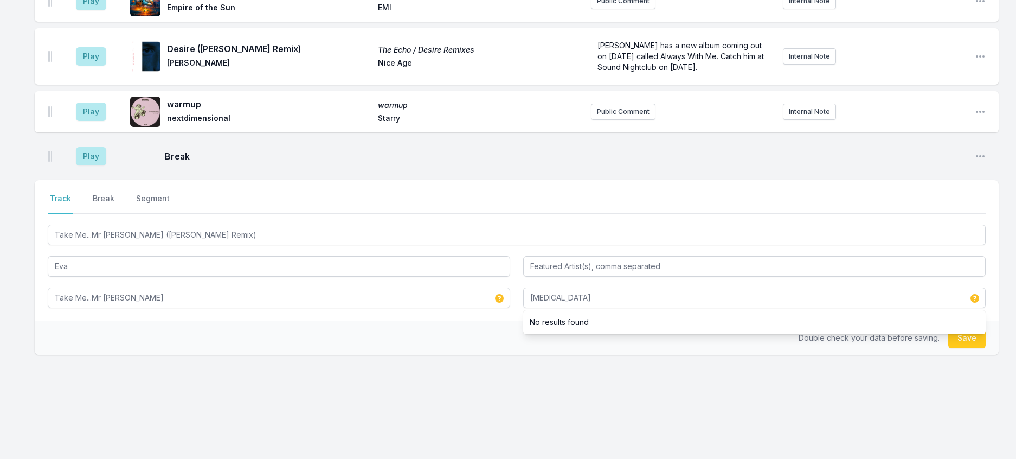
drag, startPoint x: 488, startPoint y: 391, endPoint x: 699, endPoint y: 377, distance: 211.9
click at [488, 355] on div "Double check your data before saving. Save" at bounding box center [517, 338] width 964 height 34
click at [953, 348] on button "Save" at bounding box center [966, 337] width 37 height 21
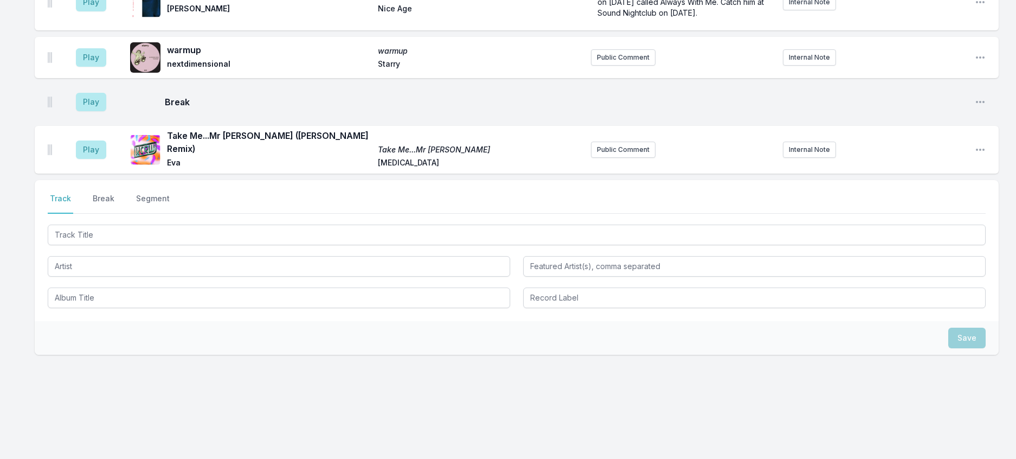
scroll to position [1039, 0]
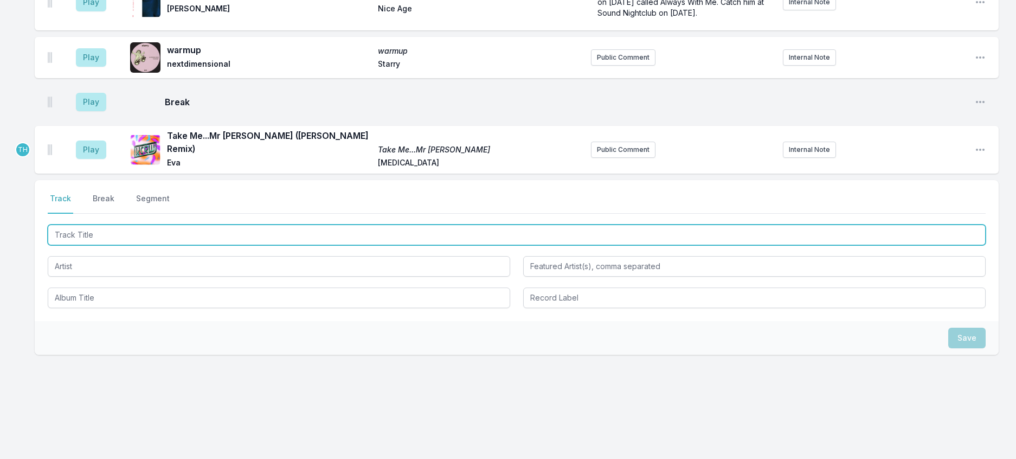
click at [242, 245] on input "Track Title" at bounding box center [517, 234] width 938 height 21
type input "Nite To Nite"
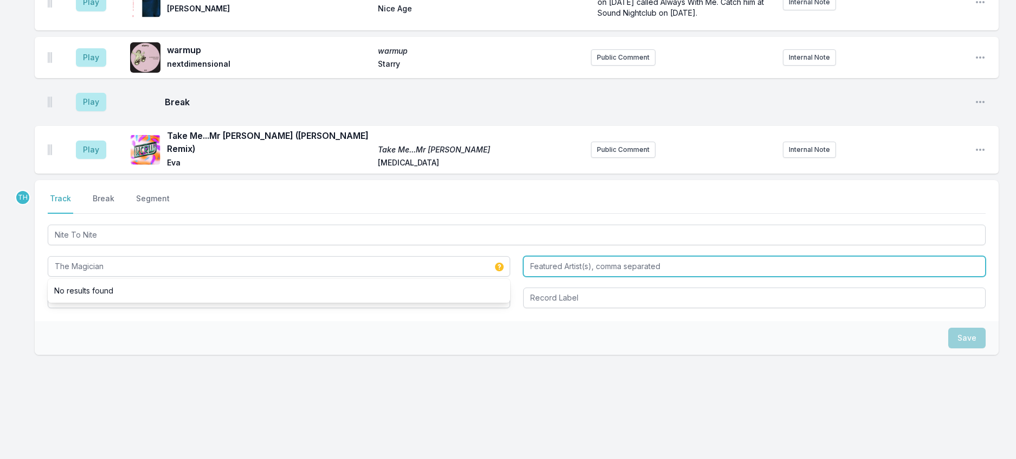
type input "The Magician"
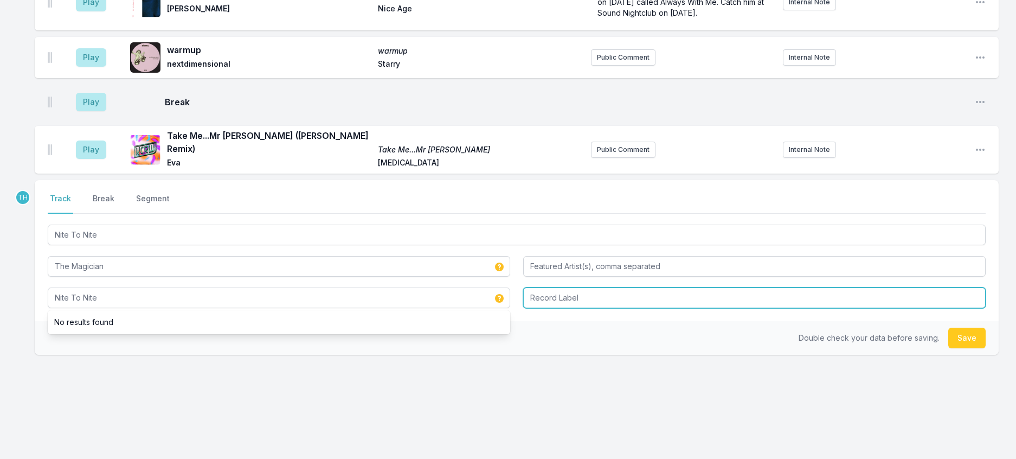
type input "Nite To Nite"
type input "Universal"
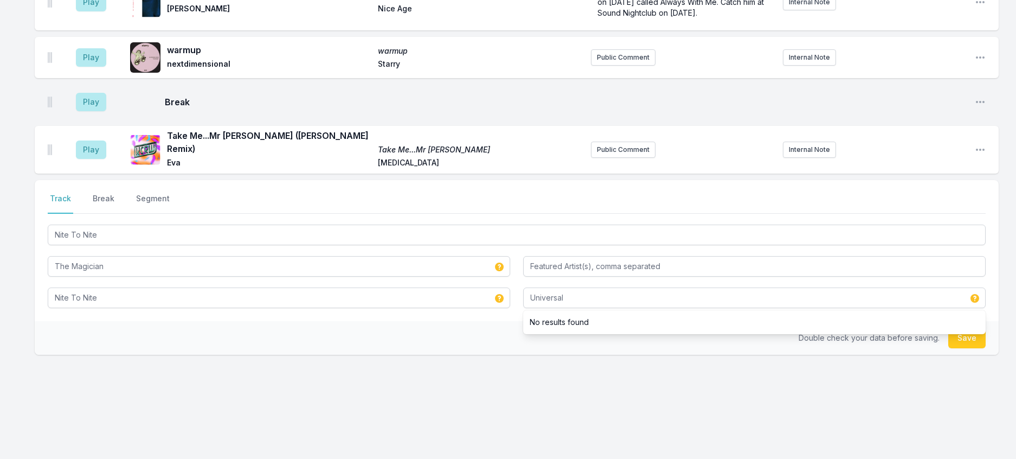
click at [462, 355] on div "Double check your data before saving. Save" at bounding box center [517, 338] width 964 height 34
click at [936, 355] on div "Double check your data before saving. Save" at bounding box center [517, 338] width 964 height 34
click at [952, 348] on button "Save" at bounding box center [966, 337] width 37 height 21
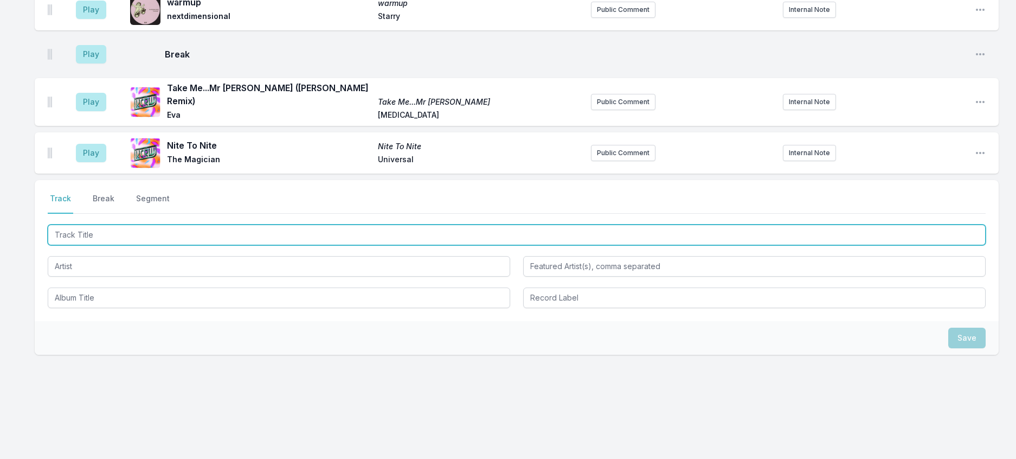
click at [239, 245] on input "Track Title" at bounding box center [517, 234] width 938 height 21
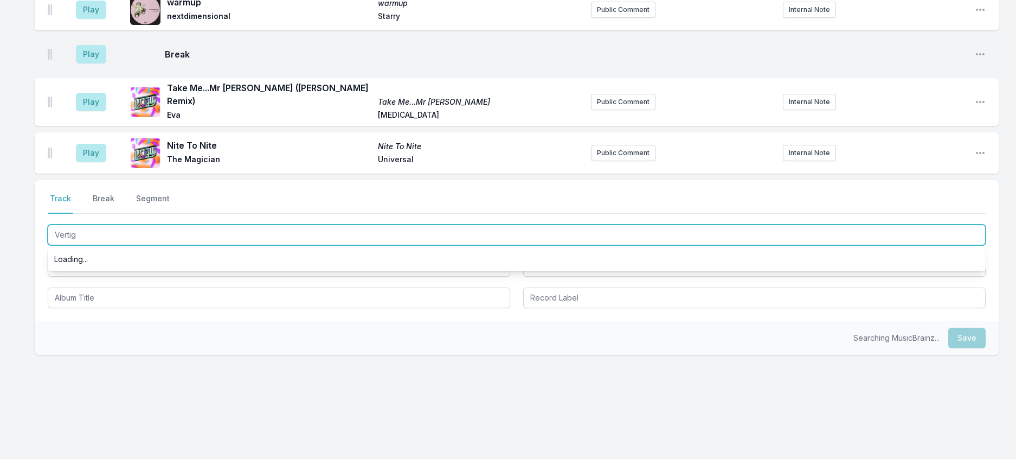
type input "Vertigo"
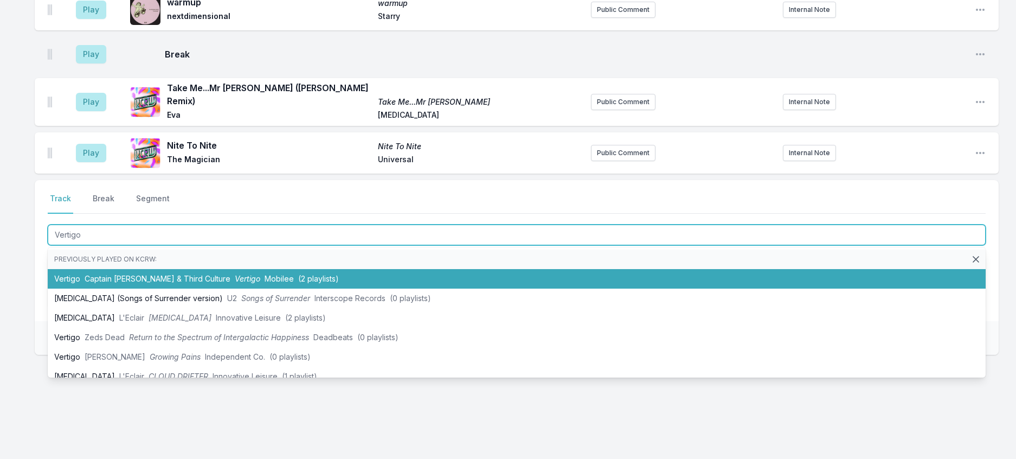
click at [265, 283] on span "Mobilee" at bounding box center [279, 278] width 29 height 9
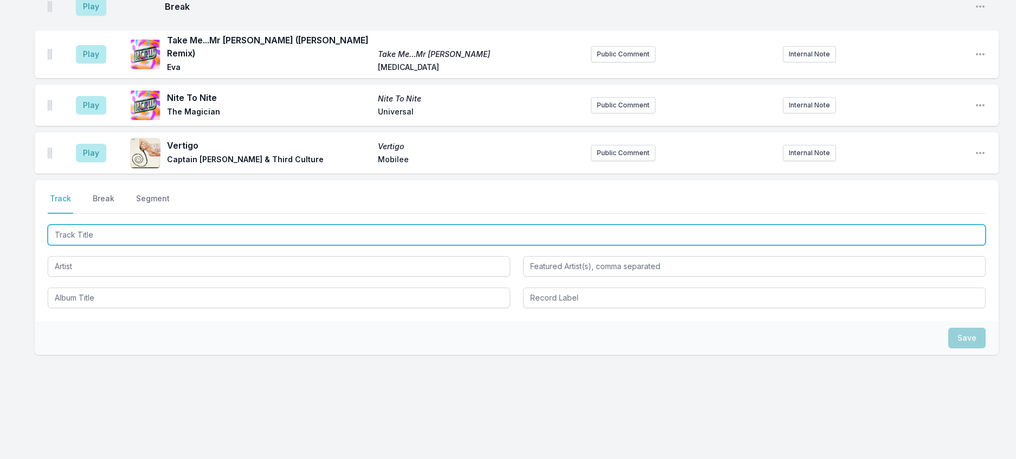
scroll to position [1146, 0]
click at [272, 245] on input "Track Title" at bounding box center [517, 234] width 938 height 21
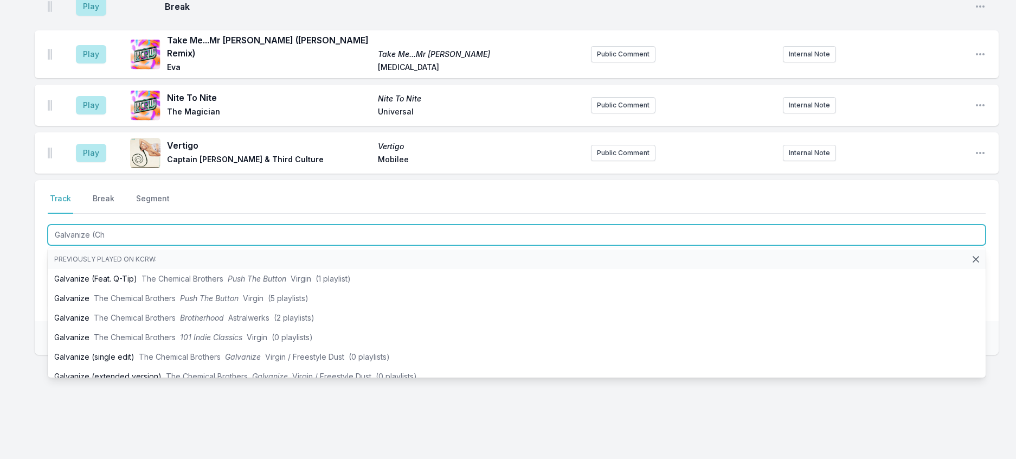
type input "Galvanize (Chr"
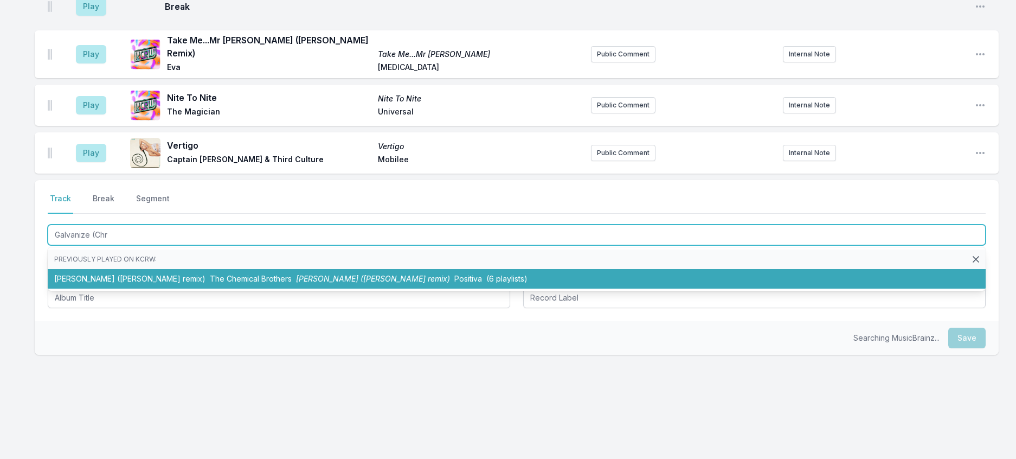
click at [355, 288] on li "[PERSON_NAME] ([PERSON_NAME] remix) The Chemical Brothers [PERSON_NAME] ([PERSO…" at bounding box center [517, 279] width 938 height 20
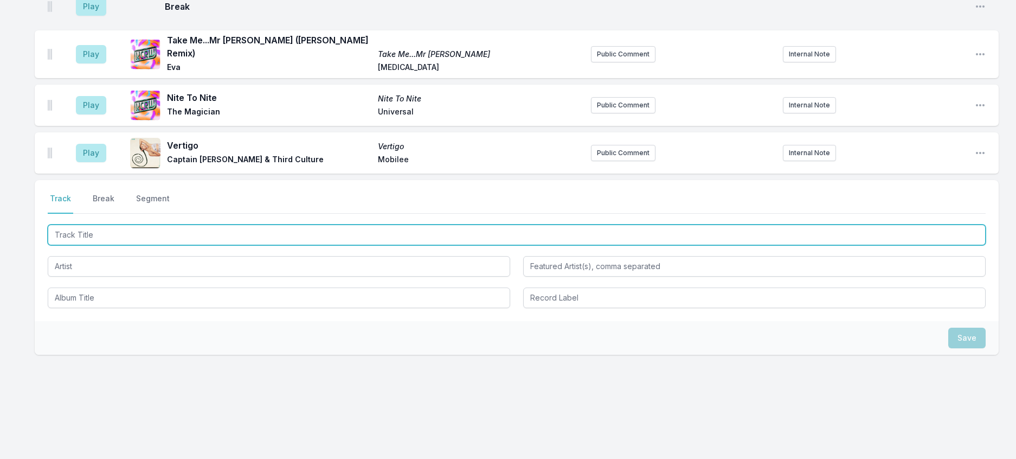
scroll to position [1200, 0]
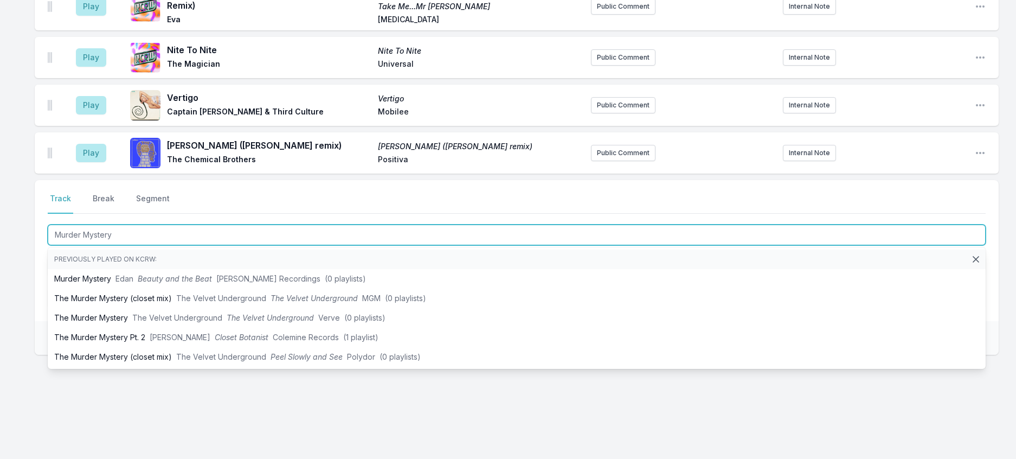
type input "Murder Mystery"
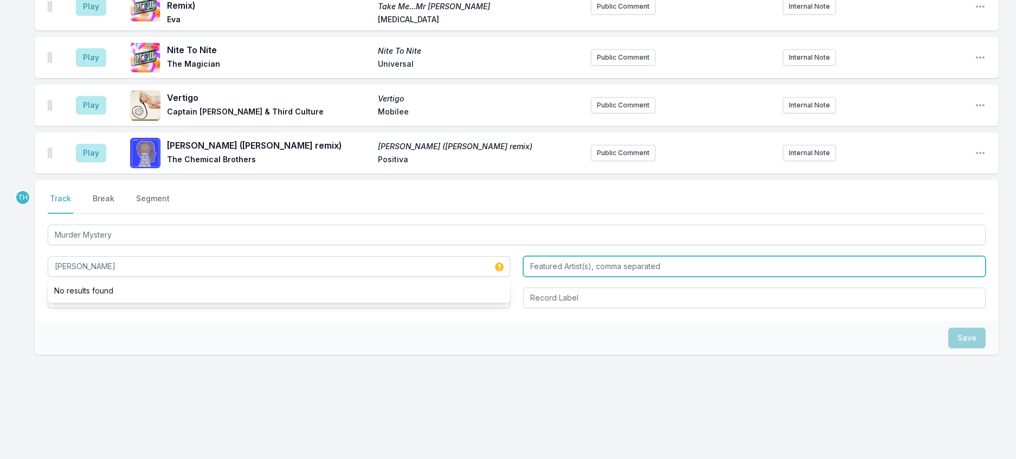
type input "[PERSON_NAME]"
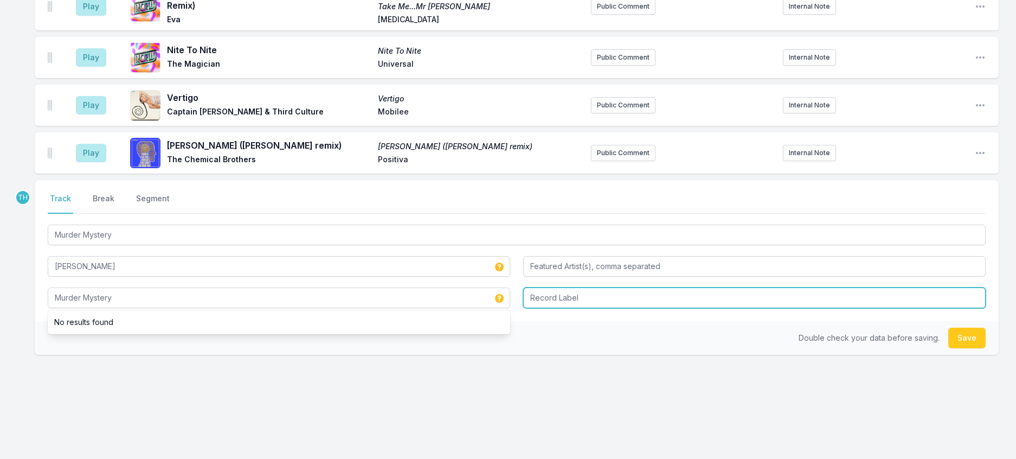
type input "Murder Mystery"
type input "Hot Creations"
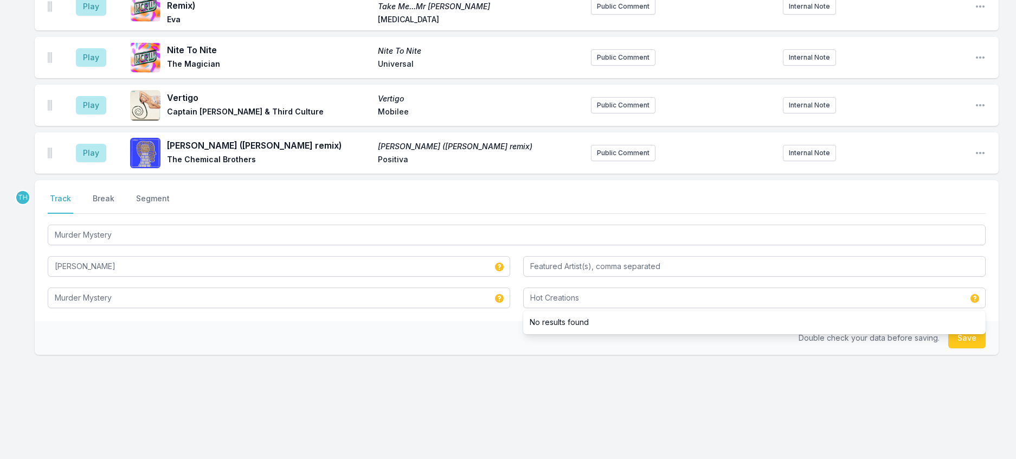
drag, startPoint x: 431, startPoint y: 408, endPoint x: 748, endPoint y: 391, distance: 317.0
click at [432, 355] on div "Double check your data before saving. Save" at bounding box center [517, 338] width 964 height 34
click at [959, 348] on button "Save" at bounding box center [966, 337] width 37 height 21
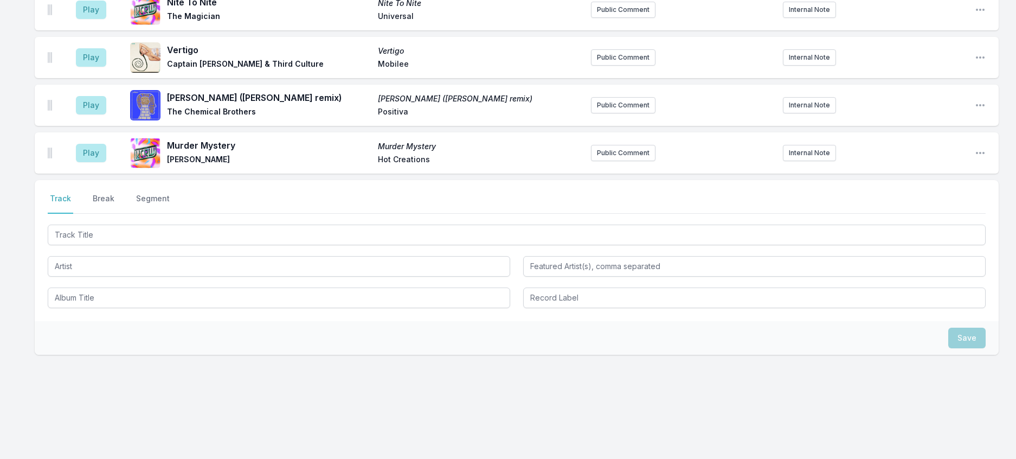
scroll to position [1254, 0]
click at [117, 214] on button "Break" at bounding box center [104, 203] width 26 height 21
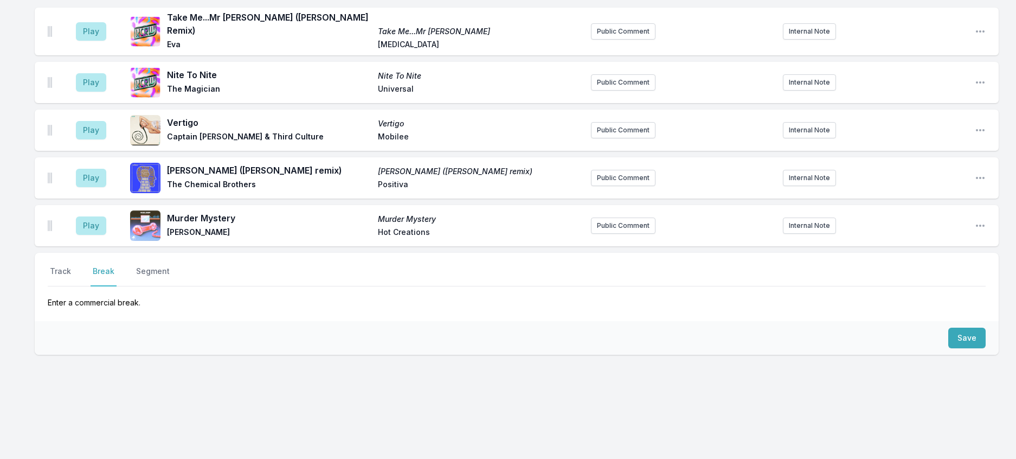
click at [970, 335] on div "Save" at bounding box center [517, 338] width 964 height 34
click at [966, 327] on button "Save" at bounding box center [966, 337] width 37 height 21
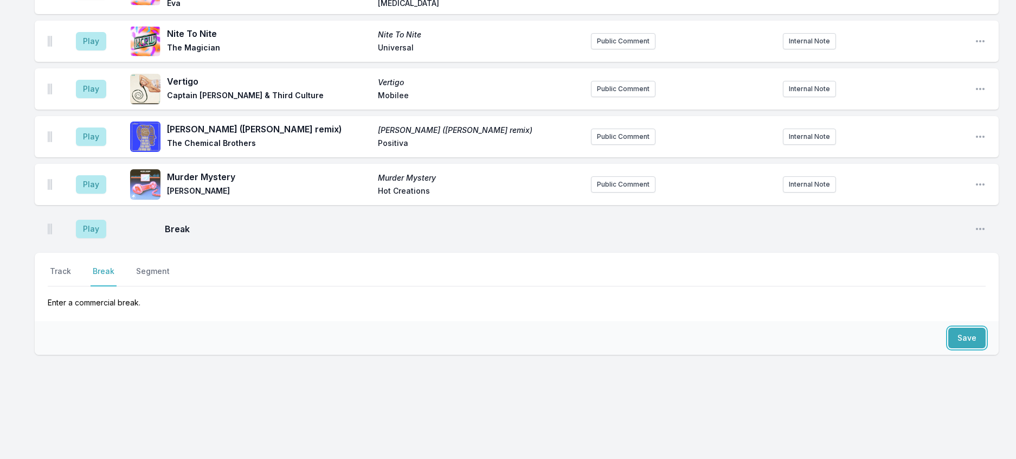
scroll to position [1300, 0]
click at [67, 266] on button "Track" at bounding box center [60, 276] width 25 height 21
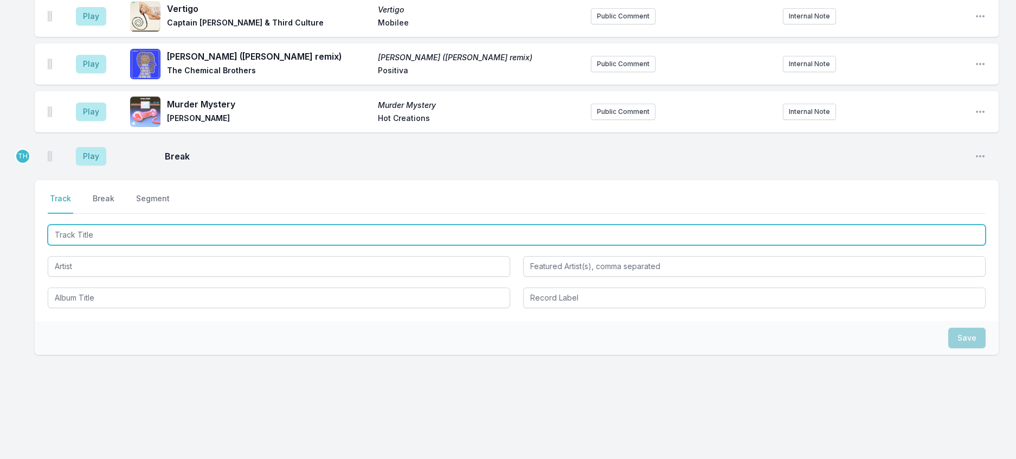
click at [142, 245] on input "Track Title" at bounding box center [517, 234] width 938 height 21
type input "New Earth Time"
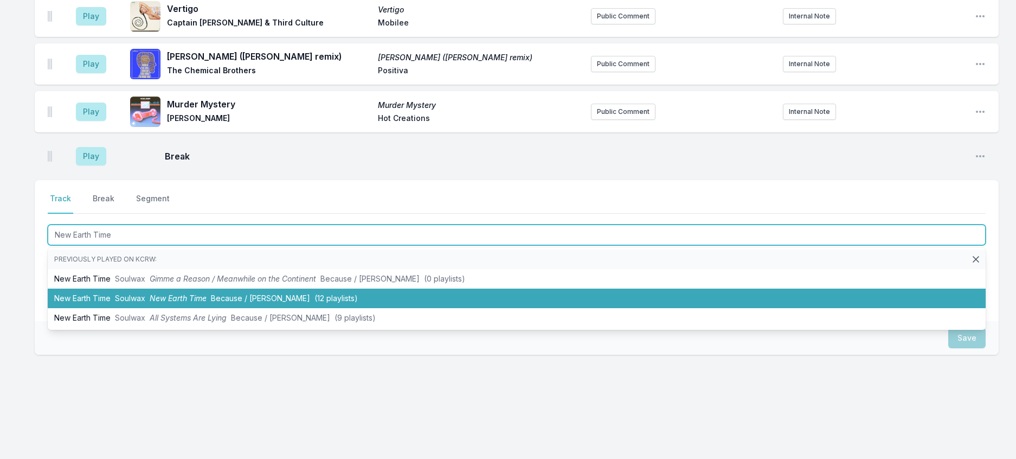
click at [207, 303] on span "New Earth Time" at bounding box center [178, 297] width 57 height 9
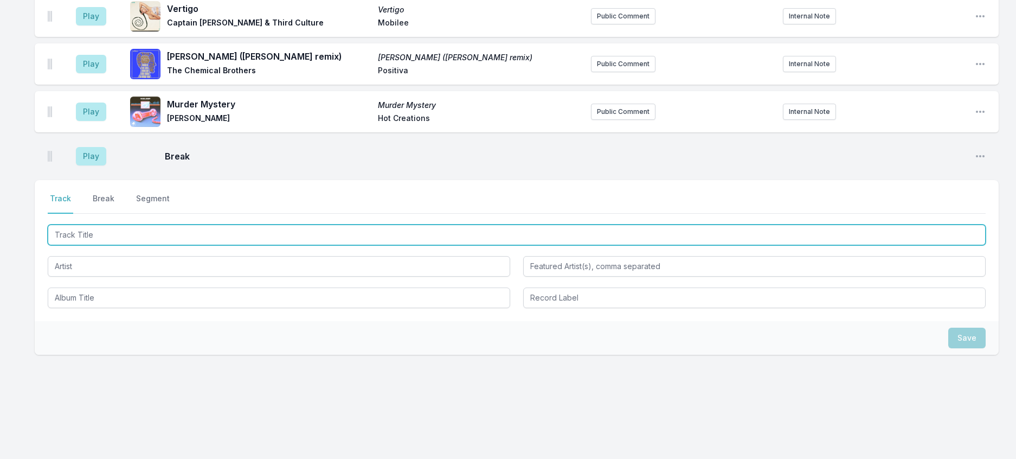
scroll to position [1354, 0]
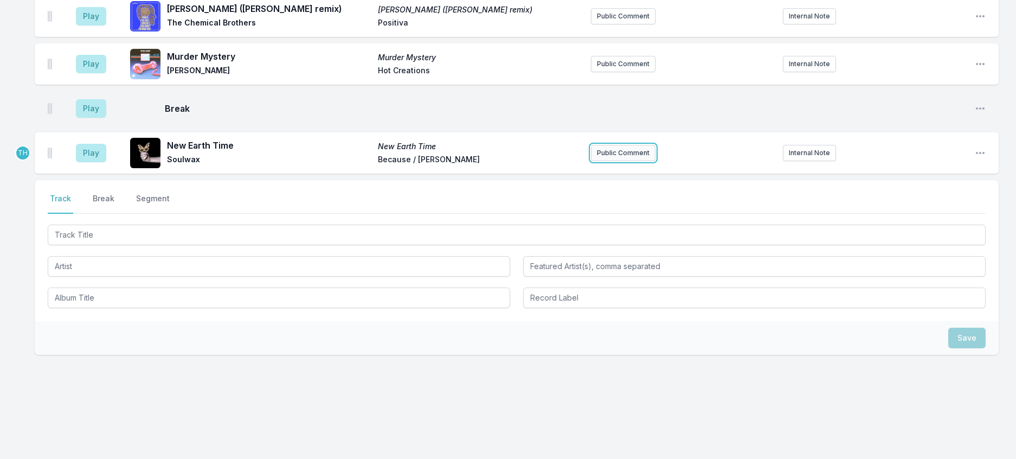
click at [618, 161] on button "Public Comment" at bounding box center [623, 153] width 65 height 16
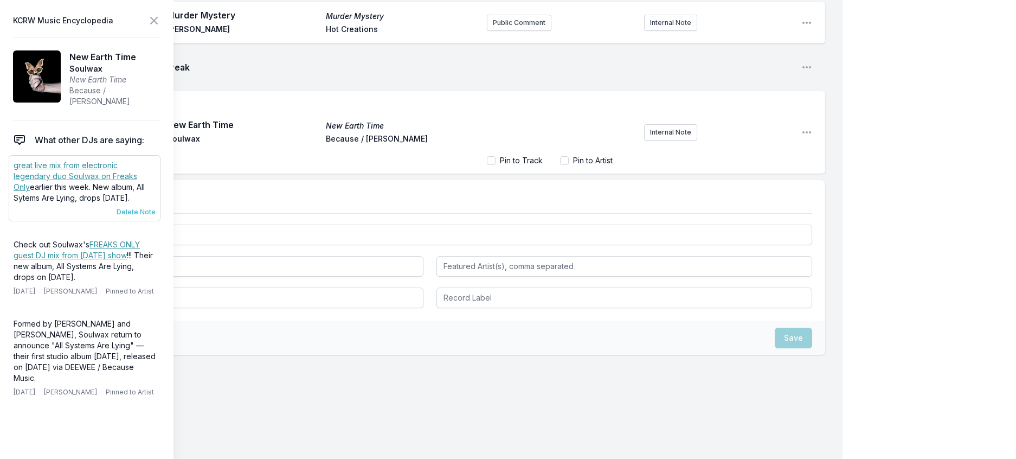
click at [145, 216] on span "Delete Note" at bounding box center [136, 212] width 39 height 9
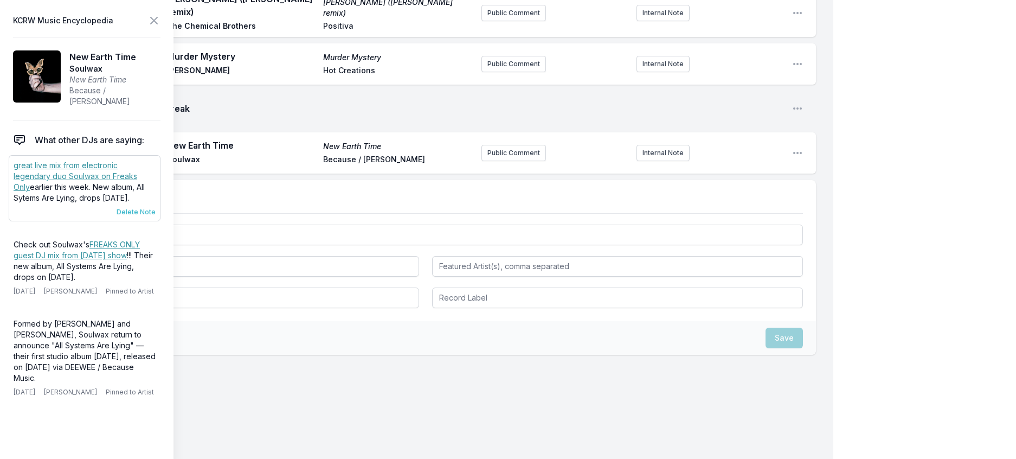
scroll to position [1354, 0]
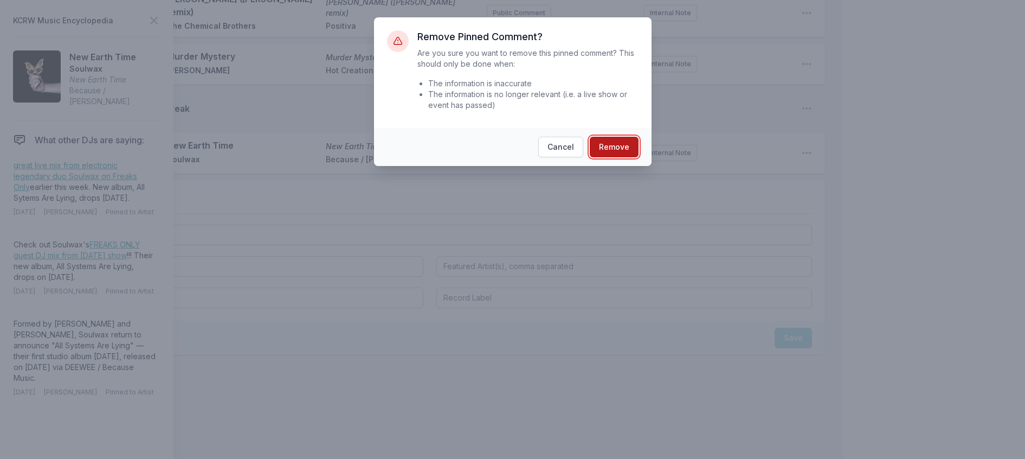
click at [622, 157] on button "Remove" at bounding box center [614, 147] width 49 height 21
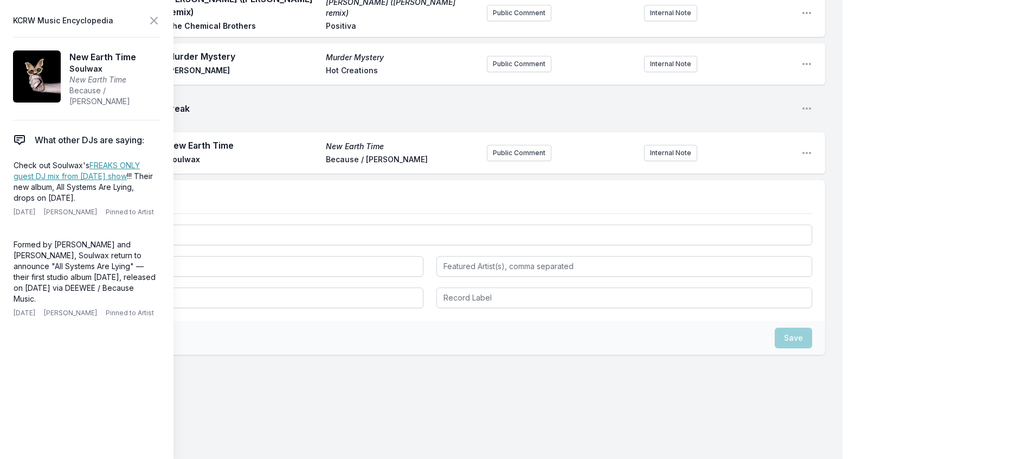
drag, startPoint x: 111, startPoint y: 221, endPoint x: 8, endPoint y: 181, distance: 111.3
click at [8, 181] on aside "KCRW Music Encyclopedia New Earth Time Soulwax New Earth Time Because / [PERSON…" at bounding box center [86, 229] width 173 height 459
copy p "Check out [PERSON_NAME]'s FREAKS ONLY guest DJ mix from [DATE] show !!! Their n…"
click at [490, 161] on button "Public Comment" at bounding box center [519, 153] width 65 height 16
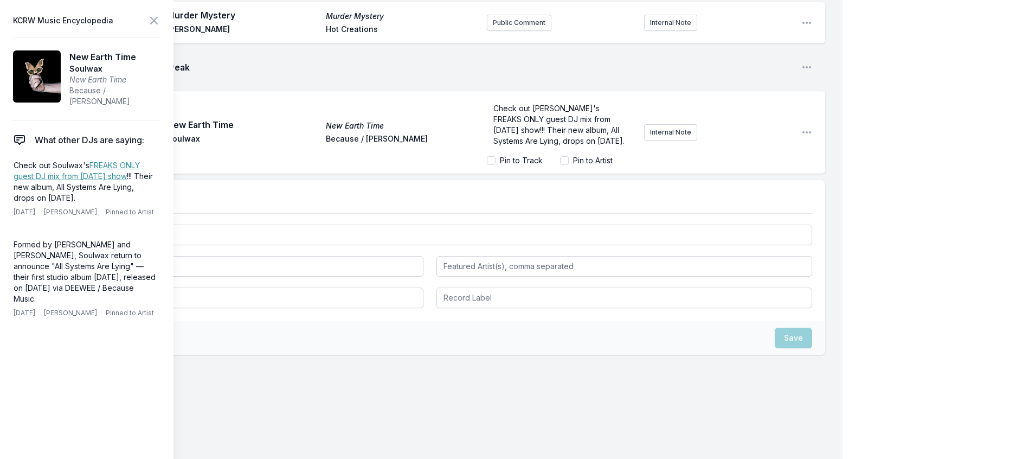
scroll to position [0, 0]
drag, startPoint x: 539, startPoint y: 217, endPoint x: 553, endPoint y: 206, distance: 18.1
click at [553, 145] on span "Check out [PERSON_NAME]'s FREAKS ONLY guest DJ mix from [DATE] show!!! Their ne…" at bounding box center [558, 125] width 131 height 42
click at [131, 181] on link "FREAKS ONLY guest DJ mix from [DATE] show" at bounding box center [77, 170] width 126 height 20
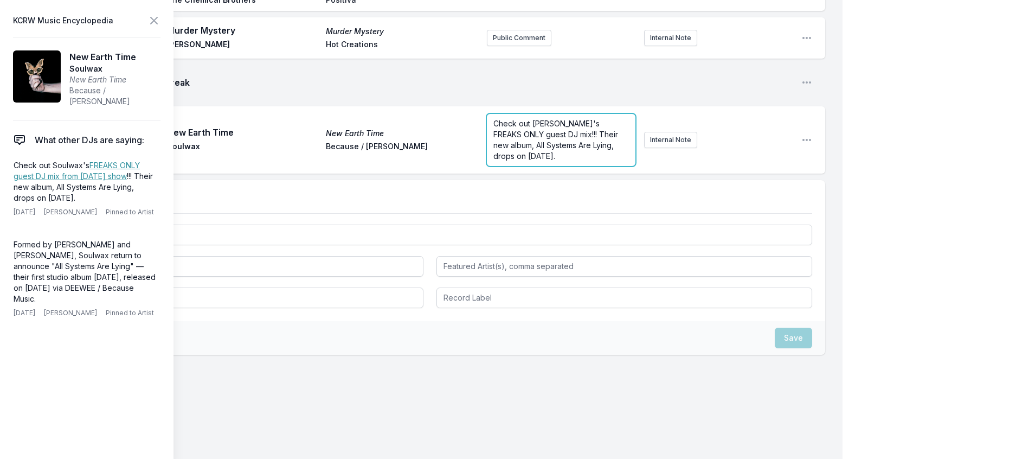
scroll to position [1400, 0]
click at [538, 160] on span "Check out [PERSON_NAME]'s FREAKS ONLY guest DJ mix!!! Their new album, All Syst…" at bounding box center [556, 140] width 127 height 42
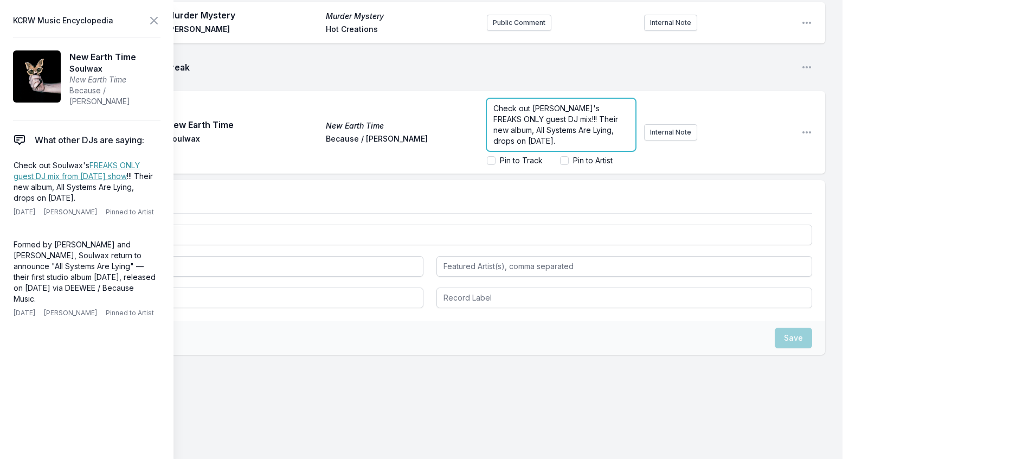
click at [563, 145] on span "Check out [PERSON_NAME]'s FREAKS ONLY guest DJ mix!!! Their new album, All Syst…" at bounding box center [556, 125] width 127 height 42
drag, startPoint x: 528, startPoint y: 217, endPoint x: 521, endPoint y: 195, distance: 23.3
click at [521, 145] on span "Check out [PERSON_NAME]'s mindbending FREAKS ONLY guest DJ mix!!! Their new alb…" at bounding box center [561, 125] width 136 height 42
click at [560, 165] on input "Pin to Artist" at bounding box center [564, 160] width 9 height 9
checkbox input "true"
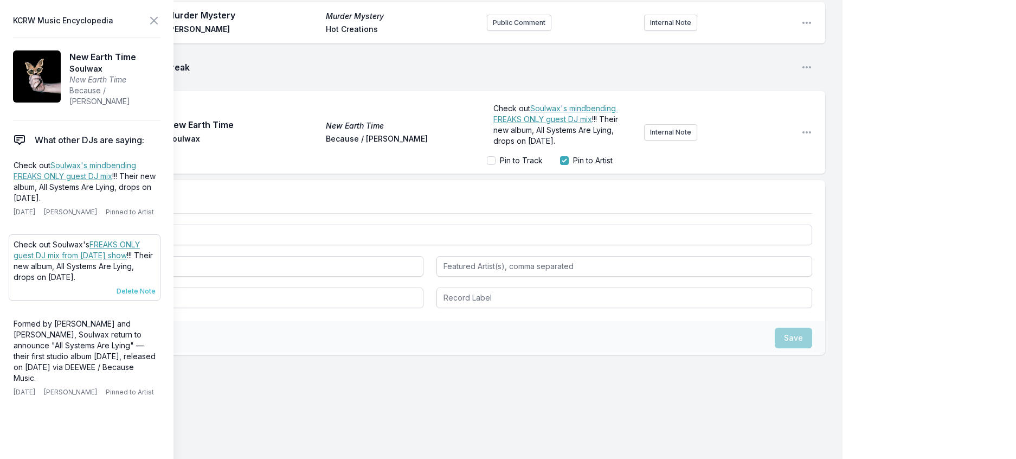
click at [153, 295] on span "Delete Note" at bounding box center [136, 291] width 39 height 9
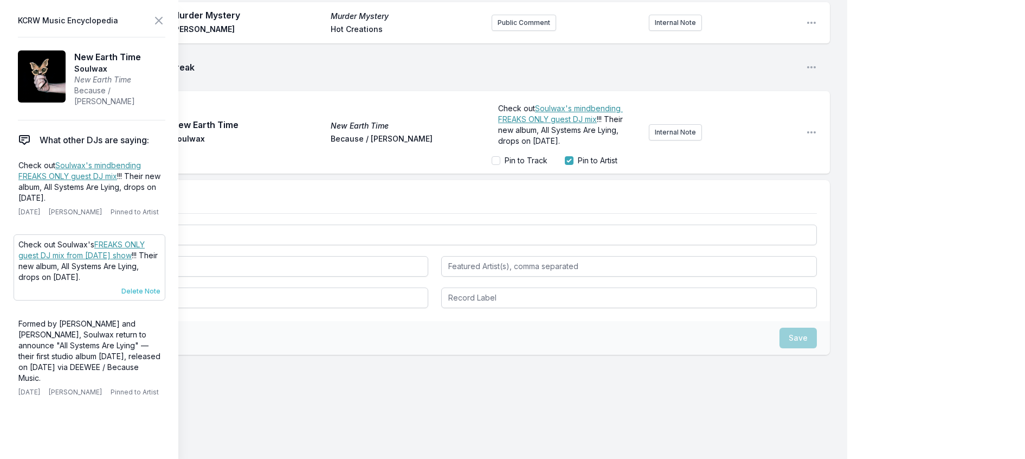
scroll to position [1395, 0]
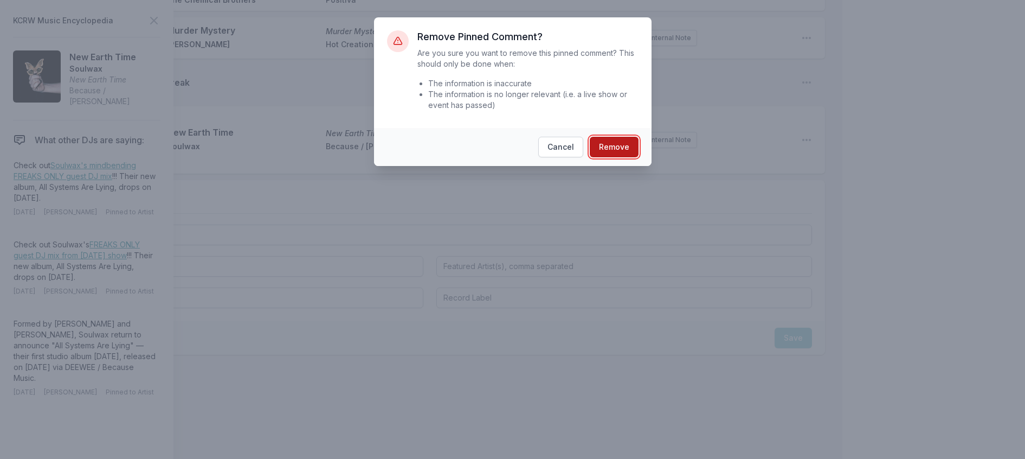
click at [626, 157] on button "Remove" at bounding box center [614, 147] width 49 height 21
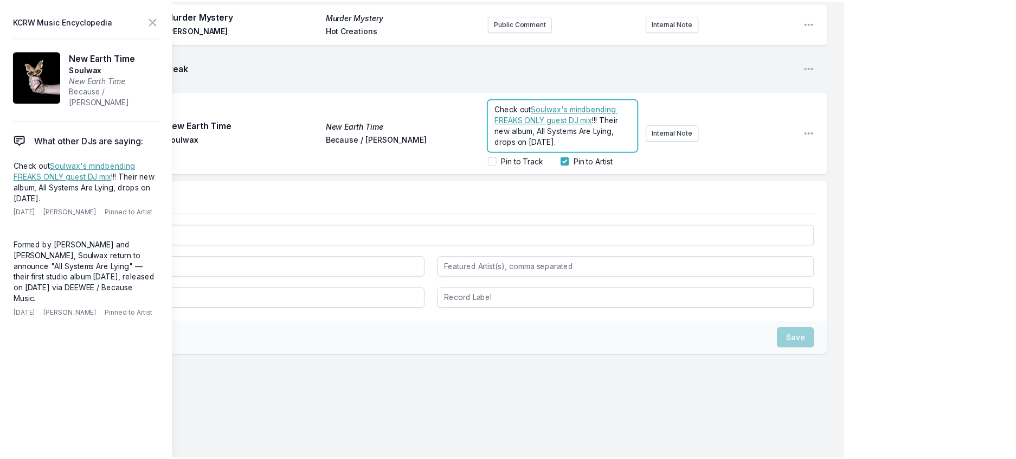
scroll to position [1400, 0]
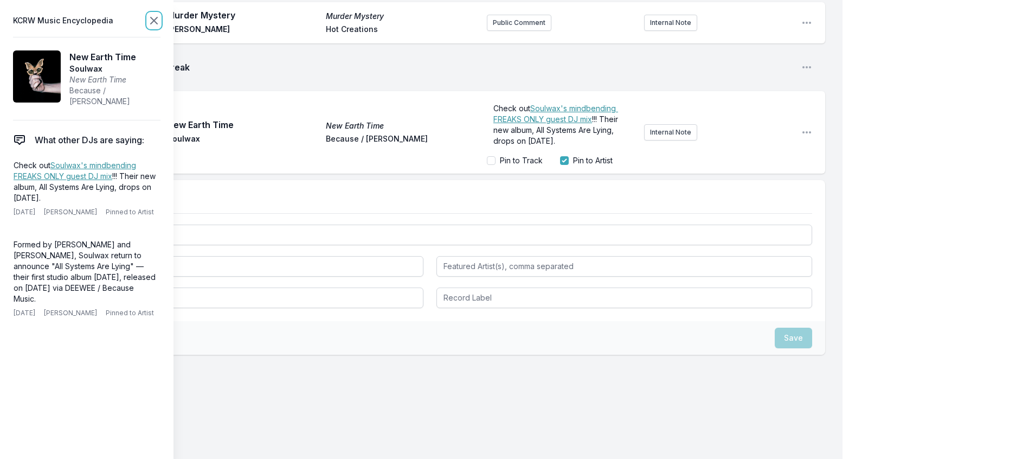
click at [160, 21] on icon at bounding box center [153, 20] width 13 height 13
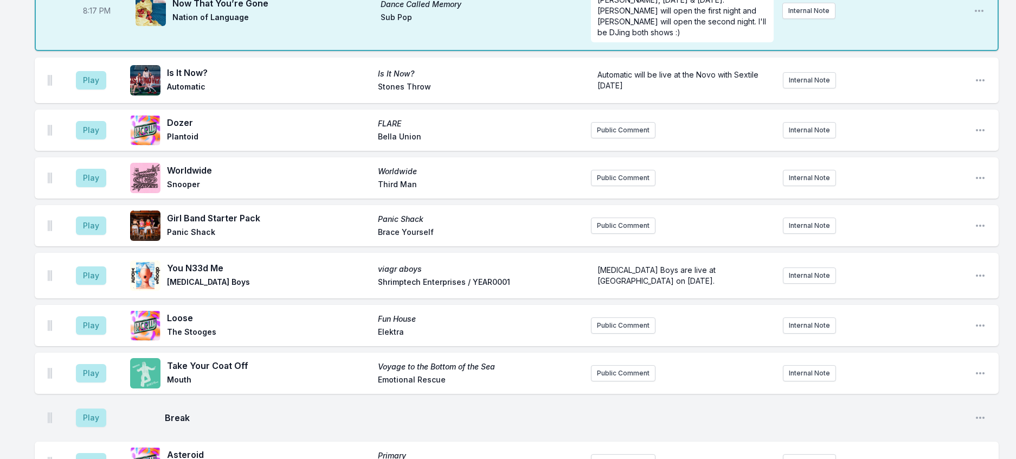
scroll to position [365, 0]
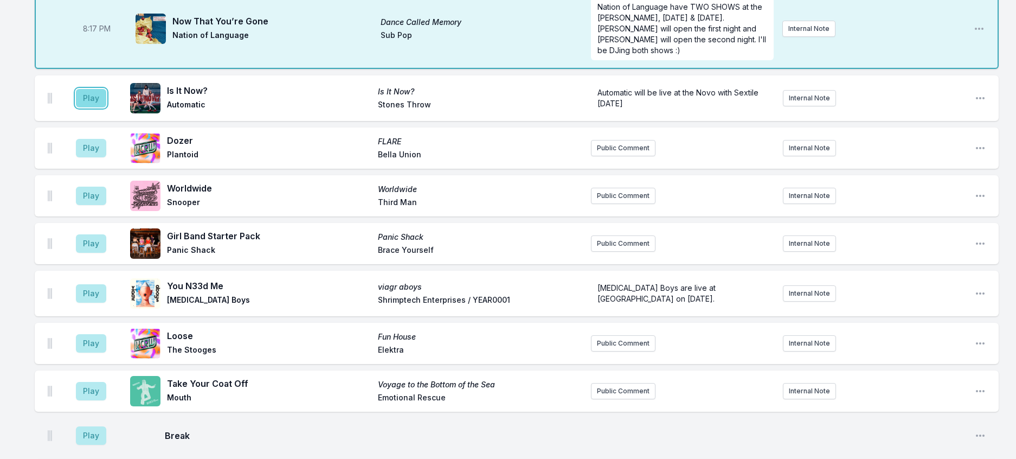
click at [98, 107] on button "Play" at bounding box center [91, 98] width 30 height 18
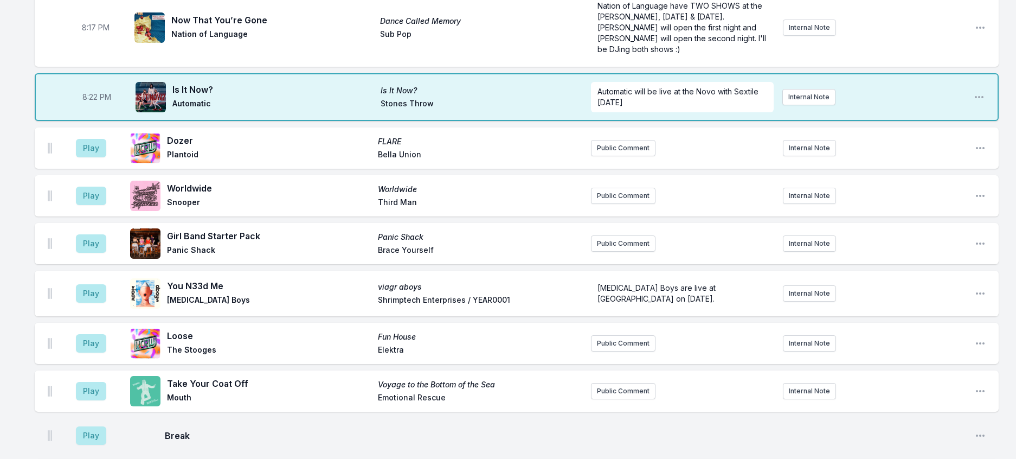
click at [121, 165] on aside "Play" at bounding box center [91, 148] width 61 height 35
click at [103, 157] on button "Play" at bounding box center [91, 148] width 30 height 18
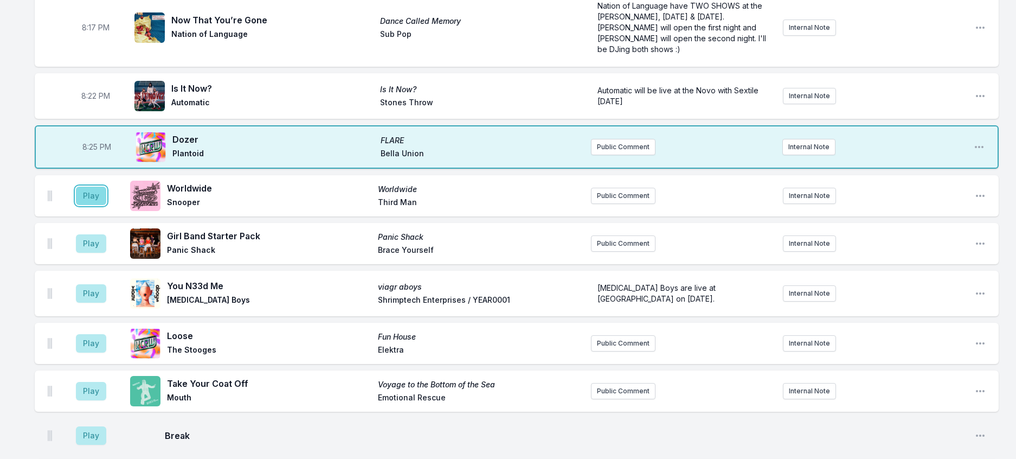
click at [97, 205] on button "Play" at bounding box center [91, 196] width 30 height 18
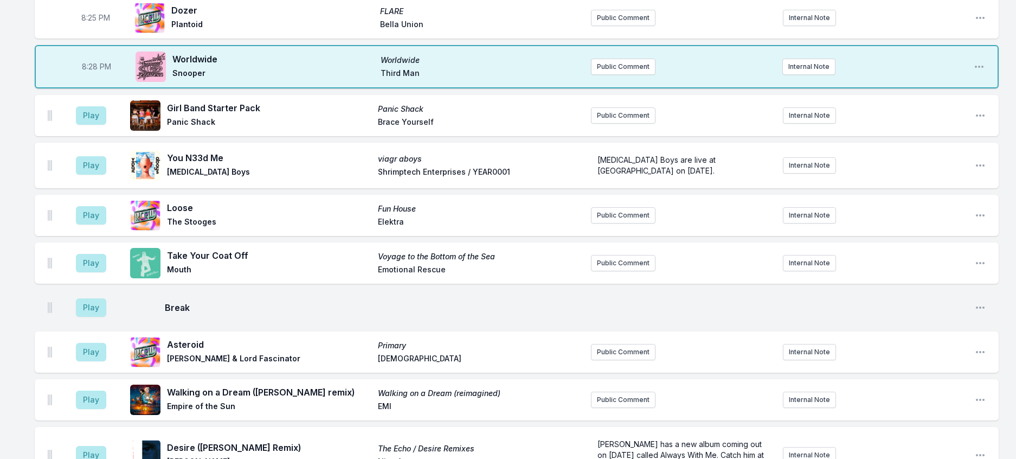
scroll to position [473, 0]
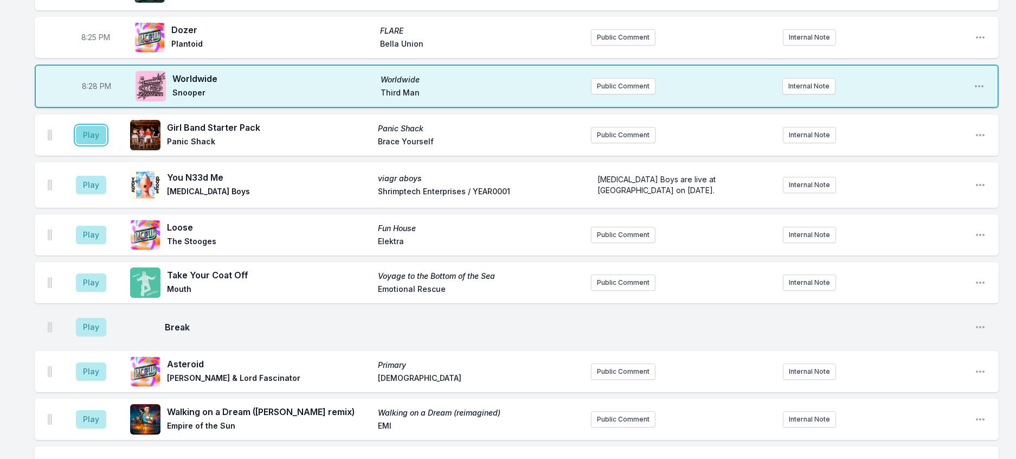
click at [106, 144] on button "Play" at bounding box center [91, 135] width 30 height 18
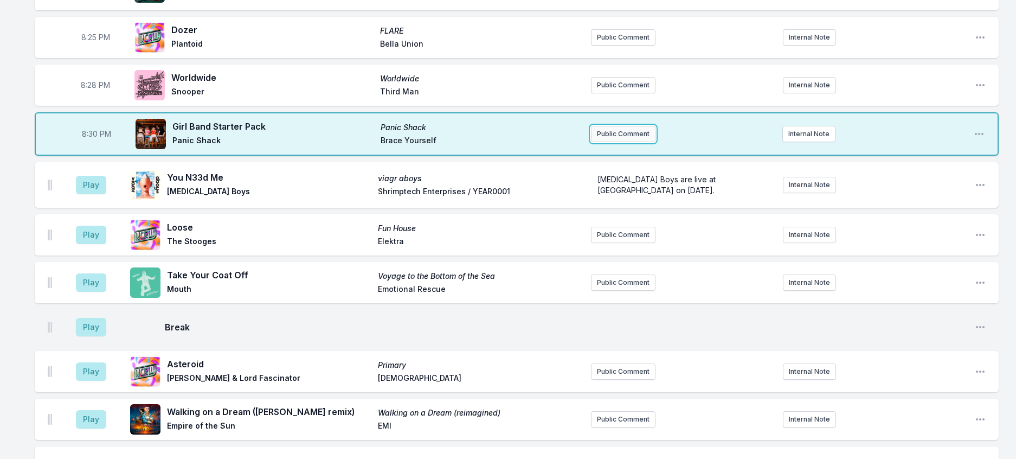
click at [633, 142] on button "Public Comment" at bounding box center [623, 134] width 65 height 16
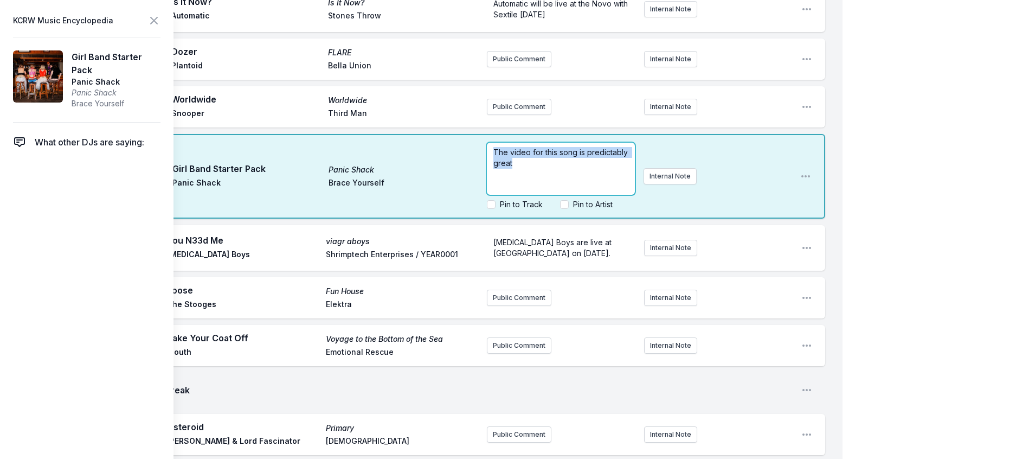
drag, startPoint x: 557, startPoint y: 237, endPoint x: 481, endPoint y: 218, distance: 78.2
click at [493, 169] on p "The video for this song is predictably great" at bounding box center [560, 158] width 135 height 22
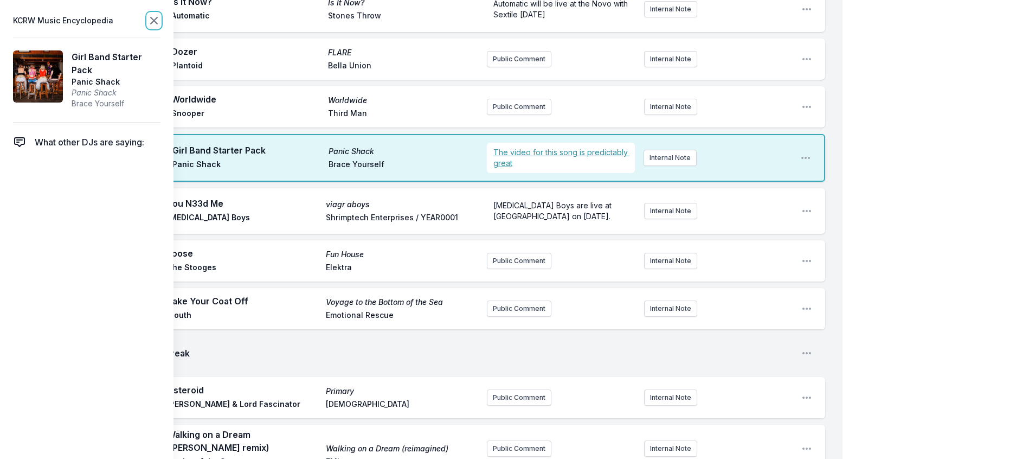
click at [160, 27] on icon at bounding box center [153, 20] width 13 height 13
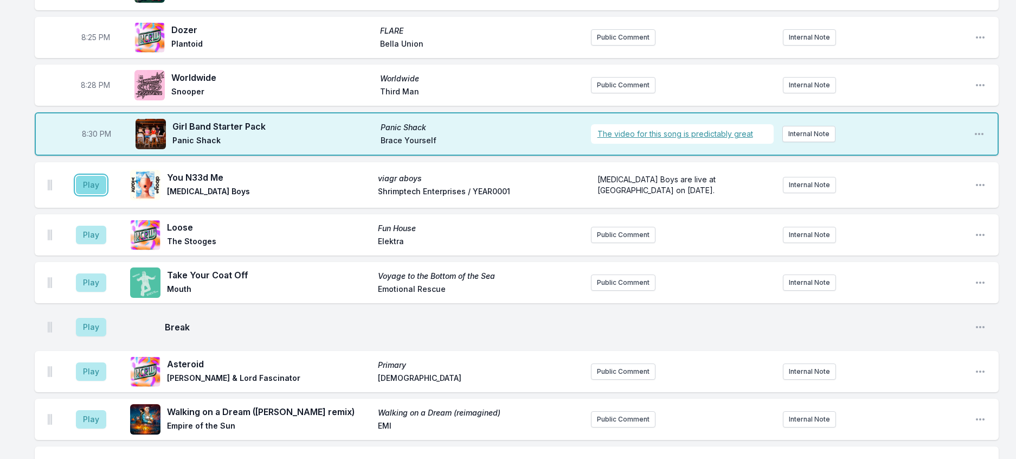
click at [102, 194] on button "Play" at bounding box center [91, 185] width 30 height 18
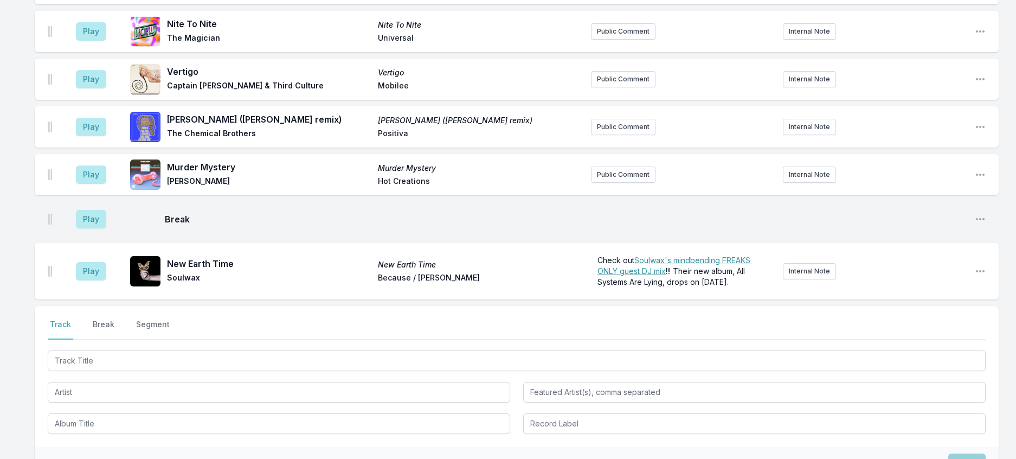
scroll to position [1395, 0]
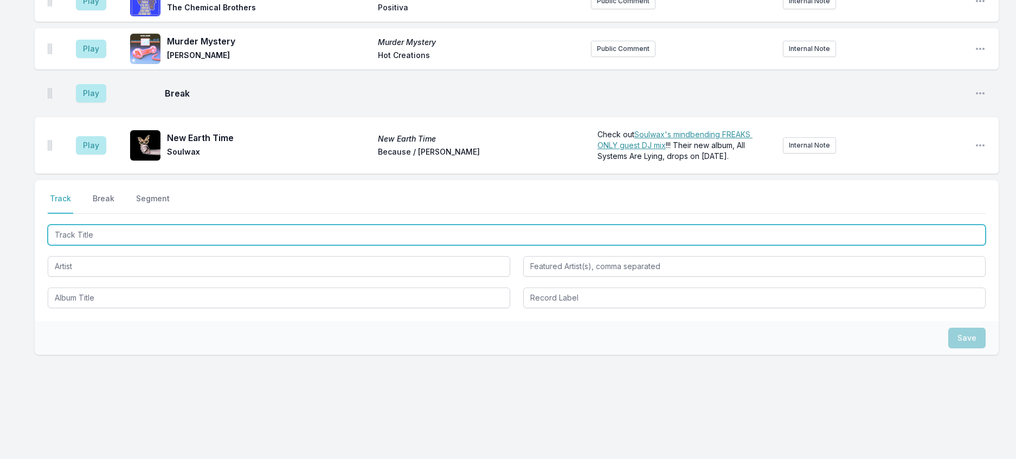
click at [169, 245] on input "Track Title" at bounding box center [517, 234] width 938 height 21
type input "Allbarone ([PERSON_NAME] & Cocker Too Remix)"
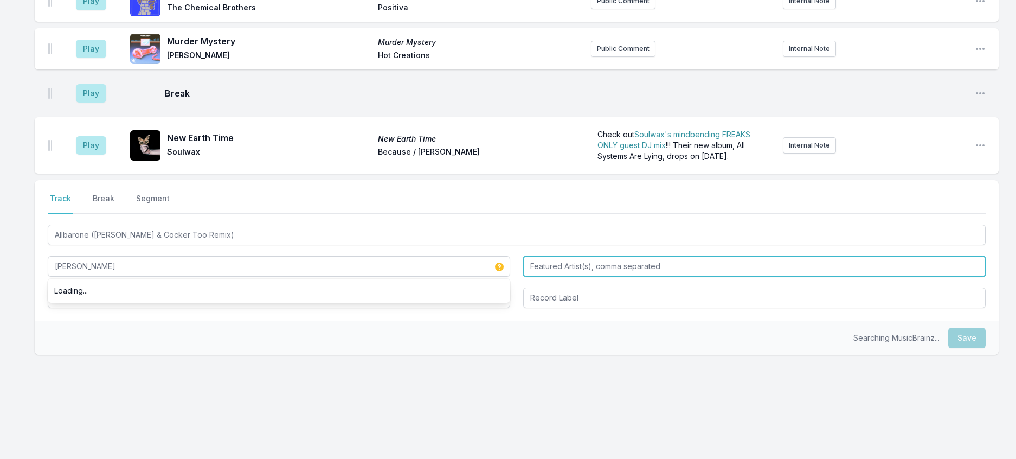
type input "[PERSON_NAME]"
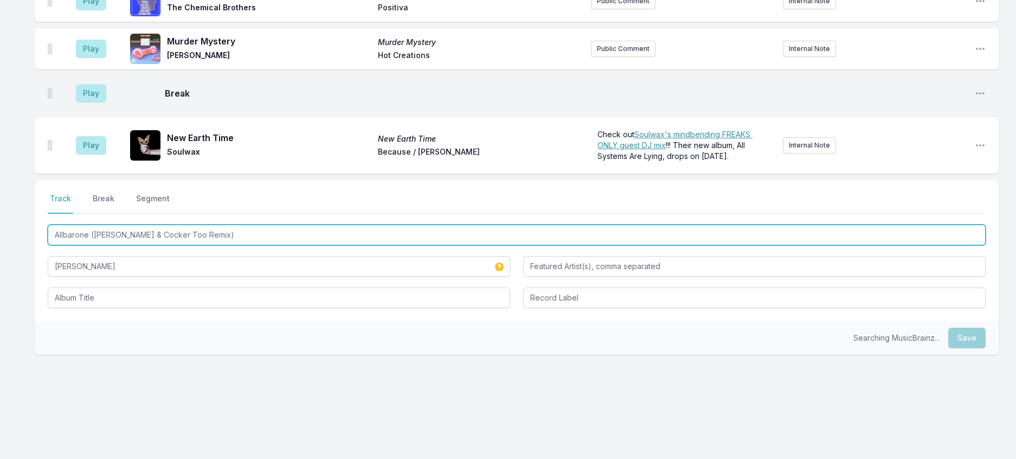
drag, startPoint x: 243, startPoint y: 280, endPoint x: -7, endPoint y: 261, distance: 250.1
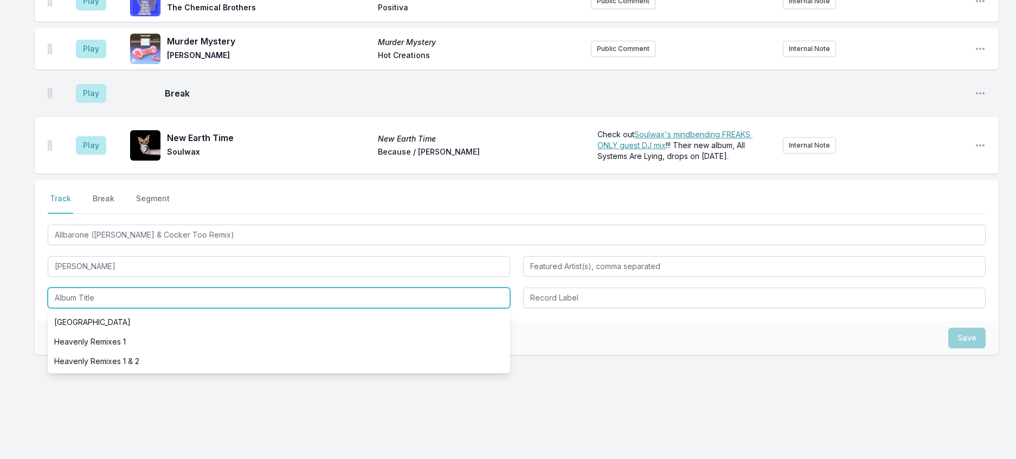
click at [118, 308] on input "Album Title" at bounding box center [279, 297] width 462 height 21
paste input "Allbarone ([PERSON_NAME] & Cocker Too Remix)"
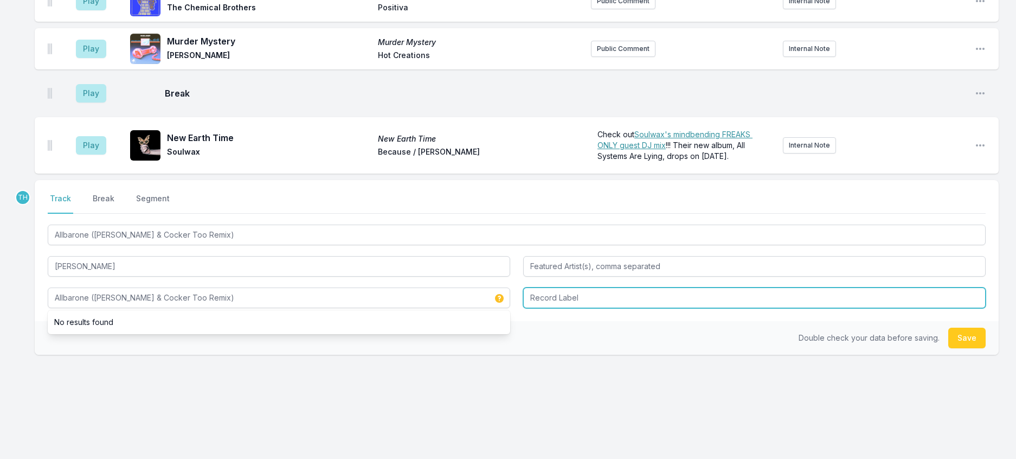
type input "Allbarone ([PERSON_NAME] & Cocker Too Remix)"
type input "J"
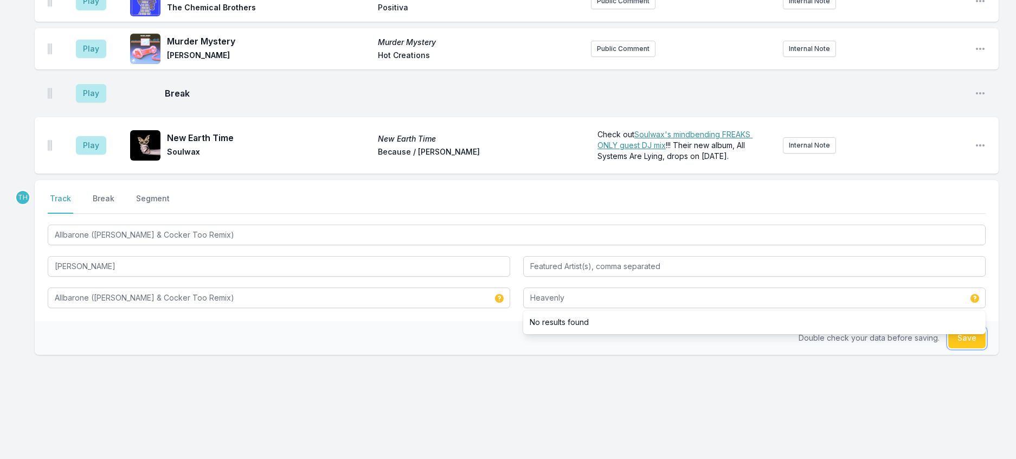
type input "Heavenly"
click at [949, 348] on button "Save" at bounding box center [966, 337] width 37 height 21
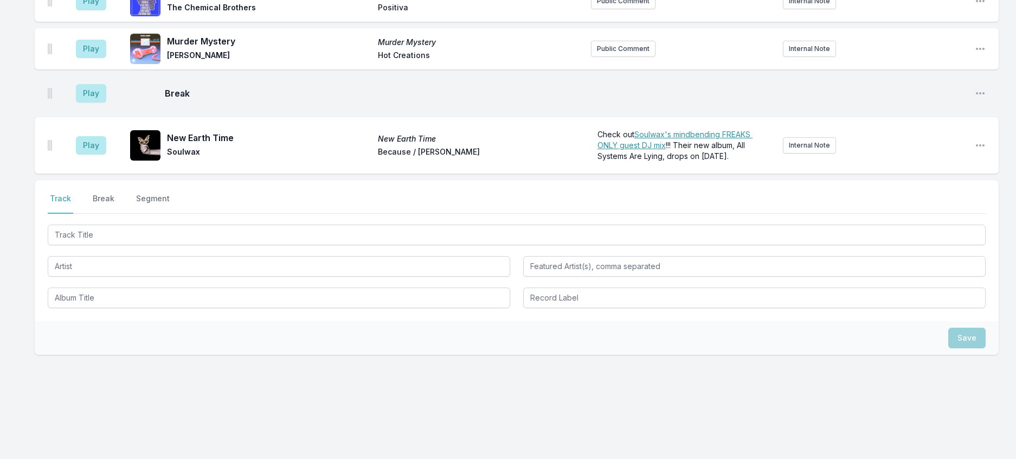
scroll to position [1449, 0]
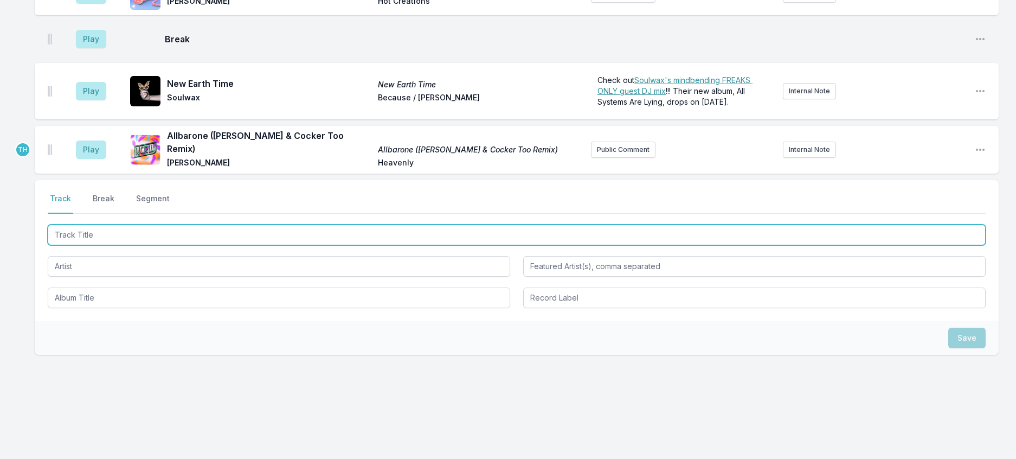
click at [166, 245] on input "Track Title" at bounding box center [517, 234] width 938 height 21
type input "Don't Leave Me This Way"
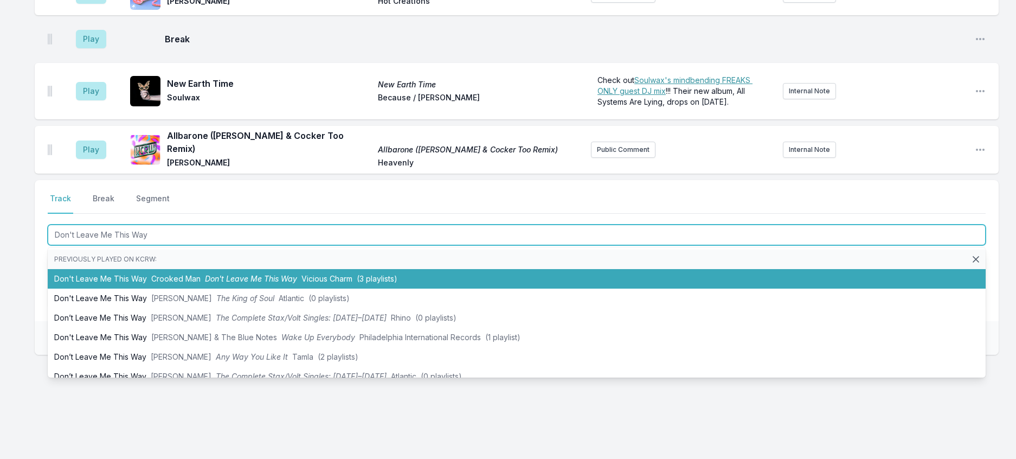
click at [201, 283] on span "Crooked Man" at bounding box center [175, 278] width 49 height 9
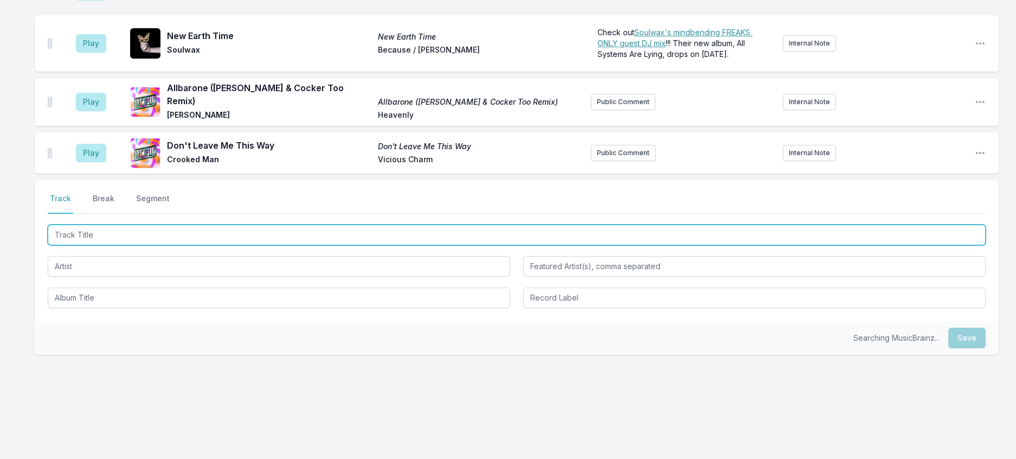
scroll to position [1502, 0]
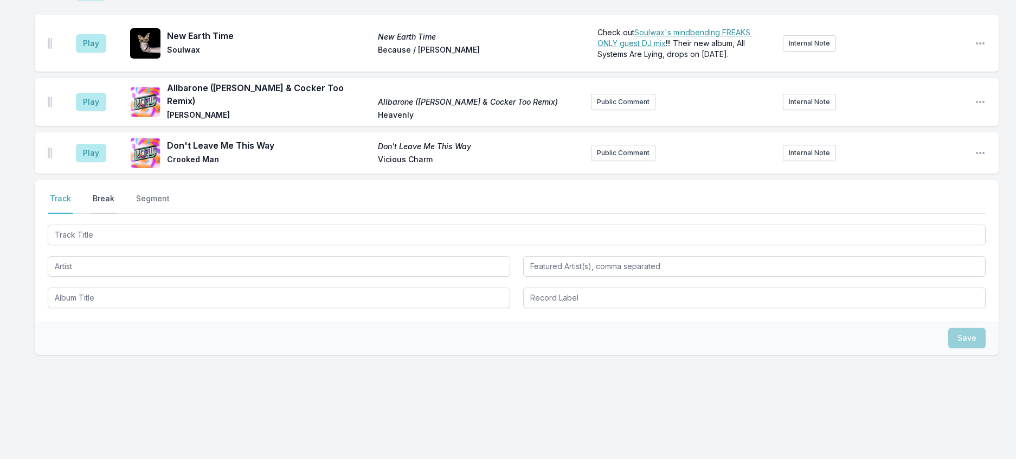
click at [113, 214] on button "Break" at bounding box center [104, 203] width 26 height 21
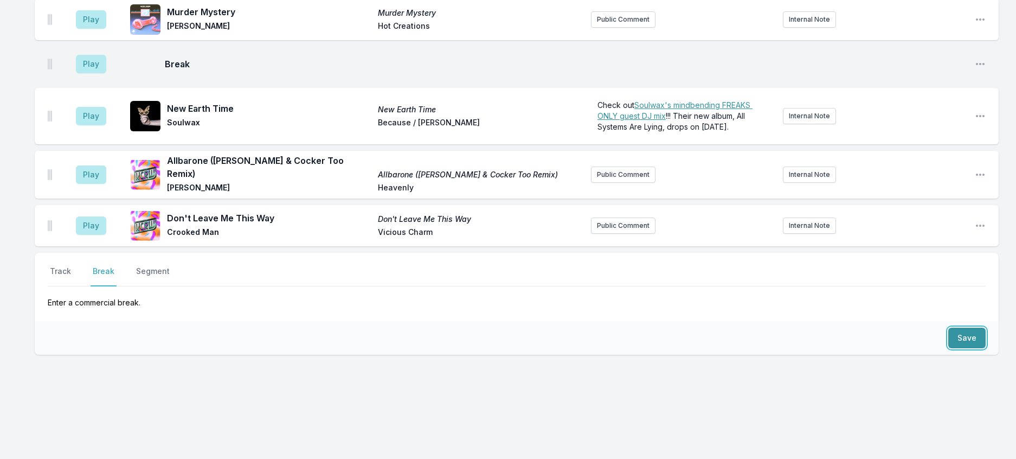
click at [948, 327] on button "Save" at bounding box center [966, 337] width 37 height 21
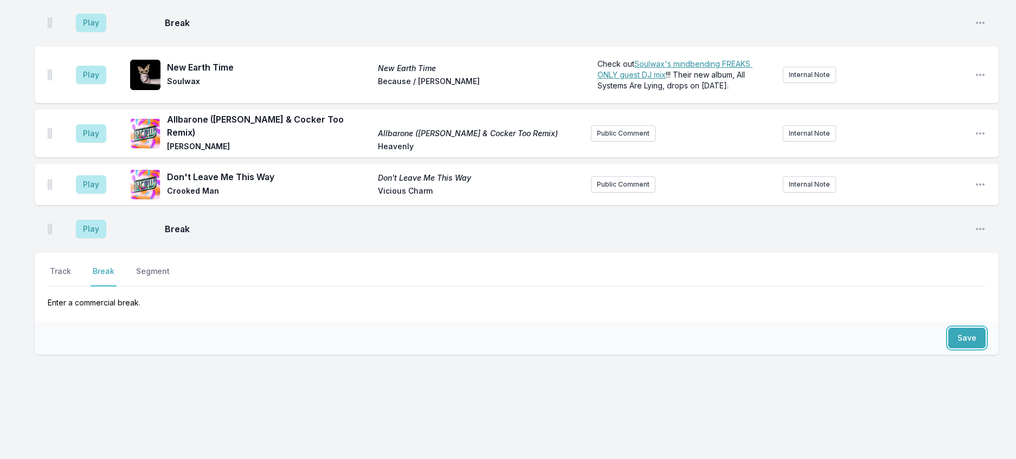
scroll to position [1537, 0]
click at [66, 266] on button "Track" at bounding box center [60, 276] width 25 height 21
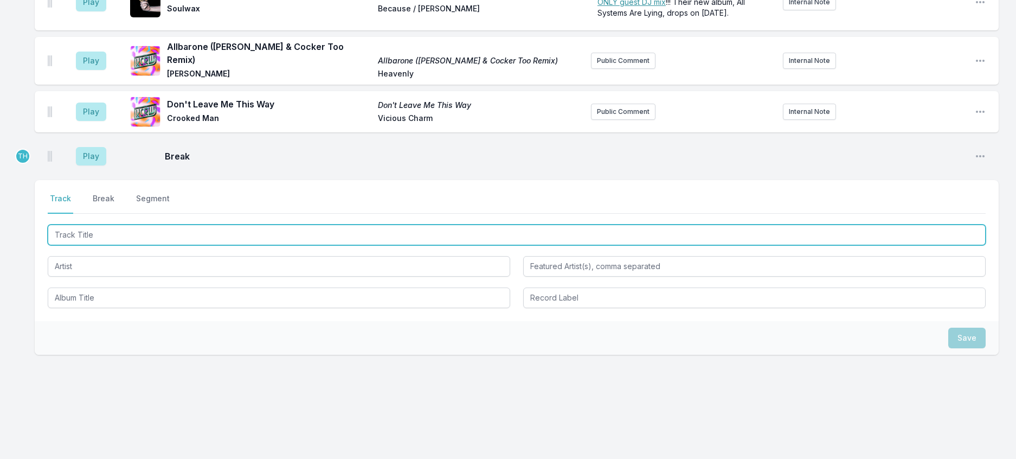
click at [114, 245] on input "Track Title" at bounding box center [517, 234] width 938 height 21
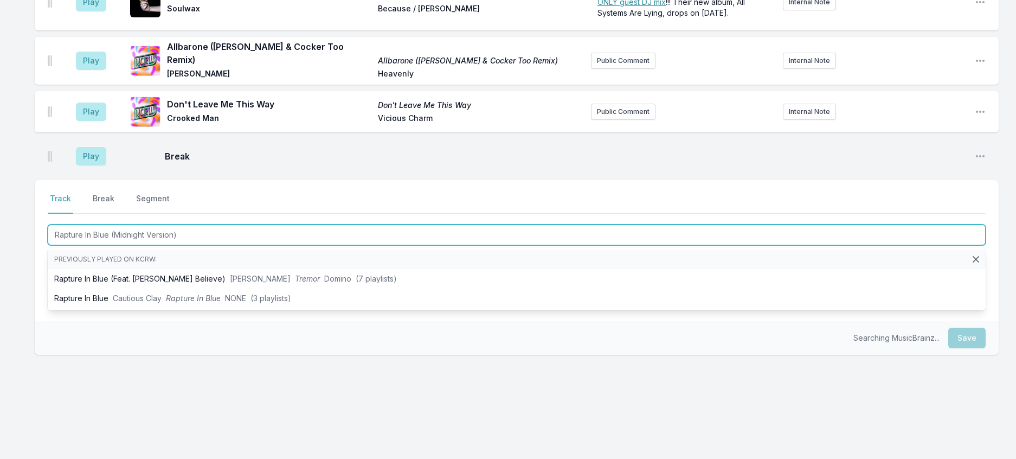
type input "Rapture In Blue (Midnight Version)"
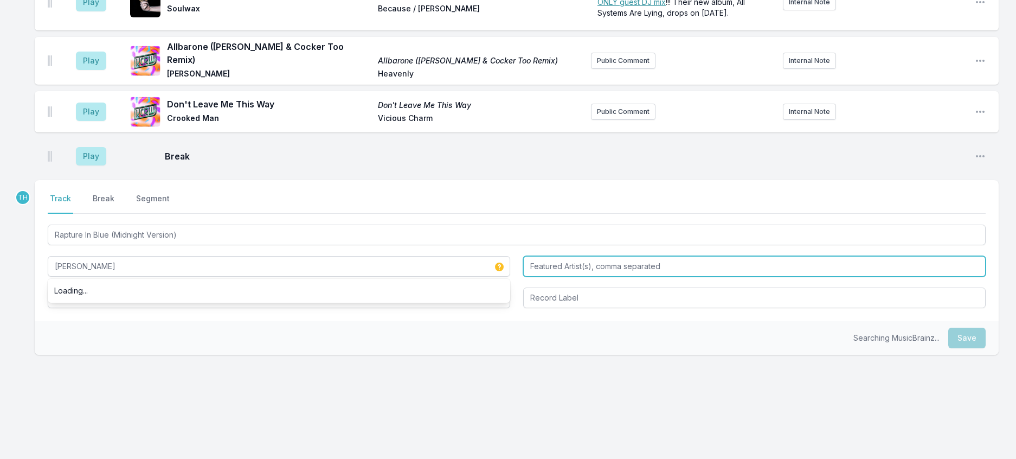
type input "[PERSON_NAME]"
type input "[PERSON_NAME] Believe"
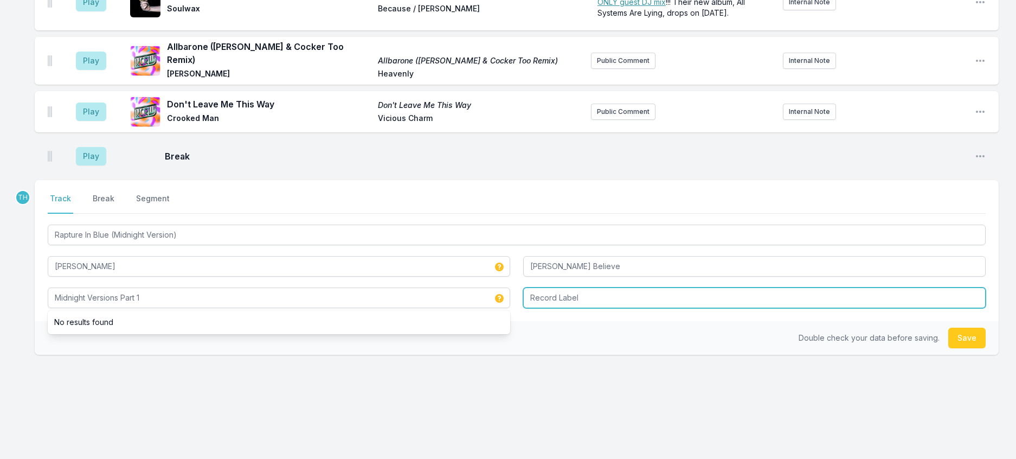
type input "Midnight Versions Part 1"
type input "Mute"
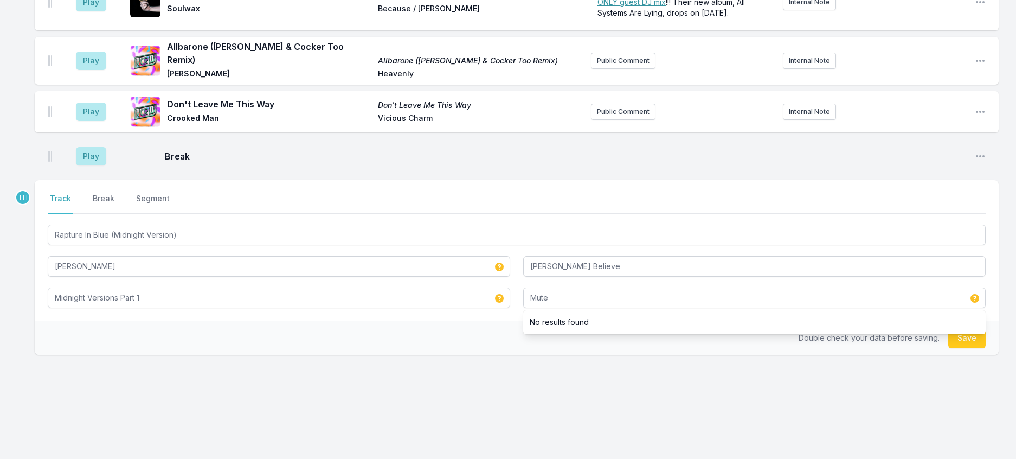
click at [485, 355] on div "Double check your data before saving. Save" at bounding box center [517, 338] width 964 height 34
click at [966, 348] on button "Save" at bounding box center [966, 337] width 37 height 21
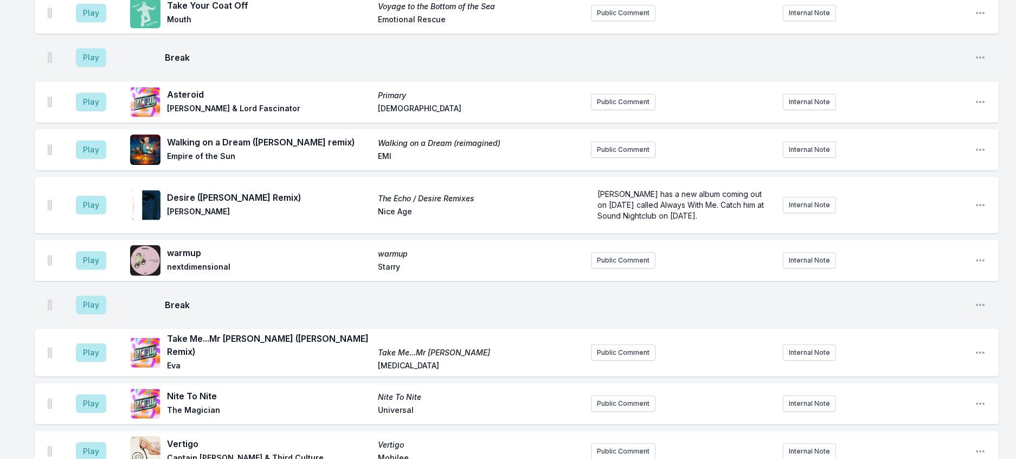
scroll to position [513, 0]
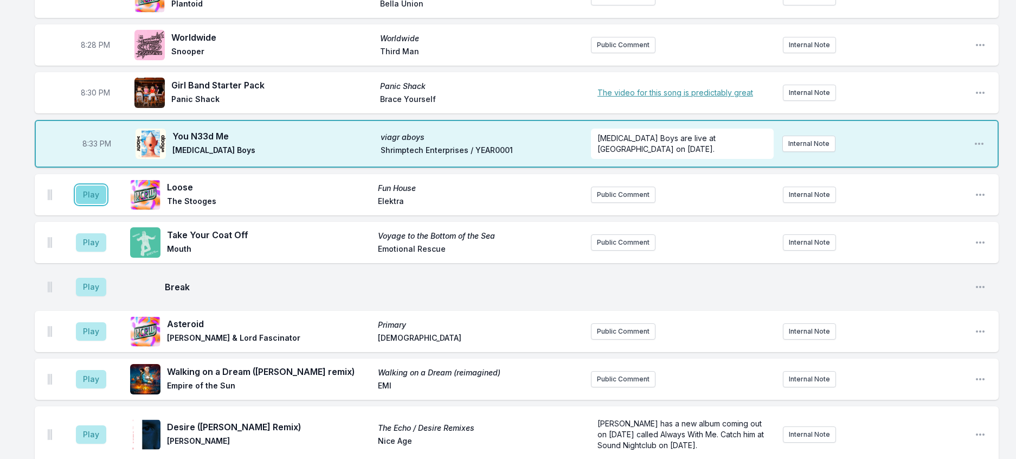
drag, startPoint x: 108, startPoint y: 267, endPoint x: 232, endPoint y: 262, distance: 124.3
click at [106, 204] on button "Play" at bounding box center [91, 194] width 30 height 18
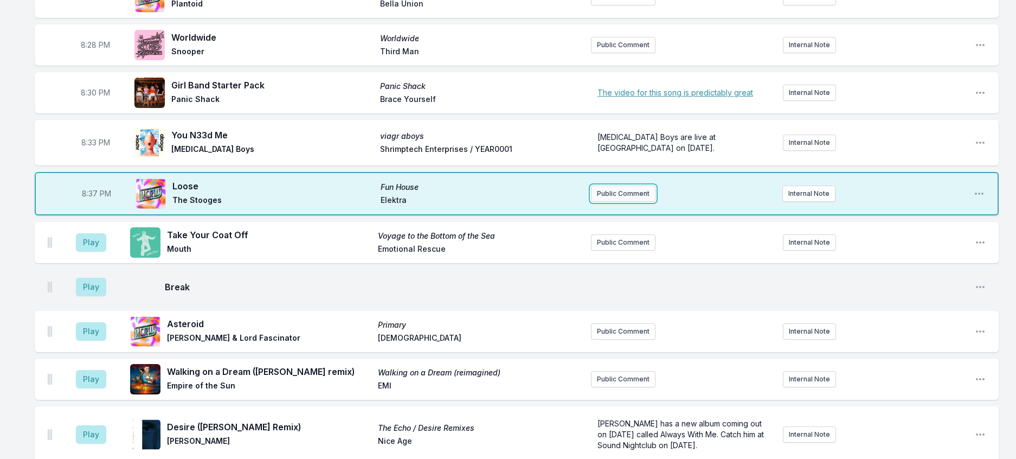
click at [631, 202] on button "Public Comment" at bounding box center [623, 193] width 65 height 16
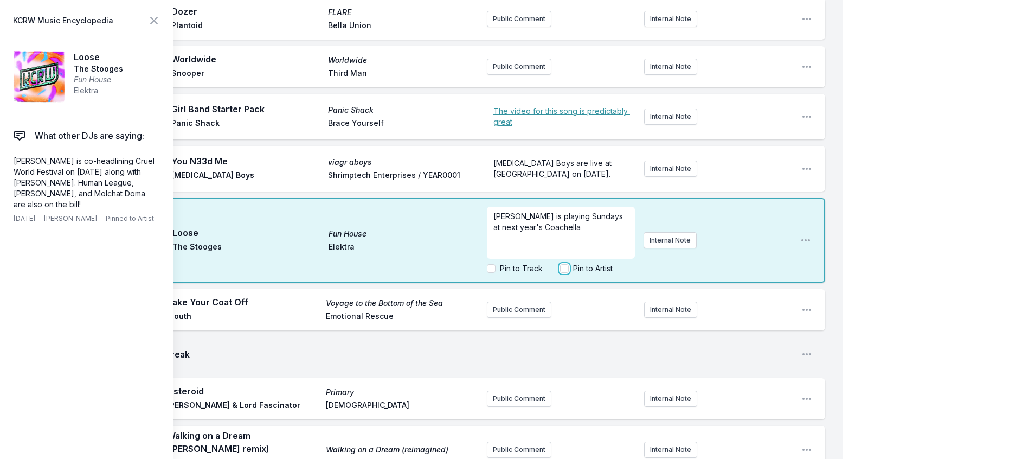
click at [560, 273] on input "Pin to Artist" at bounding box center [564, 268] width 9 height 9
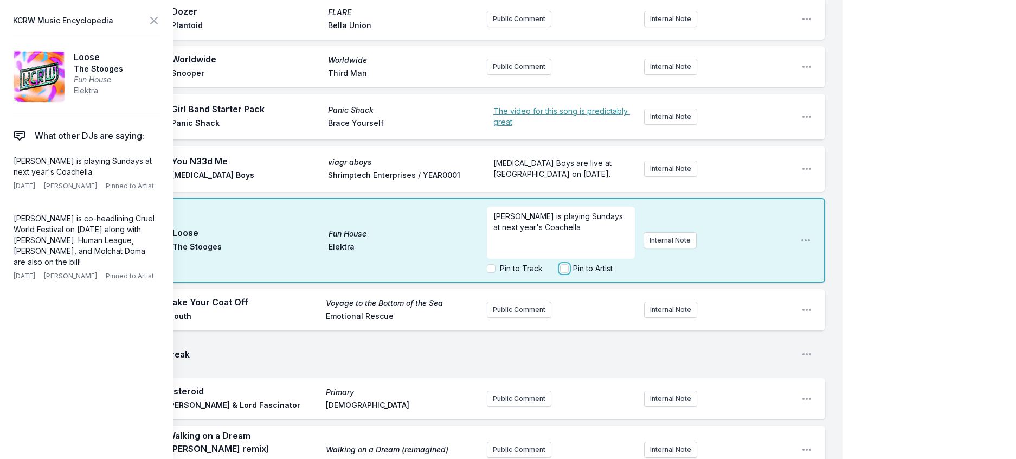
checkbox input "true"
click at [156, 280] on span "Delete Note" at bounding box center [136, 276] width 39 height 9
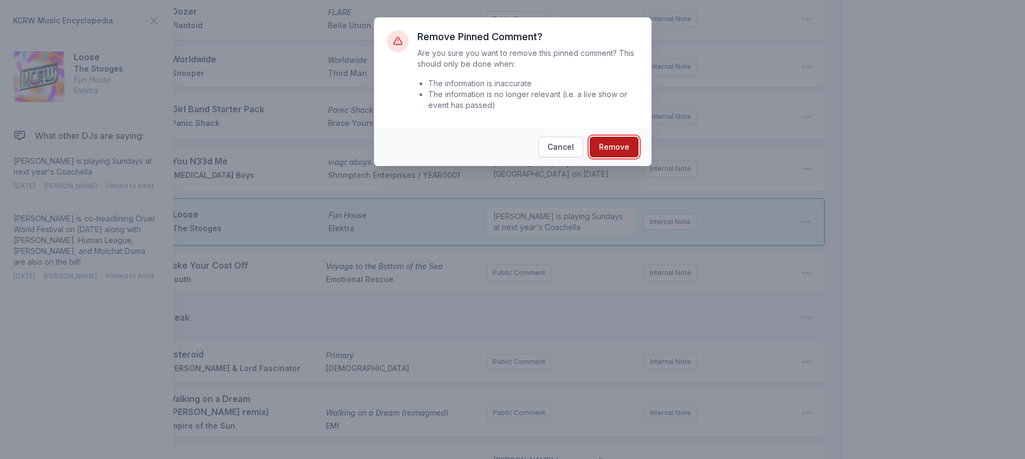
click at [625, 157] on button "Remove" at bounding box center [614, 147] width 49 height 21
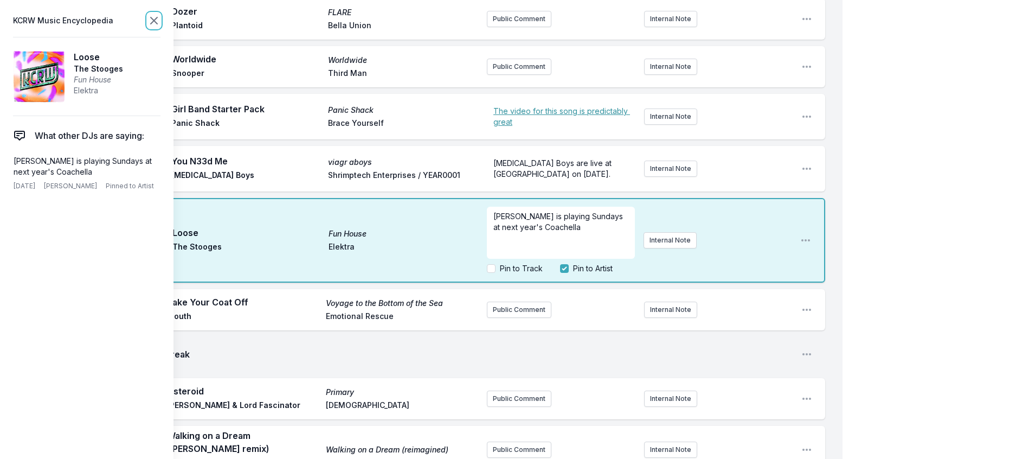
click at [160, 27] on icon at bounding box center [153, 20] width 13 height 13
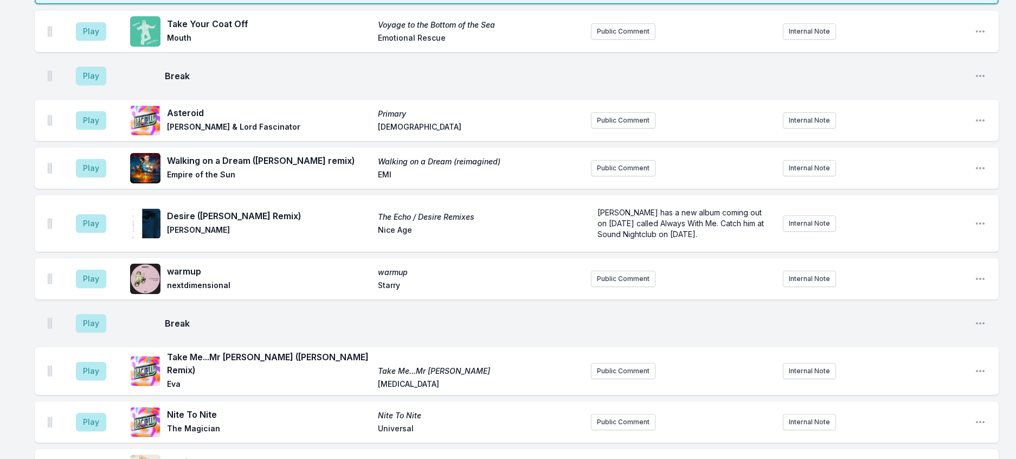
scroll to position [730, 0]
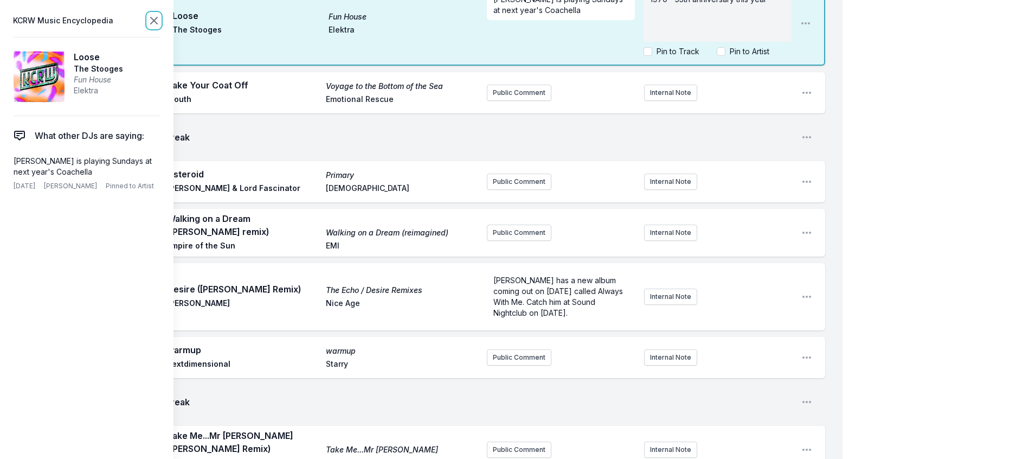
click at [157, 24] on icon at bounding box center [154, 20] width 7 height 7
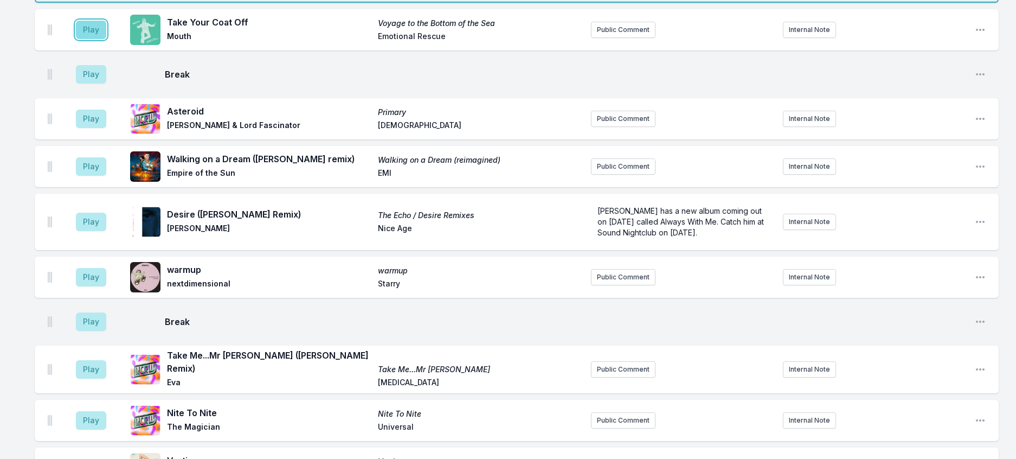
click at [97, 39] on button "Play" at bounding box center [91, 30] width 30 height 18
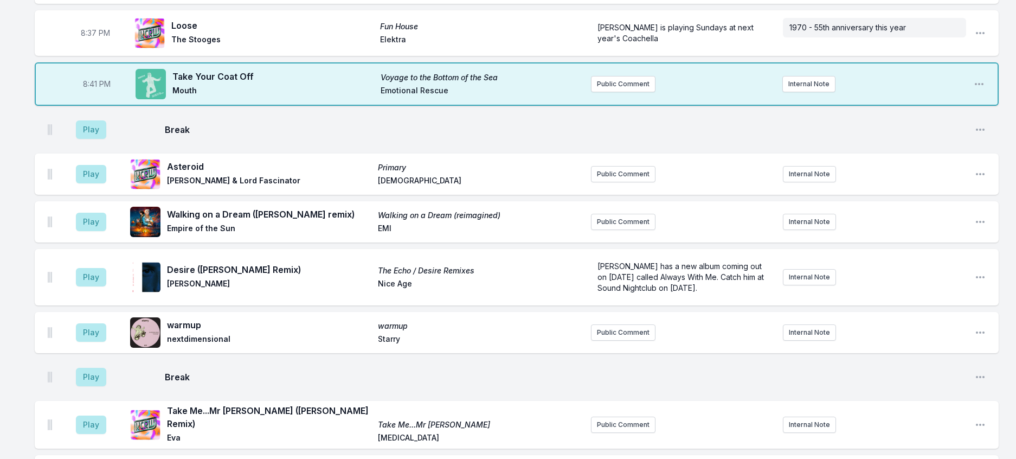
scroll to position [676, 0]
click at [96, 138] on button "Play" at bounding box center [91, 128] width 30 height 18
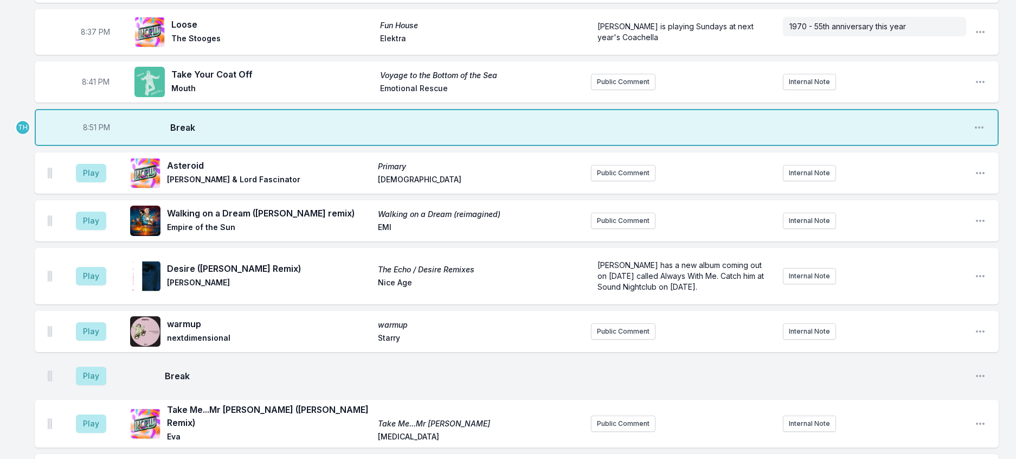
click at [100, 133] on span "8:51 PM" at bounding box center [96, 127] width 27 height 11
type input "20:43"
click at [104, 182] on button "Play" at bounding box center [91, 173] width 30 height 18
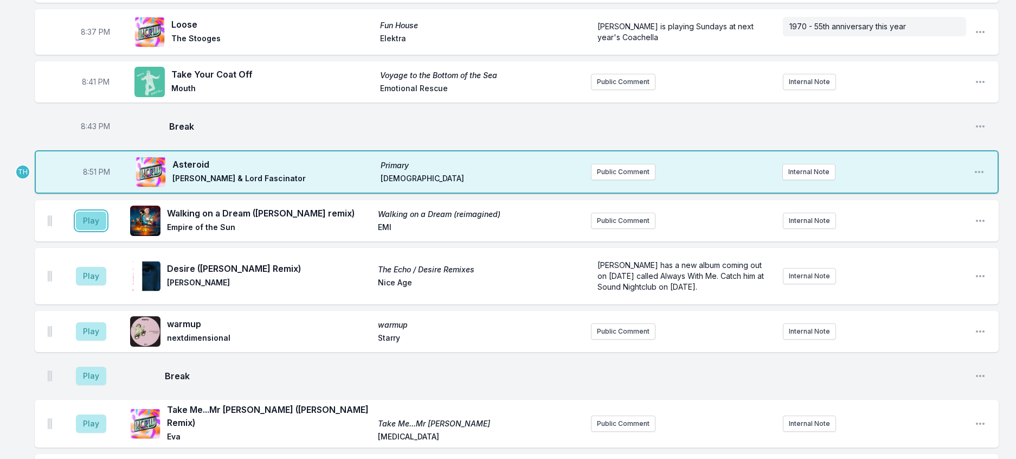
click at [106, 230] on button "Play" at bounding box center [91, 220] width 30 height 18
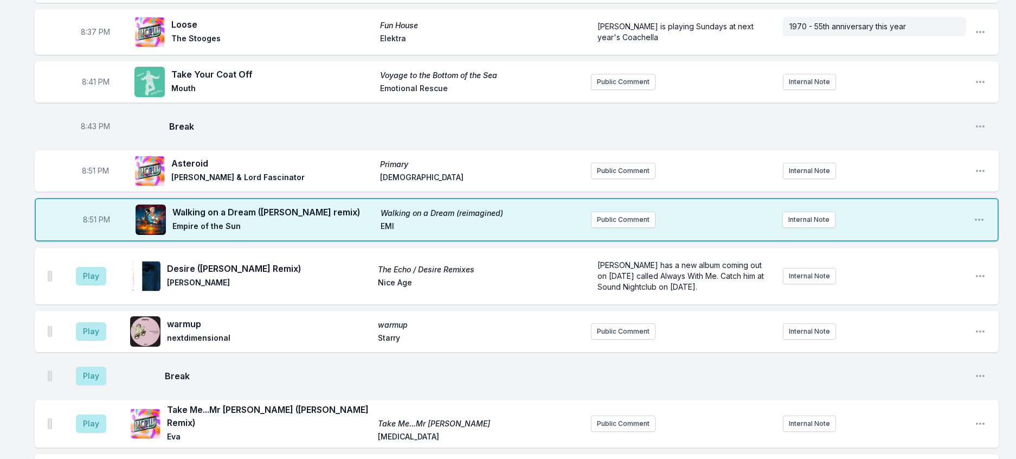
click at [103, 176] on span "8:51 PM" at bounding box center [95, 170] width 27 height 11
click at [101, 181] on input "20:51" at bounding box center [95, 170] width 61 height 21
click at [99, 181] on input "20:51" at bounding box center [95, 170] width 61 height 21
type input "20:46"
click at [106, 225] on span "8:51 PM" at bounding box center [96, 219] width 27 height 11
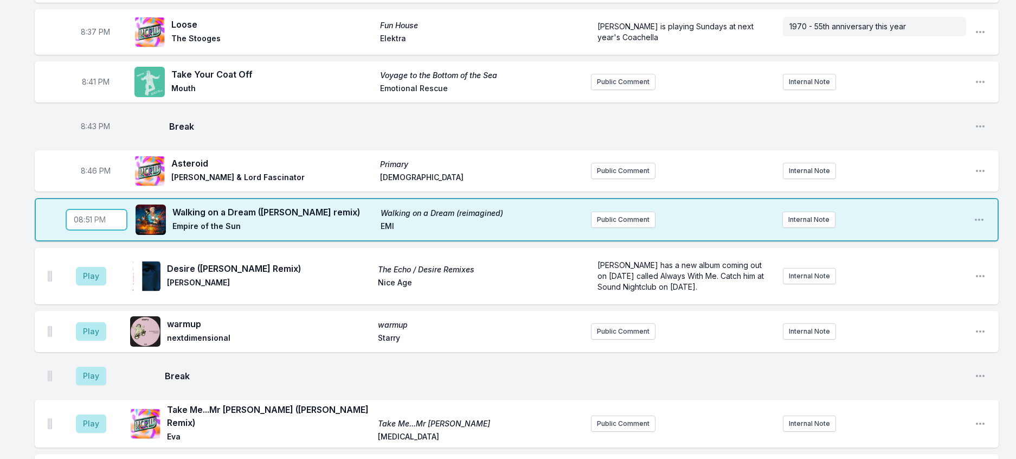
click at [105, 230] on input "20:51" at bounding box center [96, 219] width 61 height 21
click at [98, 230] on input "20:51" at bounding box center [96, 219] width 61 height 21
type input "20:50"
click at [1010, 291] on div "8:00 PM Nothing On Earth Collected Works [DATE] - [DATE] Casual Sex Past Night …" at bounding box center [508, 327] width 1016 height 1795
click at [97, 285] on button "Play" at bounding box center [91, 276] width 30 height 18
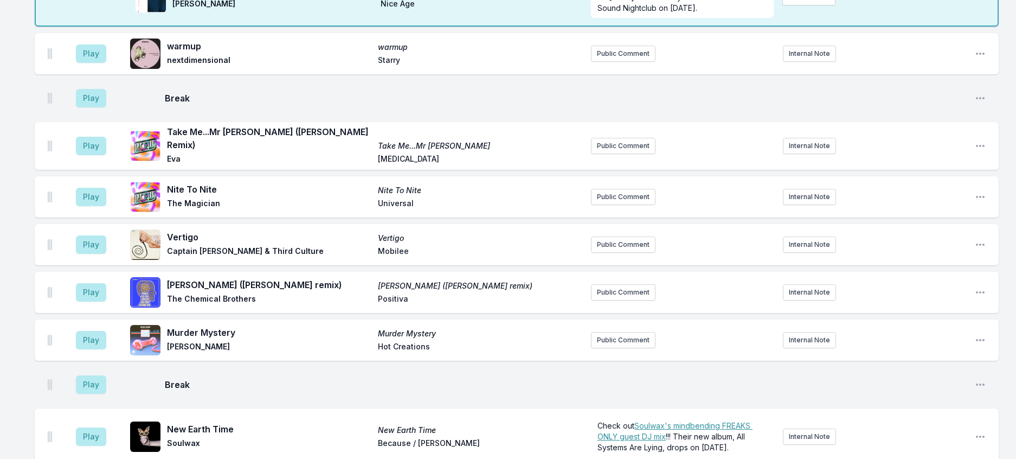
scroll to position [947, 0]
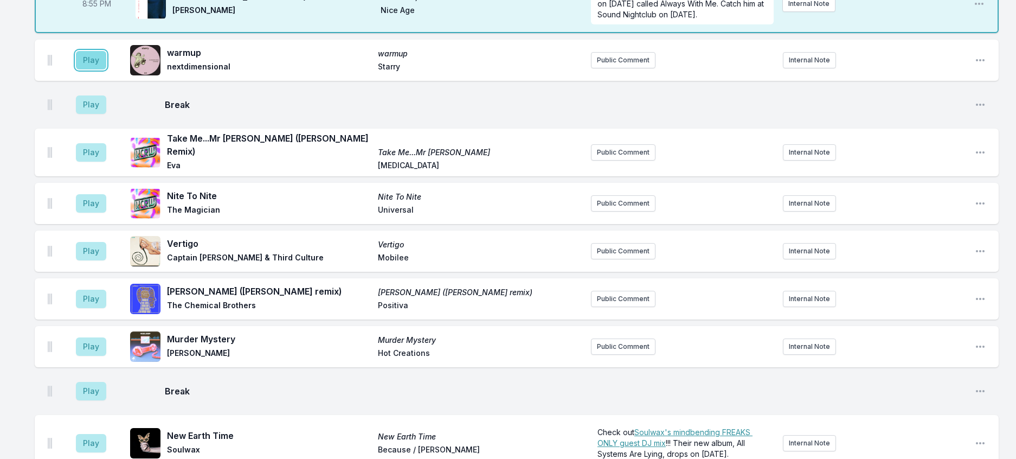
click at [106, 69] on button "Play" at bounding box center [91, 60] width 30 height 18
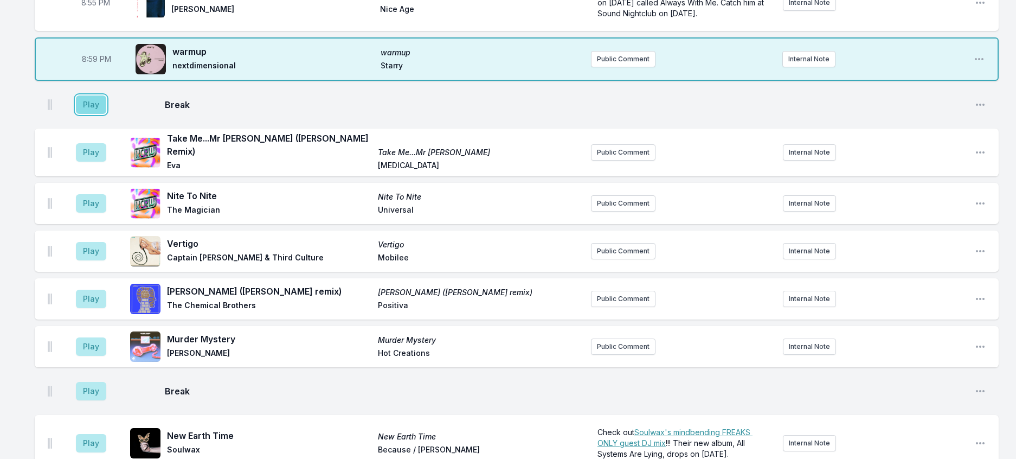
click at [91, 114] on button "Play" at bounding box center [91, 104] width 30 height 18
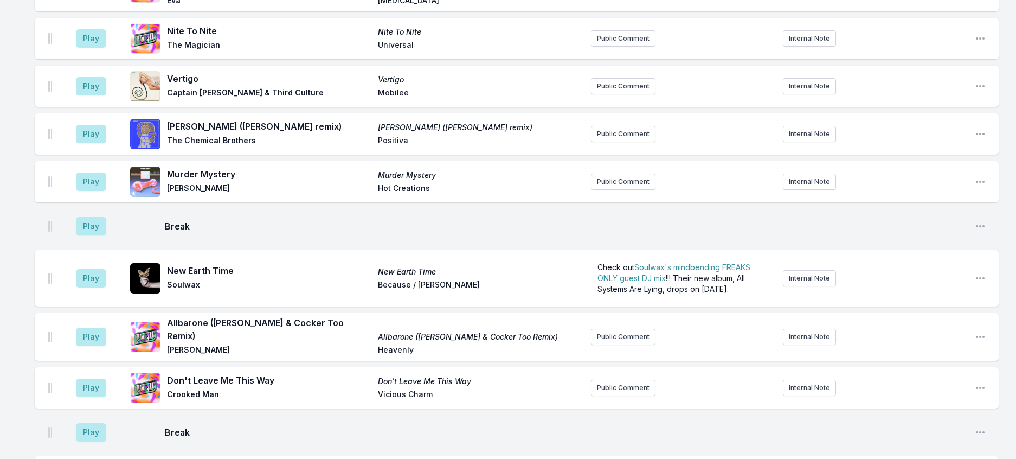
scroll to position [1110, 0]
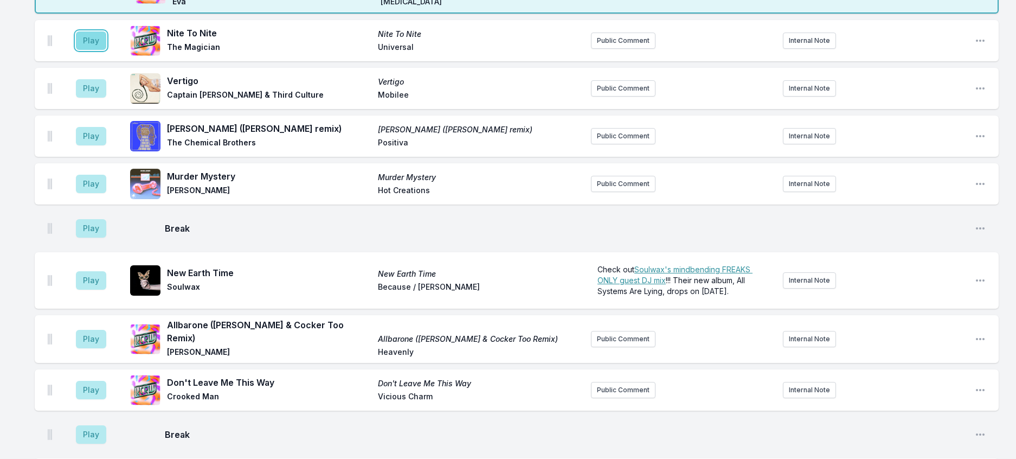
click at [101, 50] on button "Play" at bounding box center [91, 40] width 30 height 18
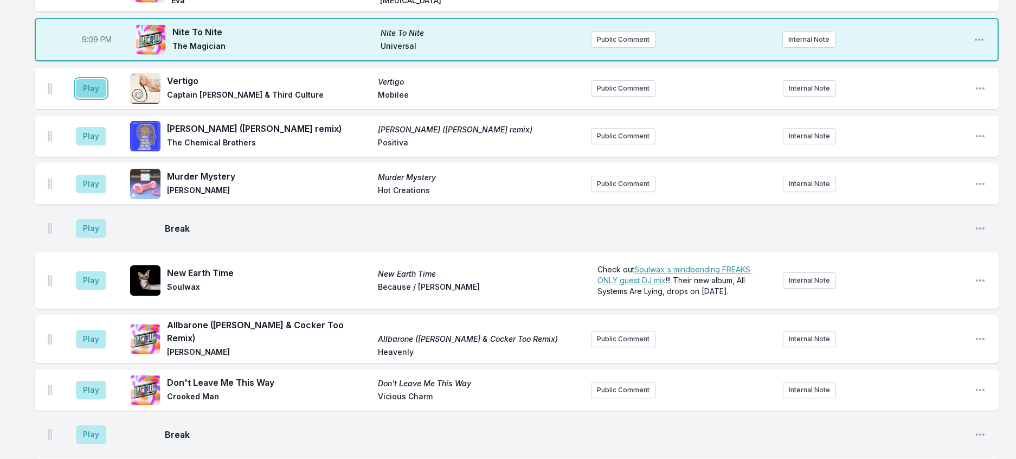
click at [99, 98] on button "Play" at bounding box center [91, 88] width 30 height 18
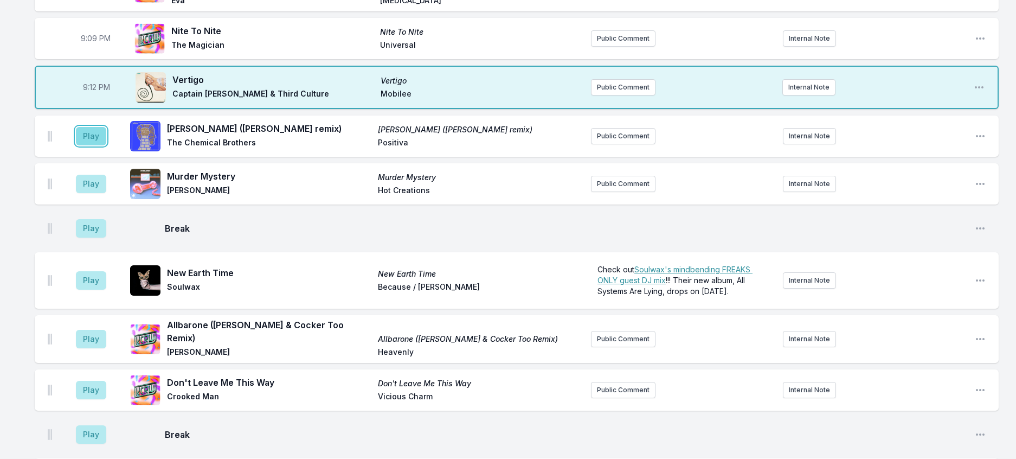
click at [102, 145] on button "Play" at bounding box center [91, 136] width 30 height 18
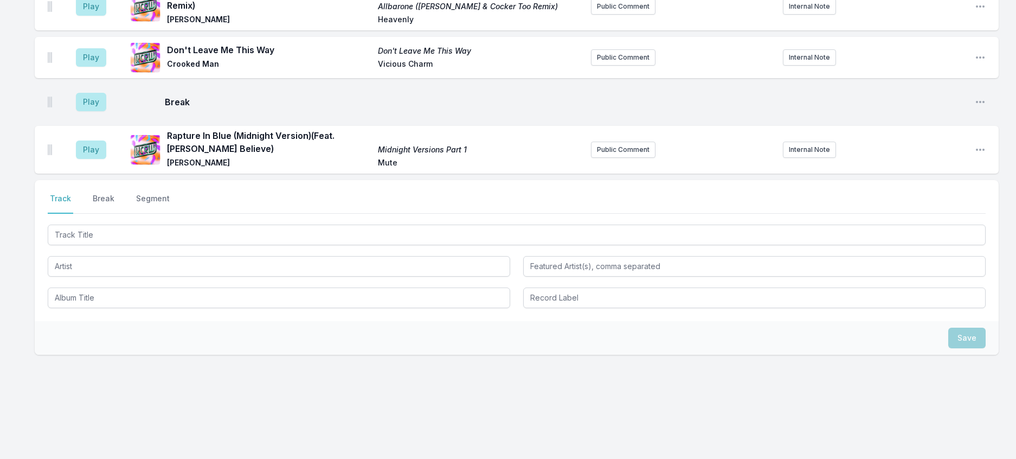
scroll to position [1544, 0]
click at [641, 158] on button "Public Comment" at bounding box center [623, 150] width 65 height 16
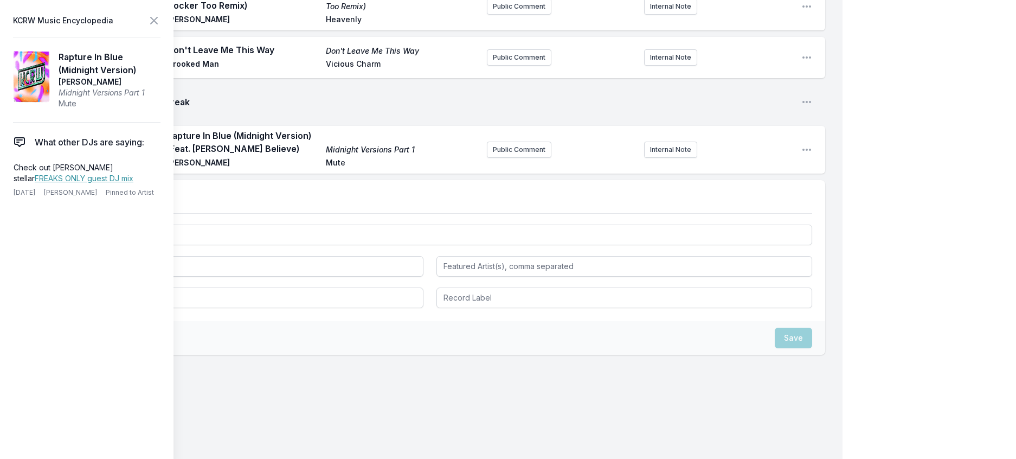
scroll to position [1558, 0]
drag, startPoint x: 108, startPoint y: 197, endPoint x: 7, endPoint y: 183, distance: 102.4
click at [7, 183] on aside "KCRW Music Encyclopedia Rapture In Blue (Midnight Version) [PERSON_NAME] Midnig…" at bounding box center [86, 229] width 173 height 459
click at [514, 158] on button "Public Comment" at bounding box center [519, 150] width 65 height 16
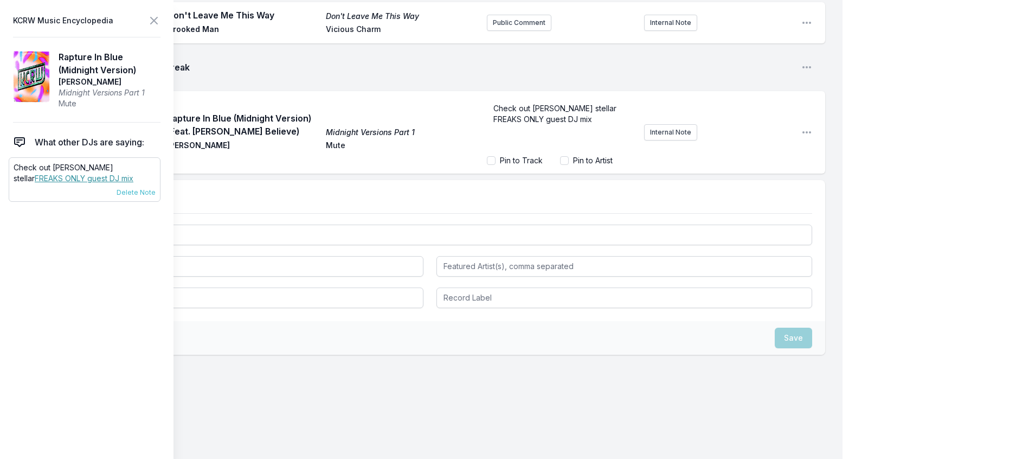
click at [133, 183] on link "FREAKS ONLY guest DJ mix" at bounding box center [84, 177] width 99 height 9
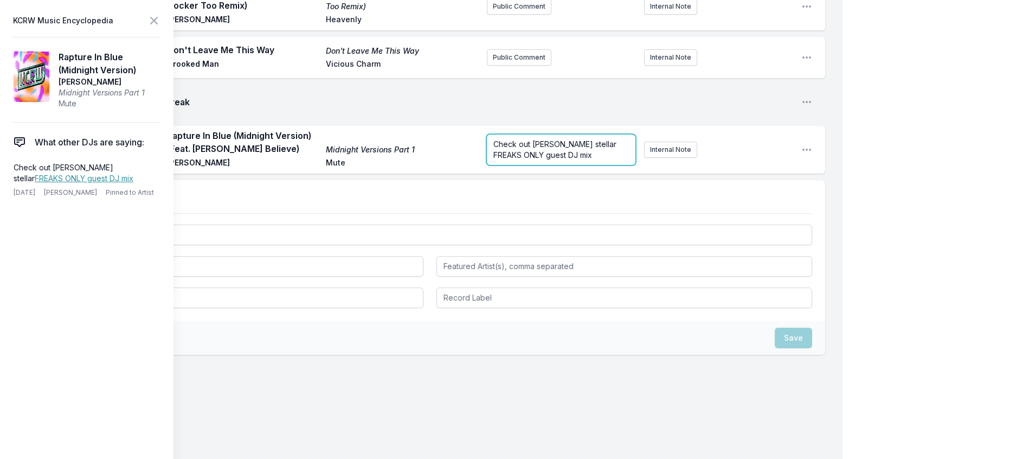
click at [593, 165] on div "Check out [PERSON_NAME] stellar FREAKS ONLY guest DJ mix" at bounding box center [561, 149] width 149 height 30
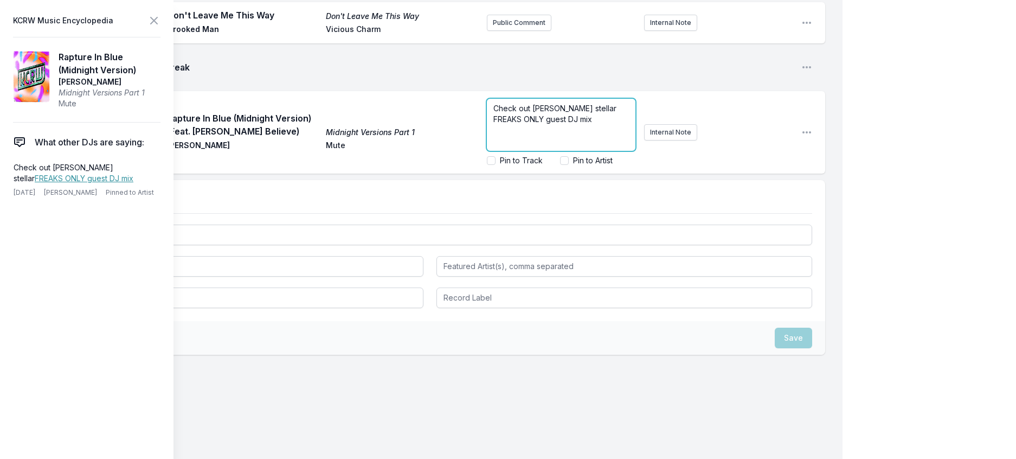
drag, startPoint x: 599, startPoint y: 298, endPoint x: 520, endPoint y: 289, distance: 79.7
click at [520, 125] on p "Check out [PERSON_NAME] stellar FREAKS ONLY guest DJ mix" at bounding box center [561, 114] width 136 height 22
click at [157, 24] on icon at bounding box center [154, 20] width 7 height 7
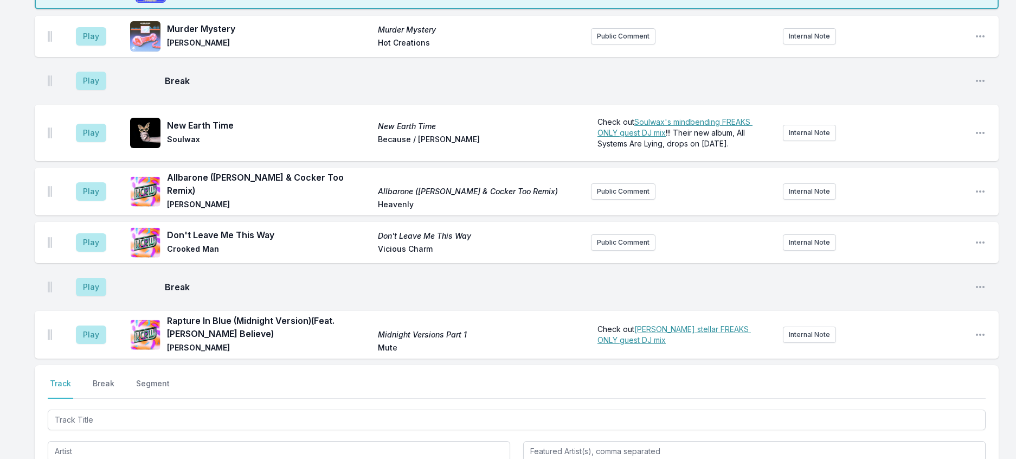
scroll to position [1233, 0]
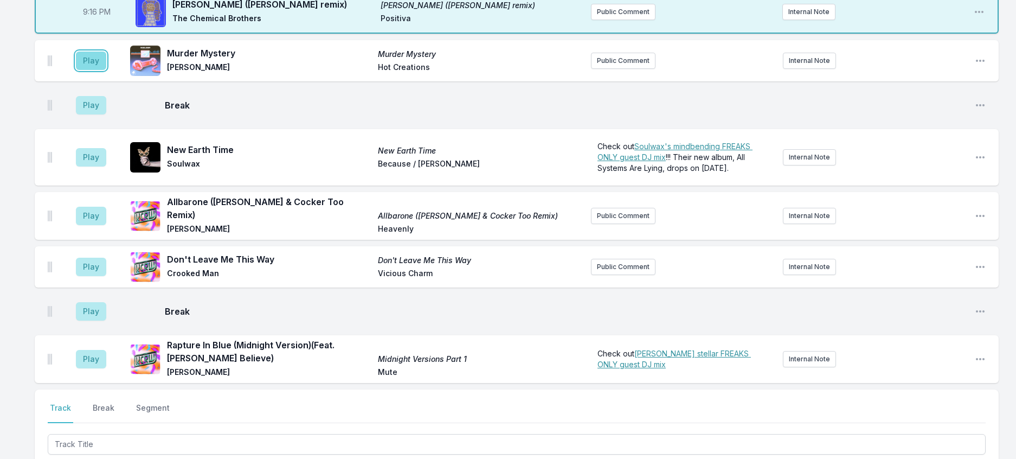
click at [106, 70] on button "Play" at bounding box center [91, 61] width 30 height 18
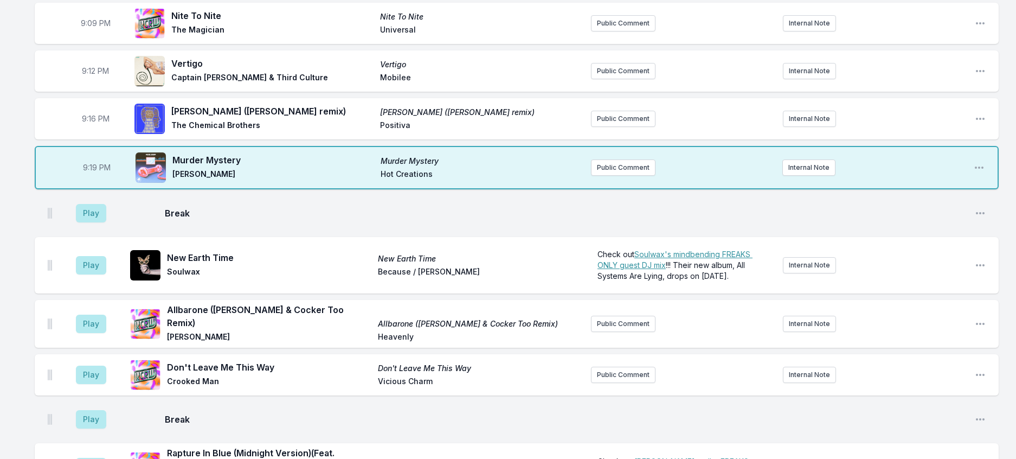
scroll to position [1179, 0]
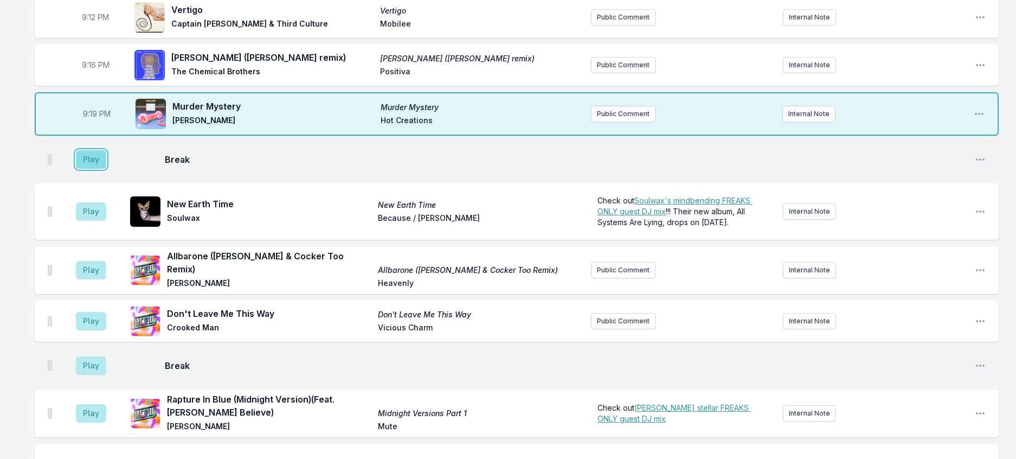
click at [106, 169] on button "Play" at bounding box center [91, 159] width 30 height 18
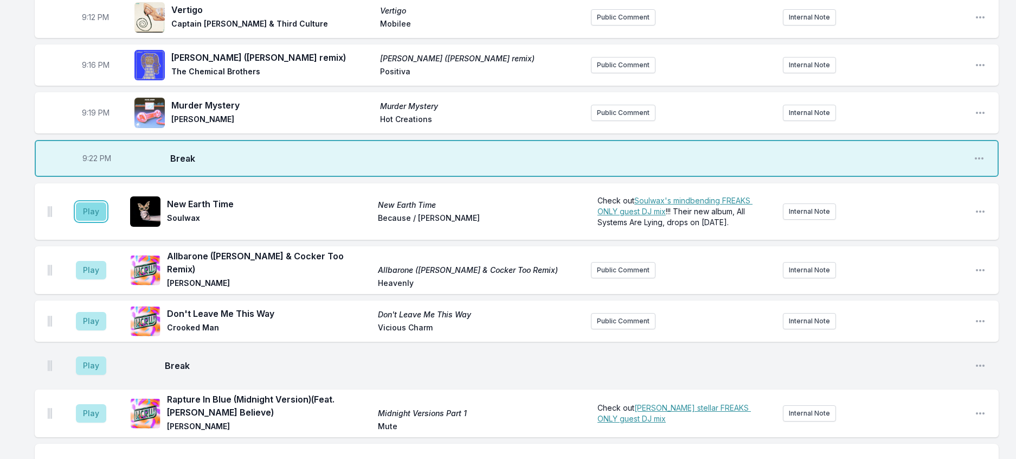
click at [99, 221] on button "Play" at bounding box center [91, 211] width 30 height 18
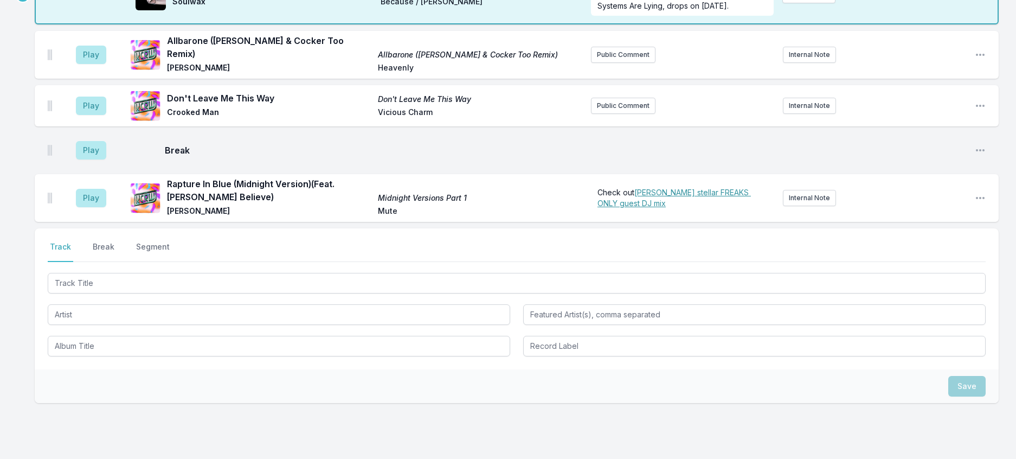
scroll to position [1396, 0]
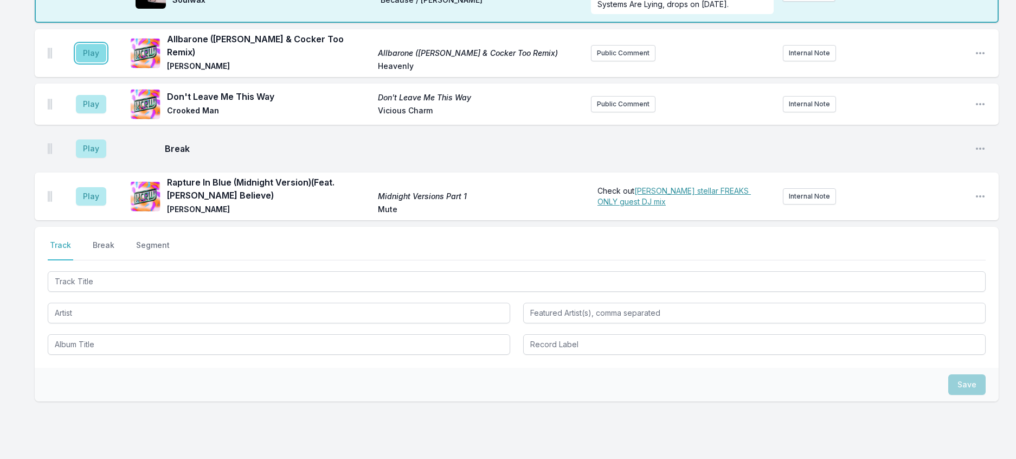
click at [98, 62] on button "Play" at bounding box center [91, 53] width 30 height 18
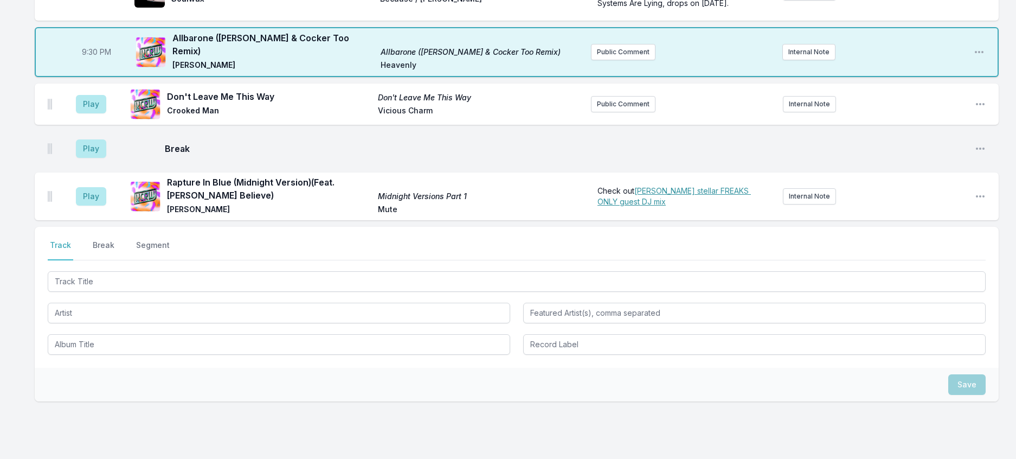
click at [107, 57] on span "9:30 PM" at bounding box center [96, 52] width 29 height 11
click at [102, 62] on input "21:30" at bounding box center [96, 52] width 61 height 21
type input "21:28"
click at [100, 113] on button "Play" at bounding box center [91, 104] width 30 height 18
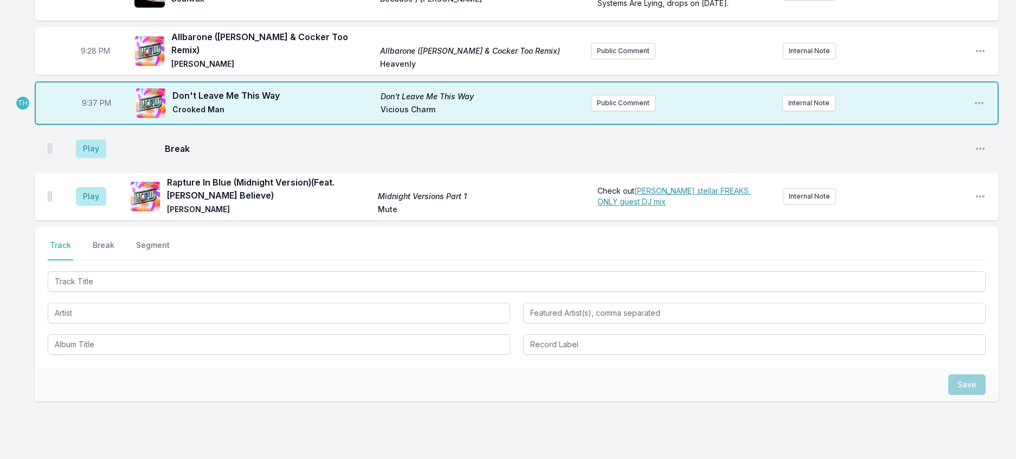
click at [99, 108] on span "9:37 PM" at bounding box center [96, 103] width 29 height 11
click at [99, 113] on input "21:37" at bounding box center [96, 103] width 61 height 21
type input "21:33"
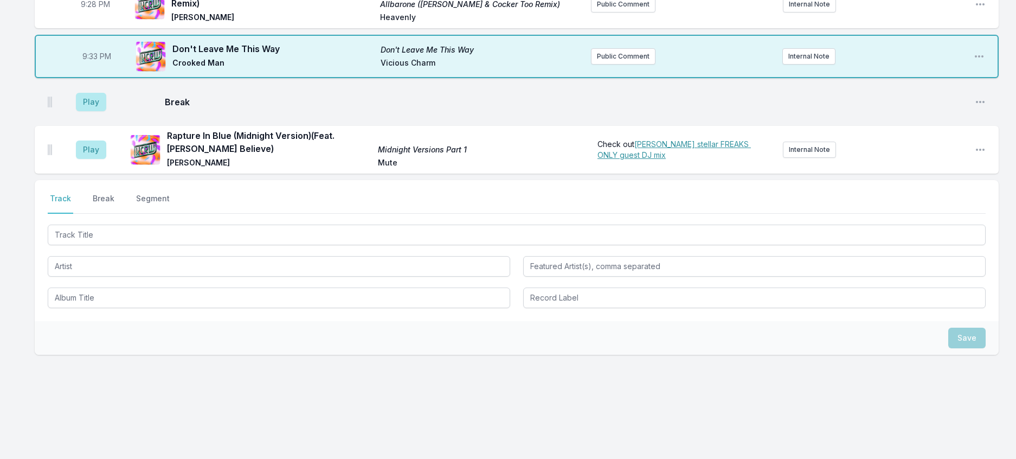
scroll to position [1612, 0]
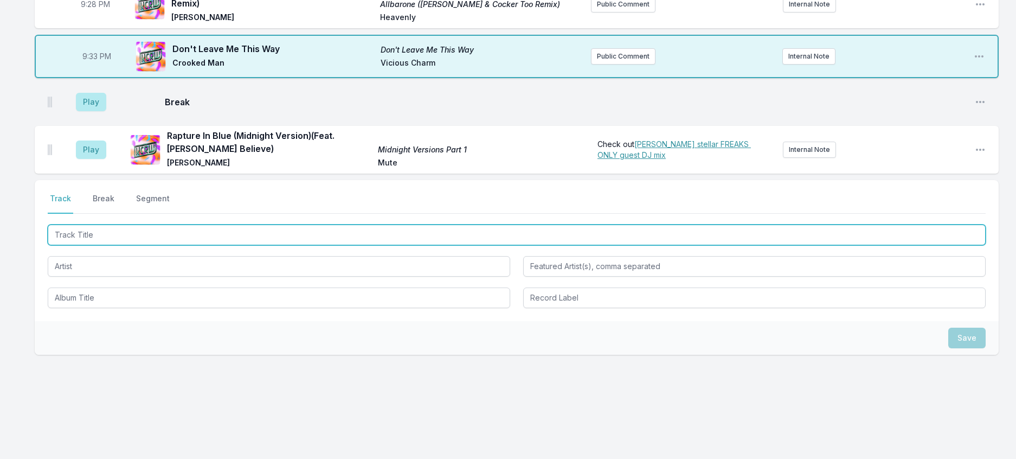
click at [224, 245] on input "Track Title" at bounding box center [517, 234] width 938 height 21
type input "Lose My Mind"
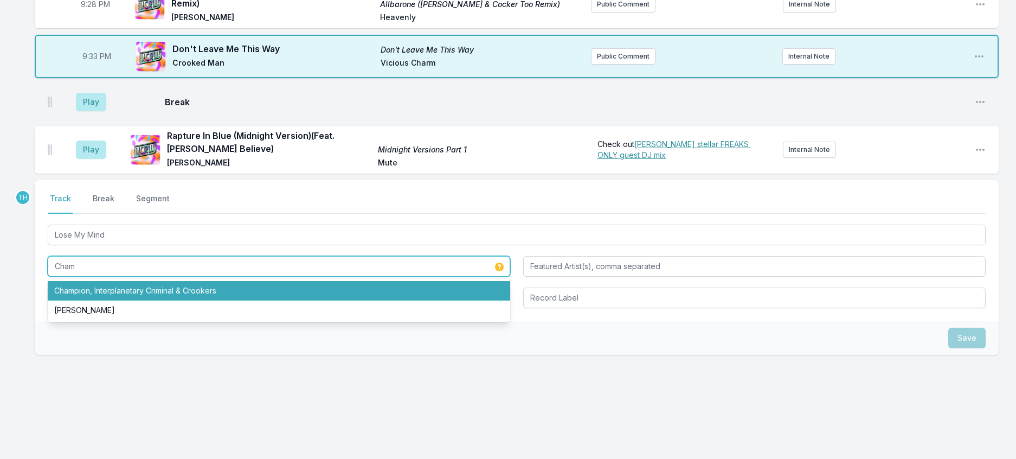
click at [166, 300] on li "Champion, Interplanetary Criminal & Crookers" at bounding box center [279, 291] width 462 height 20
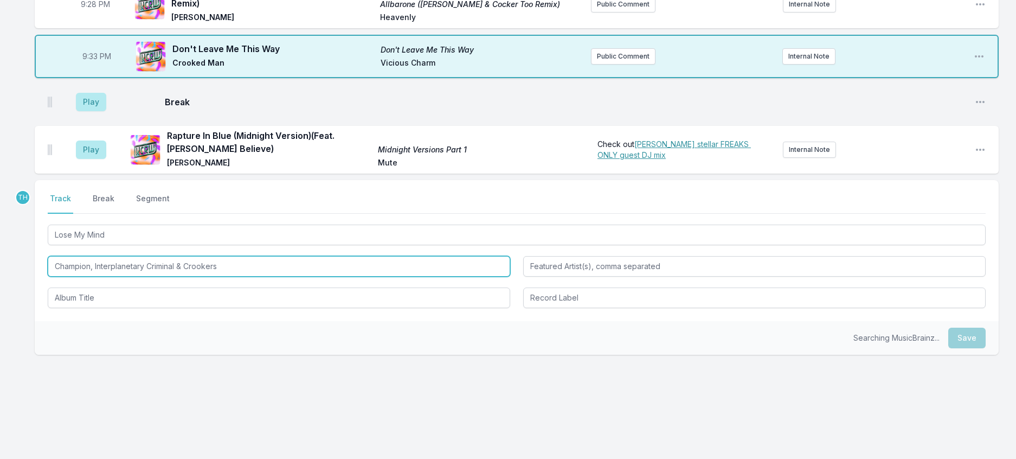
type input "Champion, Interplanetary Criminal & Crookers"
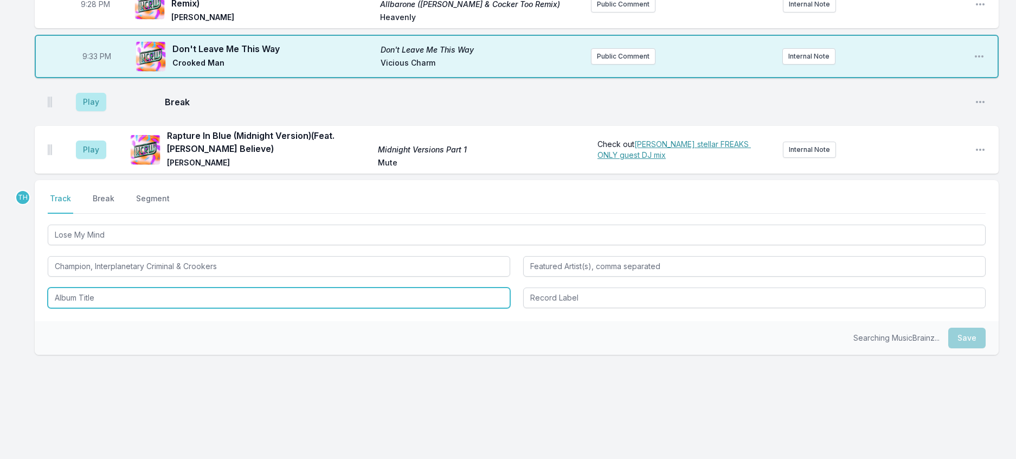
click at [159, 308] on input "Album Title" at bounding box center [279, 297] width 462 height 21
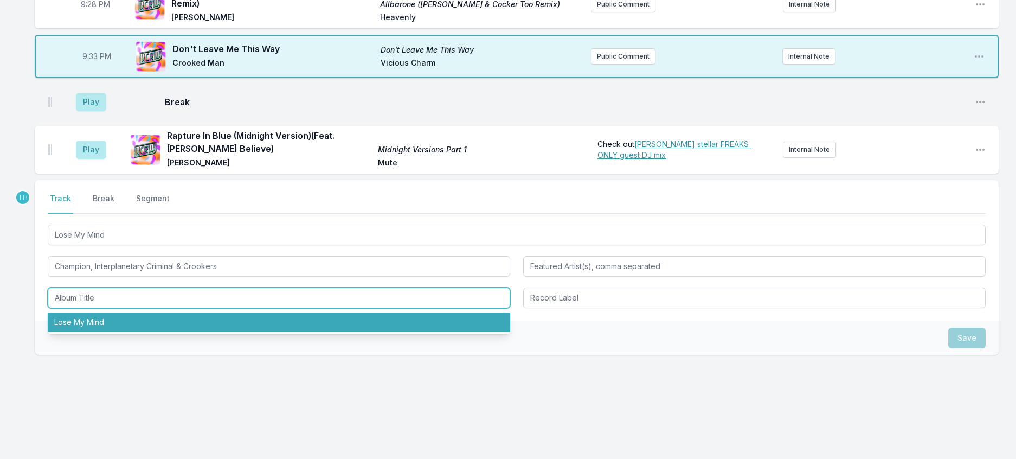
click at [89, 332] on li "Lose My Mind" at bounding box center [279, 322] width 462 height 20
type input "Lose My Mind"
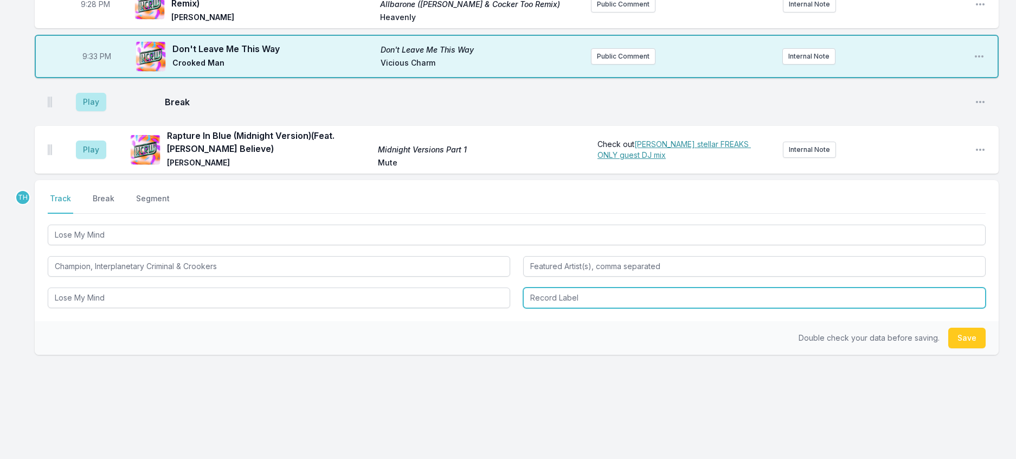
click at [564, 308] on input "Record Label" at bounding box center [754, 297] width 462 height 21
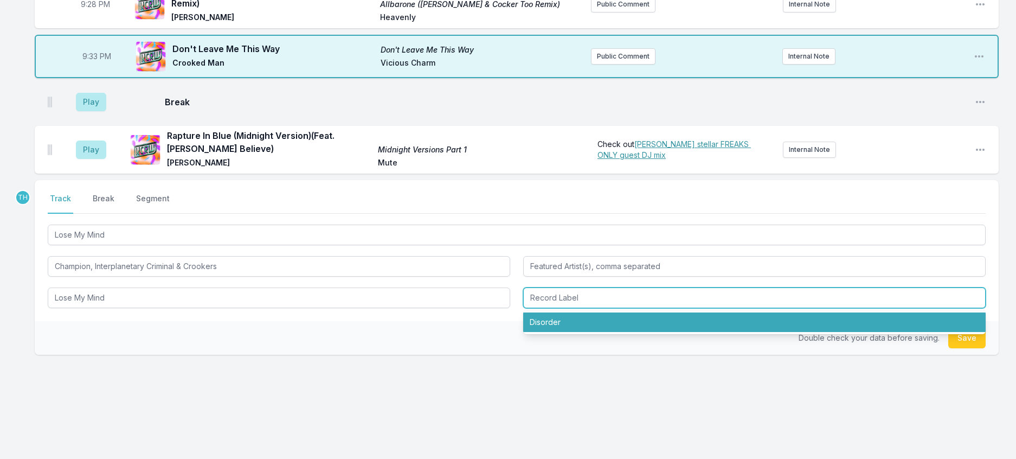
click at [563, 332] on li "Disorder" at bounding box center [754, 322] width 462 height 20
type input "Disorder"
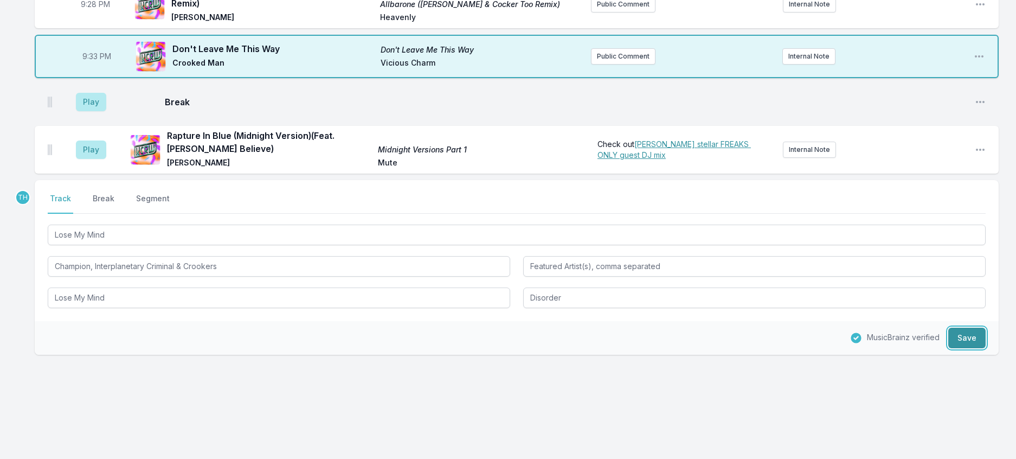
click at [968, 348] on button "Save" at bounding box center [966, 337] width 37 height 21
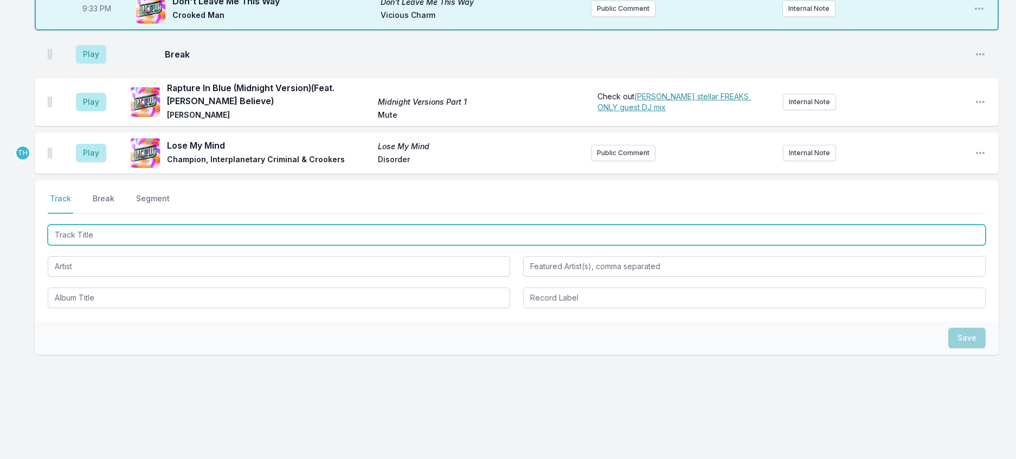
click at [157, 245] on input "Track Title" at bounding box center [517, 234] width 938 height 21
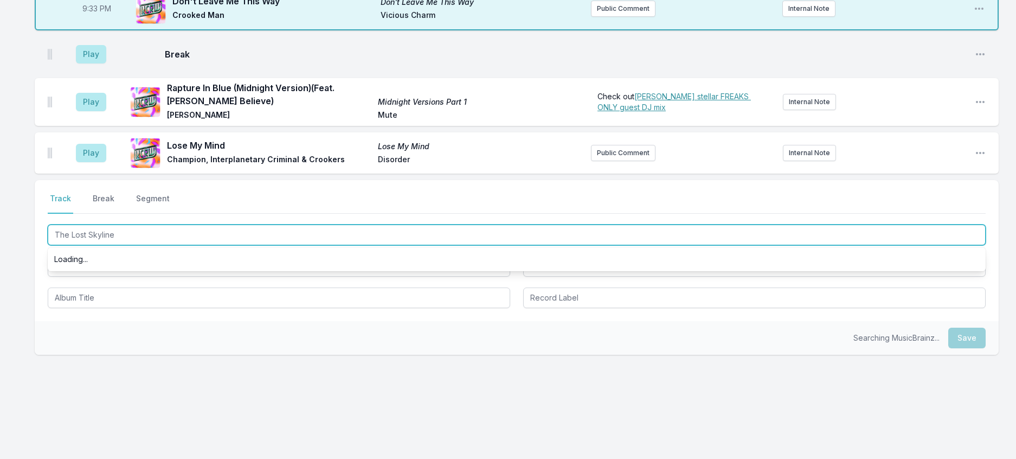
type input "The Lost Skyline"
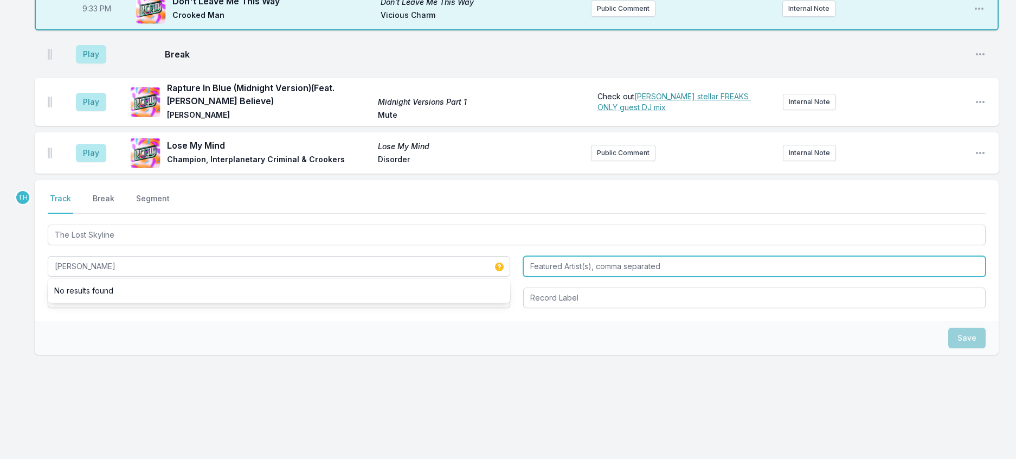
type input "[PERSON_NAME]"
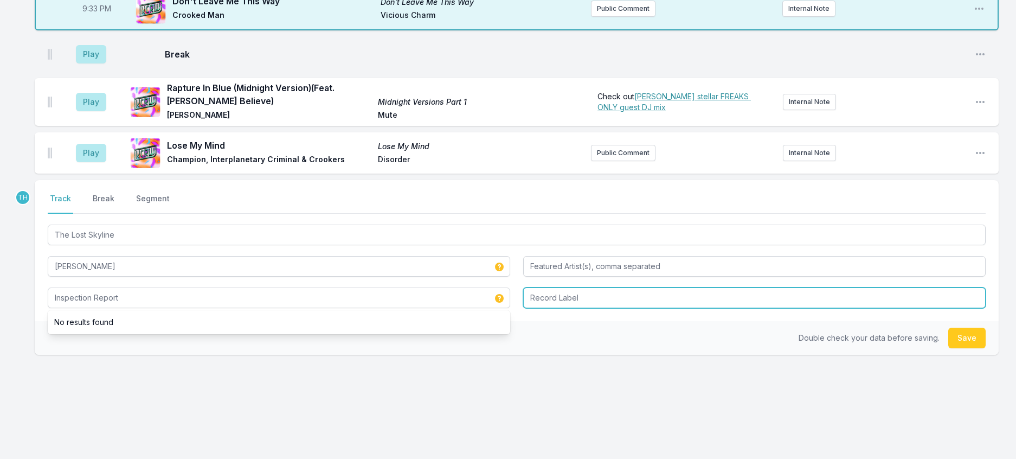
type input "Inspection Report"
type input "[PERSON_NAME]'s Bite"
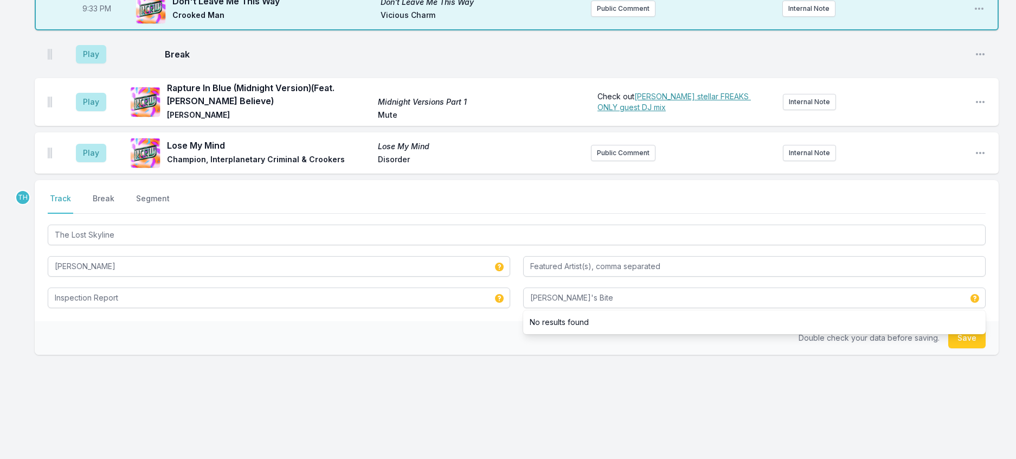
click at [462, 355] on div "Double check your data before saving. Save" at bounding box center [517, 338] width 964 height 34
click at [968, 348] on button "Save" at bounding box center [966, 337] width 37 height 21
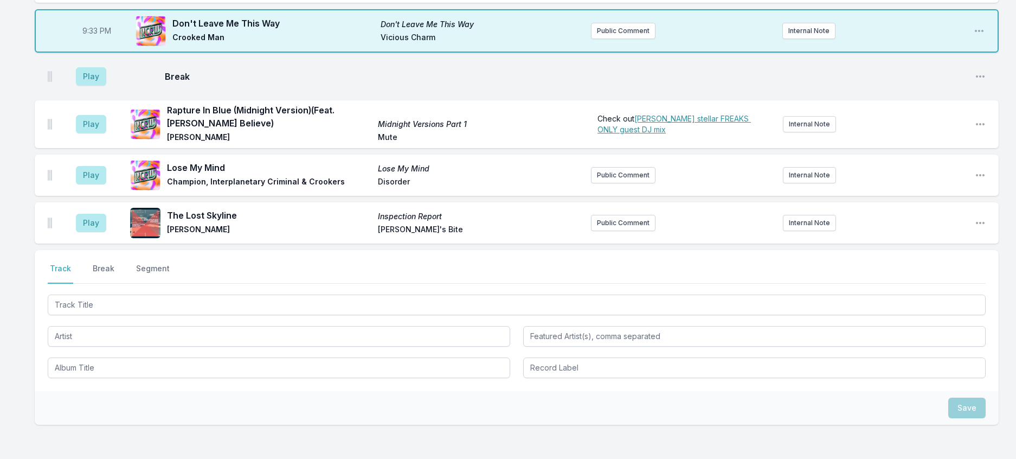
scroll to position [1450, 0]
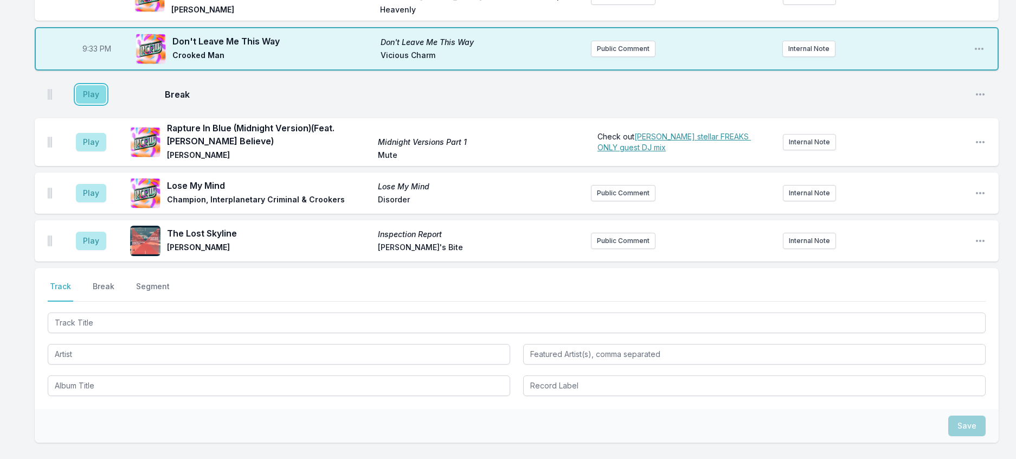
click at [102, 104] on button "Play" at bounding box center [91, 94] width 30 height 18
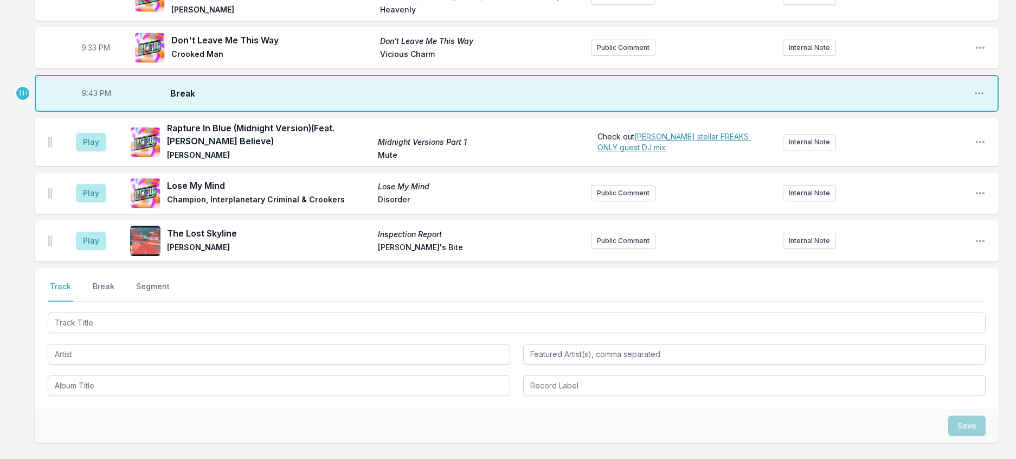
click at [99, 99] on span "9:43 PM" at bounding box center [96, 93] width 29 height 11
click at [99, 104] on input "21:43" at bounding box center [96, 93] width 61 height 21
type input "21:42"
click at [104, 151] on button "Play" at bounding box center [91, 142] width 30 height 18
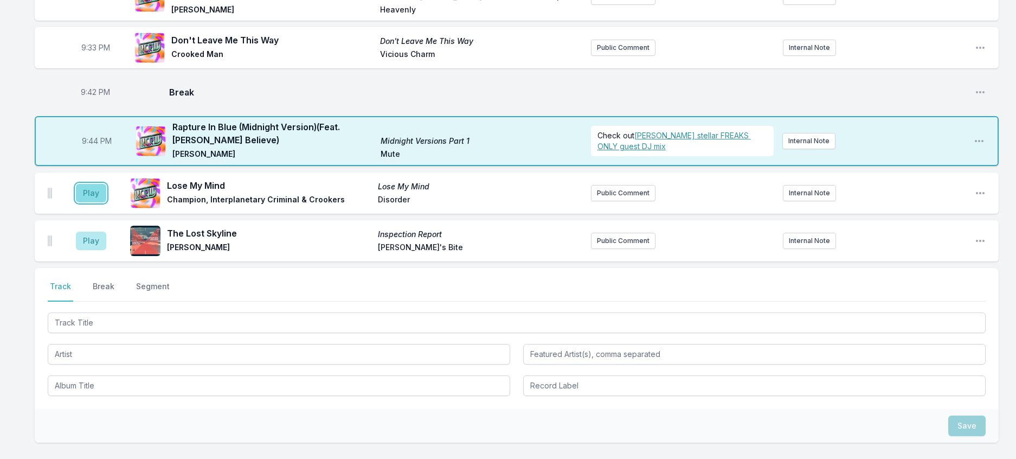
click at [106, 202] on button "Play" at bounding box center [91, 193] width 30 height 18
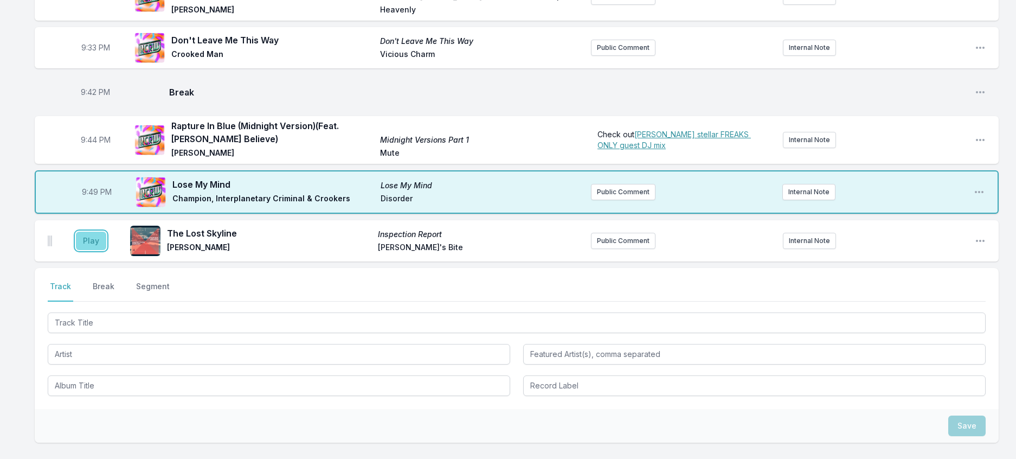
drag, startPoint x: 114, startPoint y: 452, endPoint x: 261, endPoint y: 382, distance: 162.5
click at [106, 250] on button "Play" at bounding box center [91, 241] width 30 height 18
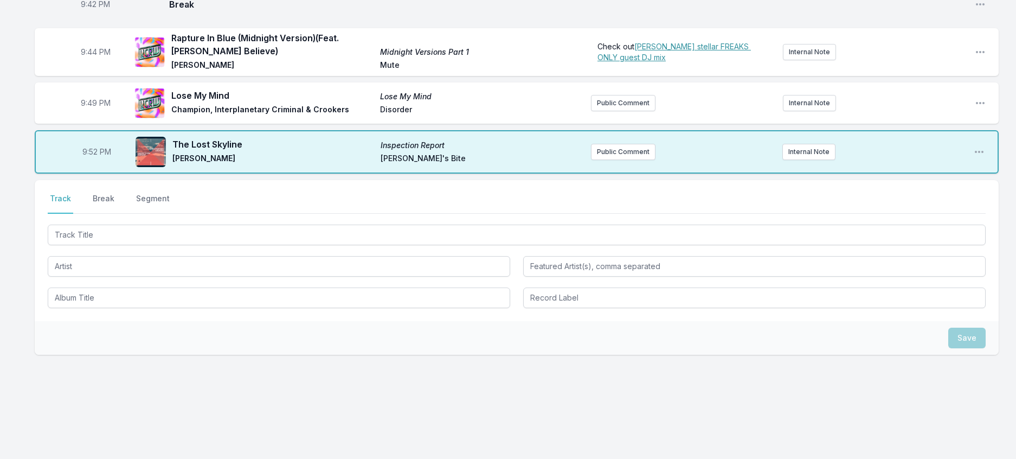
scroll to position [1558, 0]
